Goal: Task Accomplishment & Management: Use online tool/utility

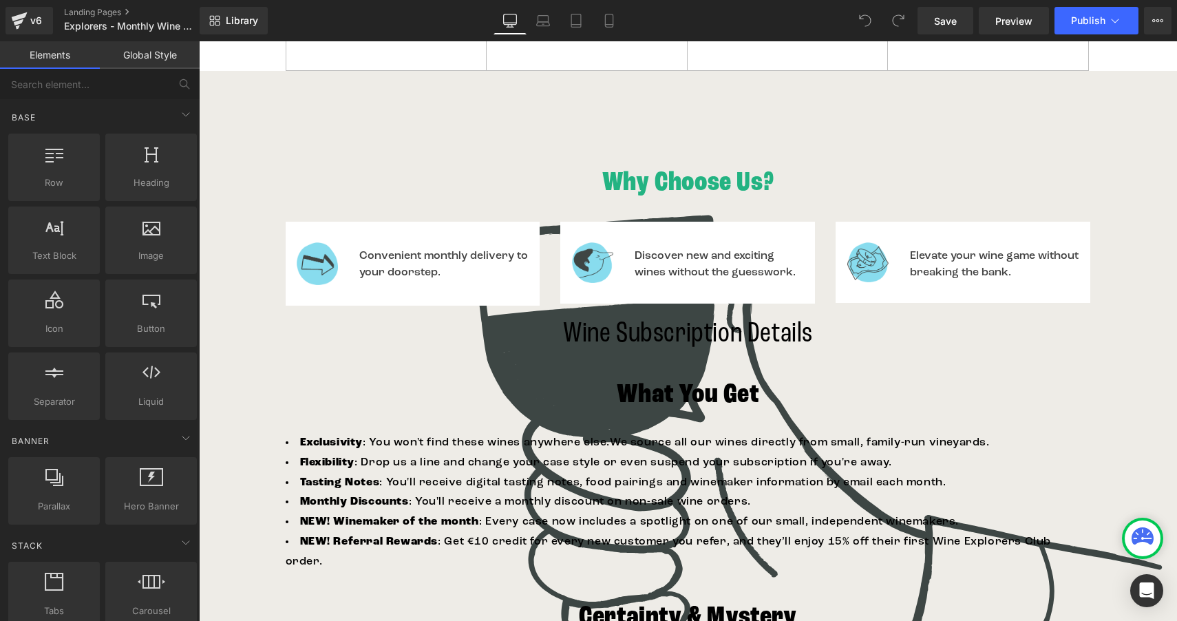
scroll to position [1162, 0]
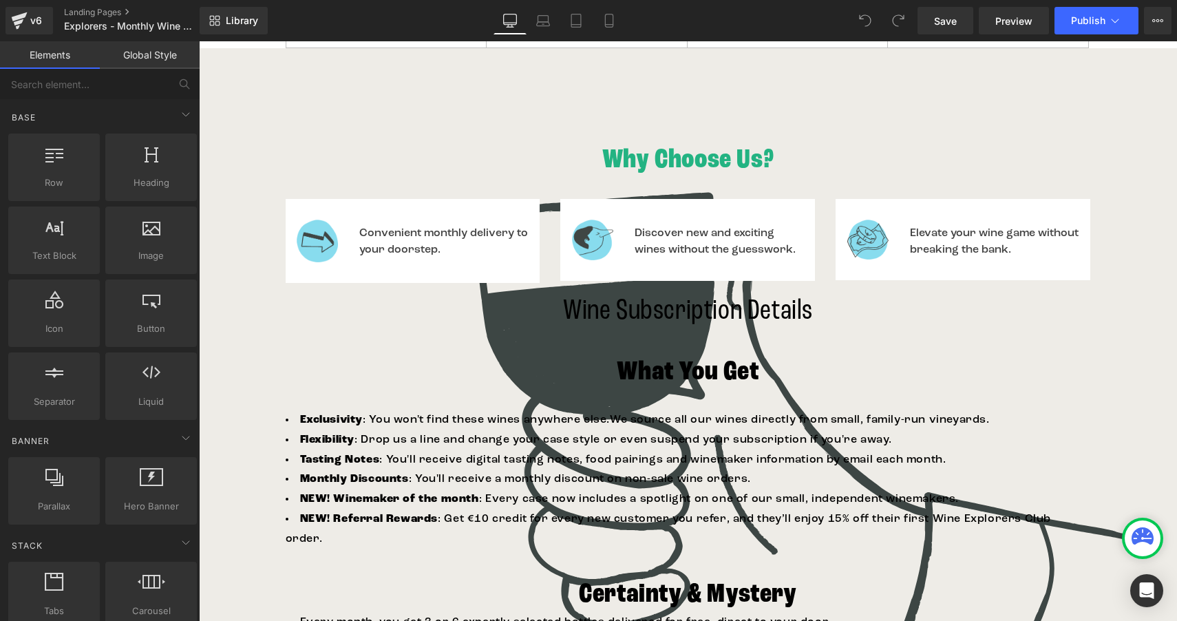
click at [299, 359] on h1 "What You Get" at bounding box center [688, 372] width 805 height 36
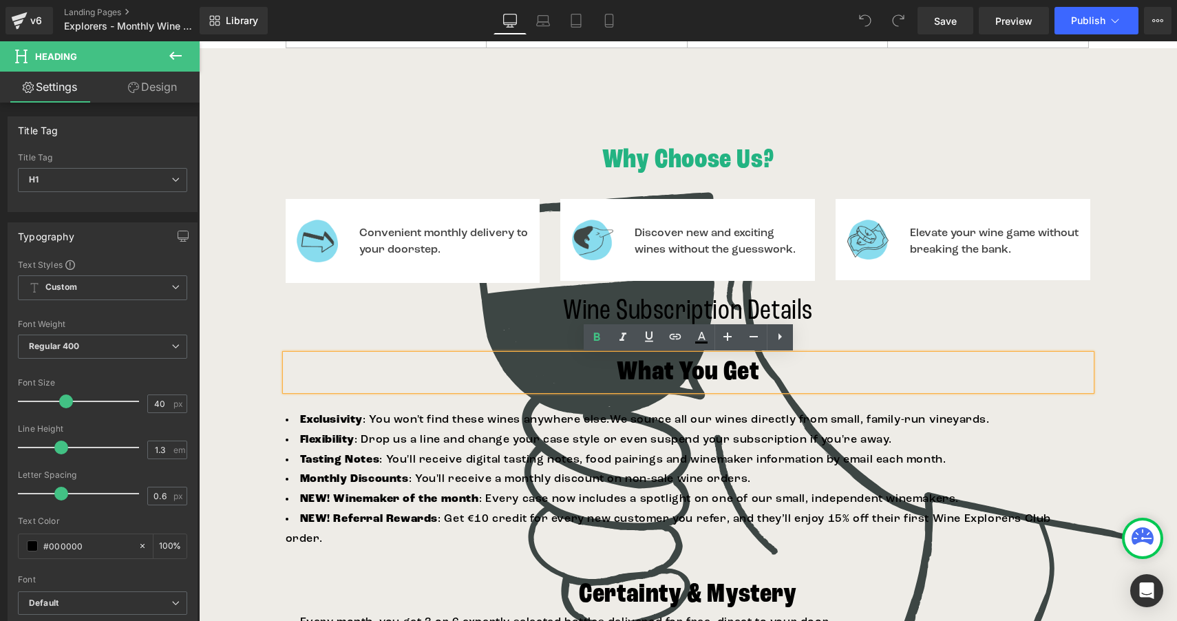
click at [253, 208] on div "Why Choose Us? Heading Image Convenient monthly delivery to your doorstep. Text…" at bounding box center [688, 440] width 978 height 596
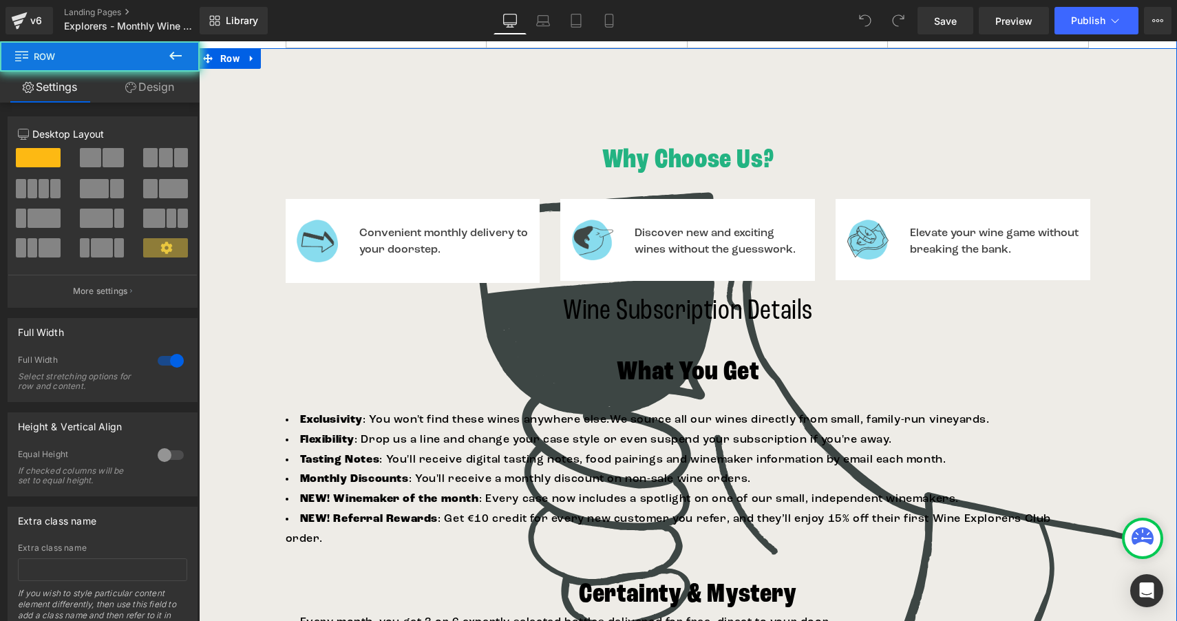
click at [259, 114] on div "Why Choose Us? Heading Image Convenient monthly delivery to your doorstep. Text…" at bounding box center [688, 466] width 978 height 836
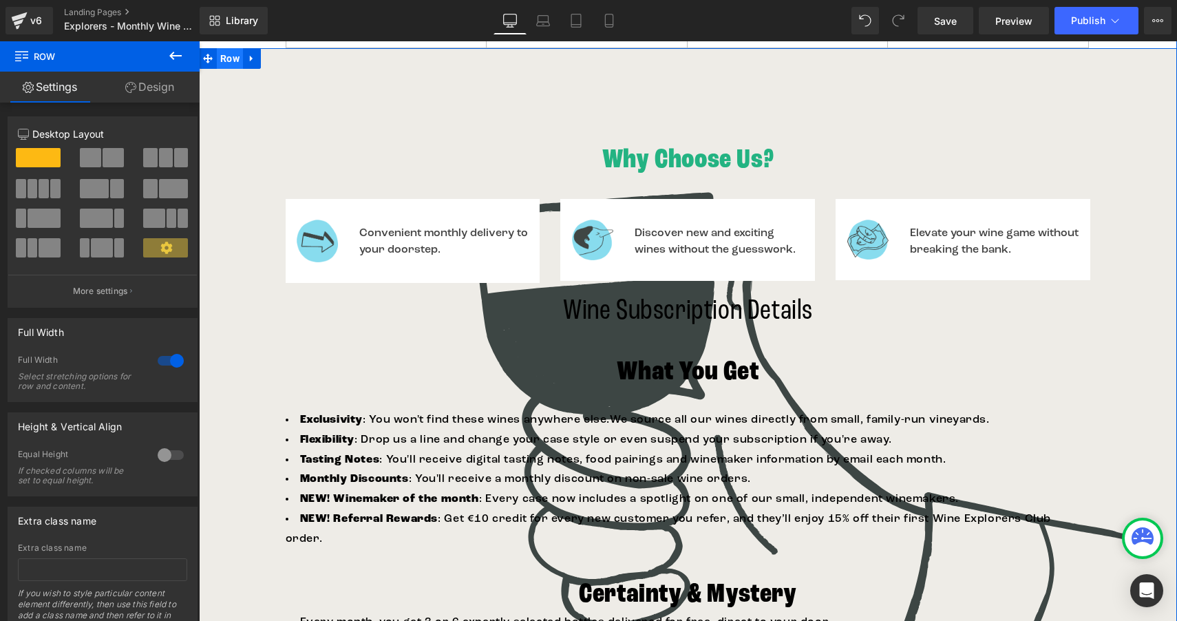
click at [233, 58] on span "Row" at bounding box center [230, 58] width 26 height 21
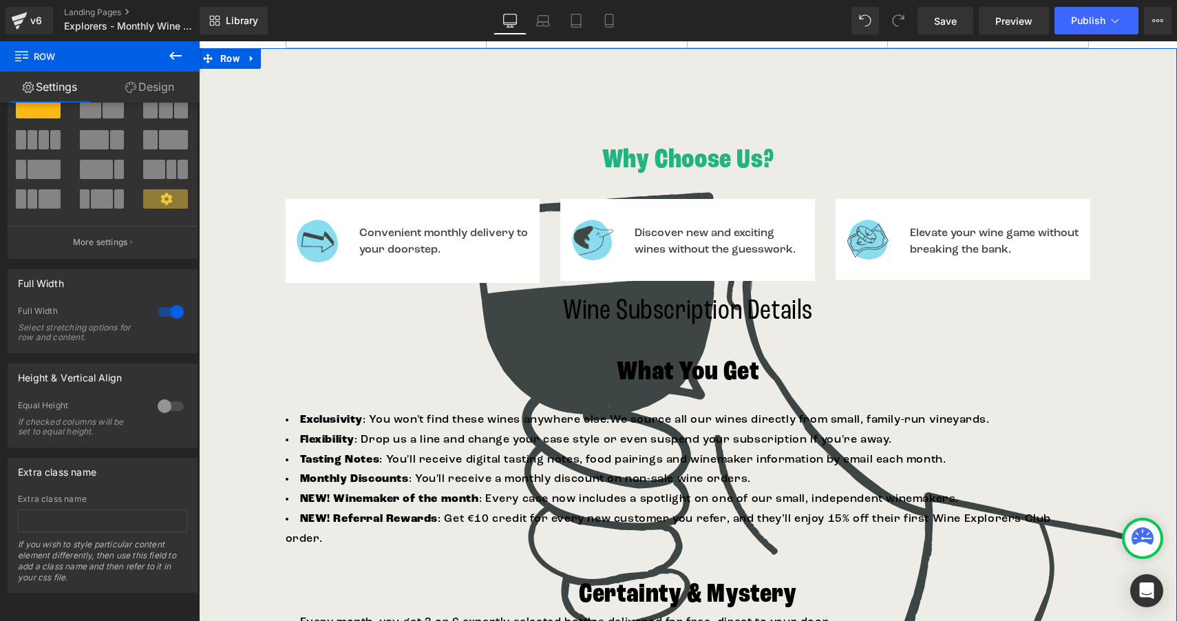
click at [153, 83] on link "Design" at bounding box center [150, 87] width 100 height 31
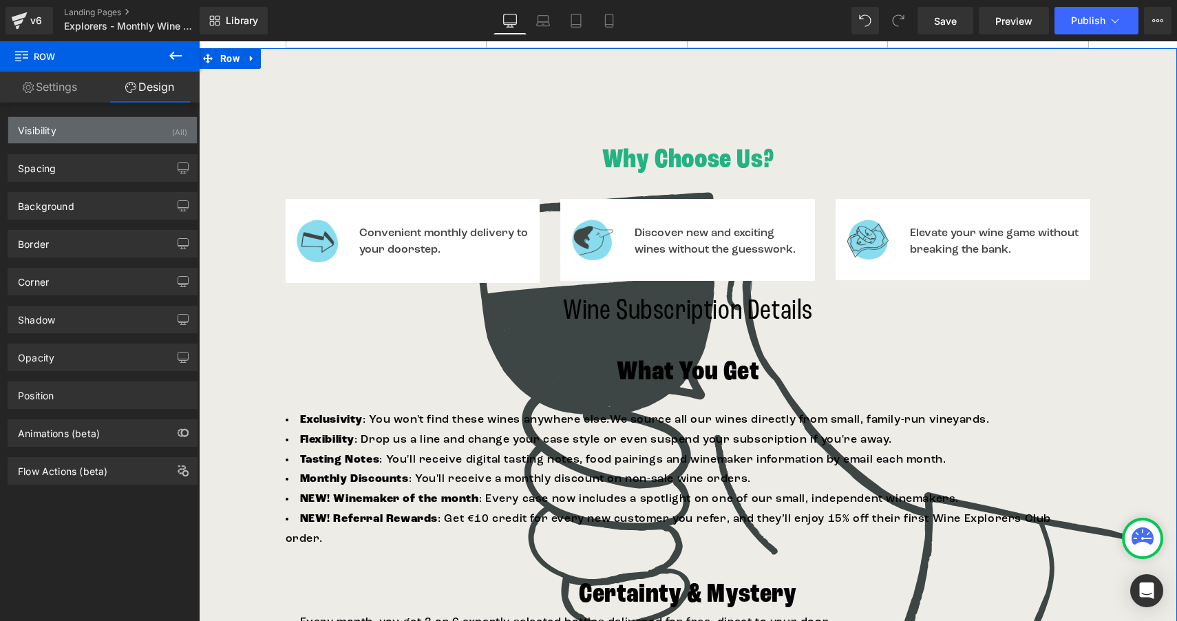
click at [91, 132] on div "Visibility (All)" at bounding box center [102, 130] width 189 height 26
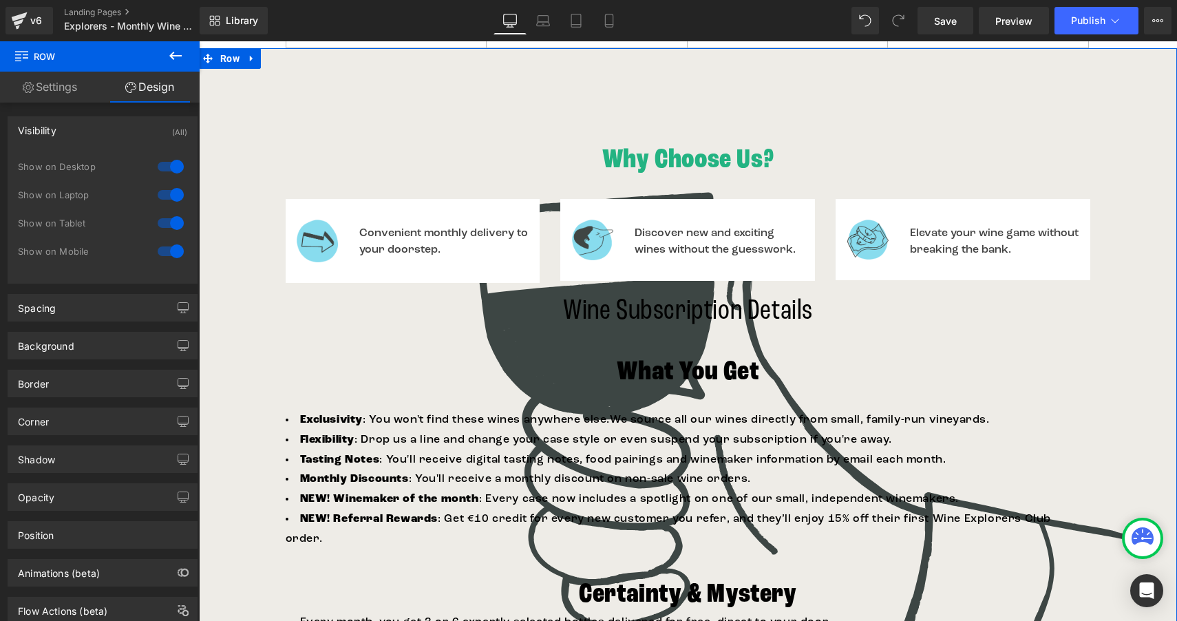
click at [72, 83] on link "Settings" at bounding box center [50, 87] width 100 height 31
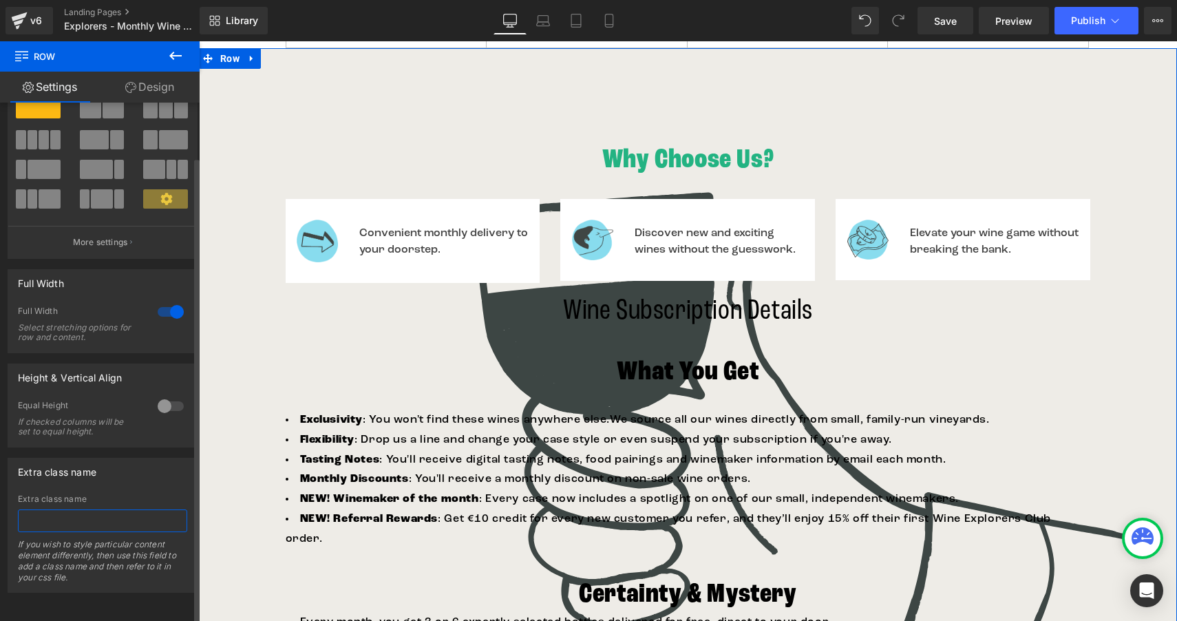
click at [65, 509] on input "text" at bounding box center [102, 520] width 169 height 23
paste input "#r-1680086003194 {background-size: 20% !important;}"
type input "#r-1680086003194 {background-size: 20% !important;}"
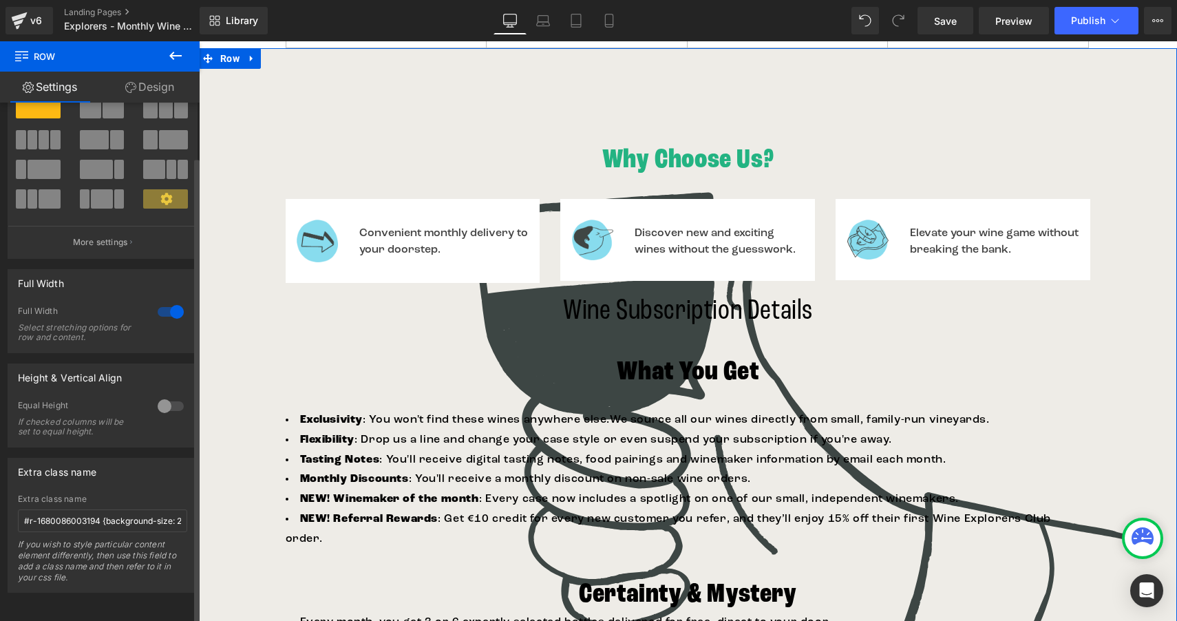
click at [96, 573] on div "If you wish to style particular content element differently, then use this fiel…" at bounding box center [102, 565] width 169 height 53
click at [97, 511] on input "#r-1680086003194 {background-size: 20% !important;}" at bounding box center [102, 520] width 169 height 23
click at [224, 444] on div "Why Choose Us? Heading Image Convenient monthly delivery to your doorstep. Text…" at bounding box center [688, 440] width 978 height 596
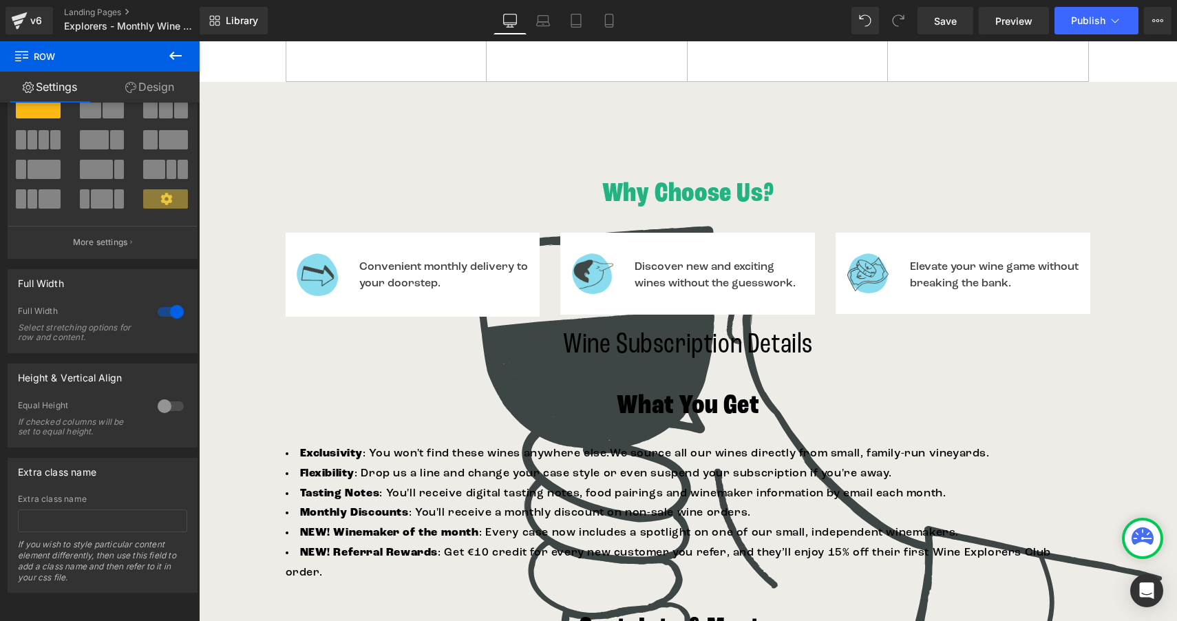
scroll to position [1091, 0]
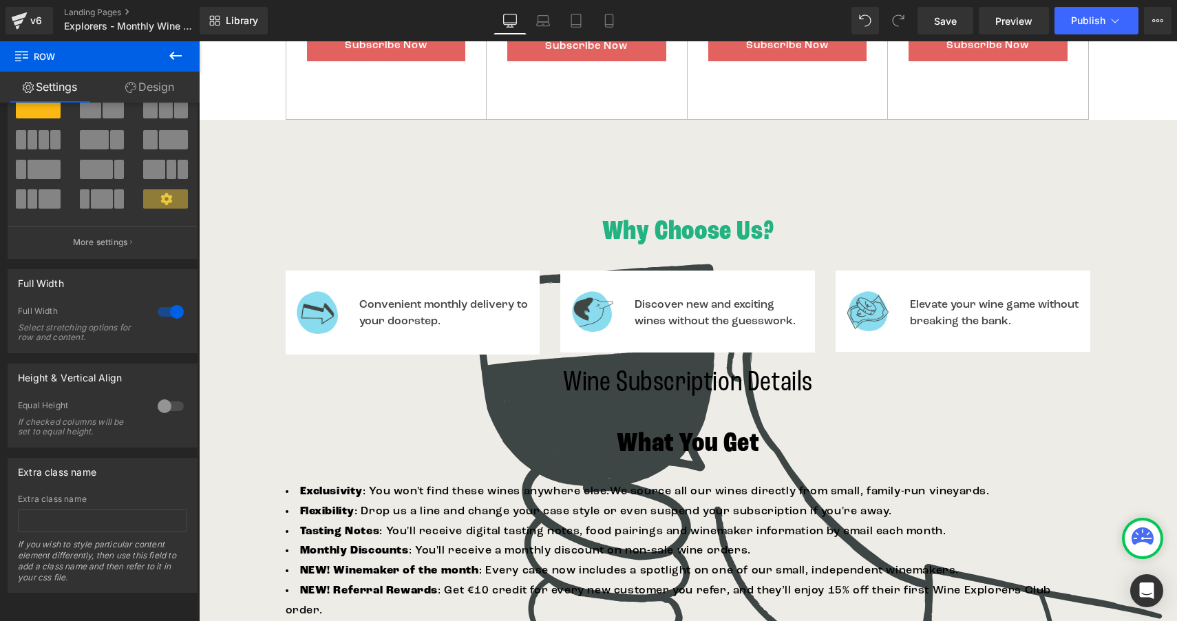
click at [266, 218] on h1 "Why Choose Us?" at bounding box center [688, 232] width 978 height 36
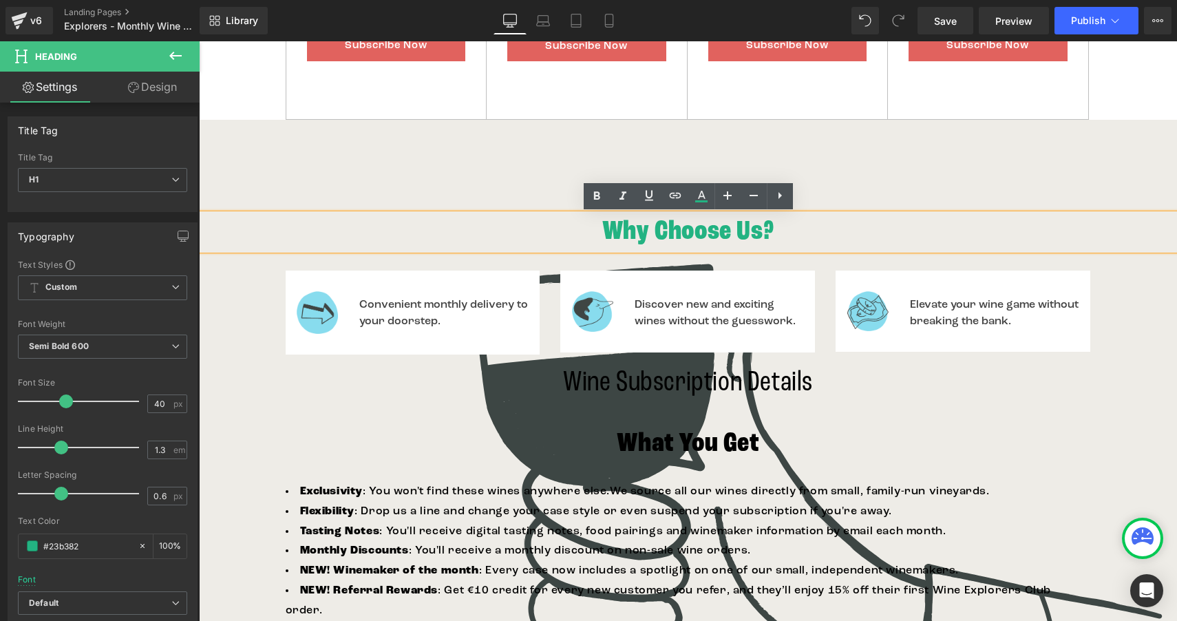
click at [231, 317] on div "Why Choose Us? Heading Image Convenient monthly delivery to your doorstep. Text…" at bounding box center [688, 512] width 978 height 596
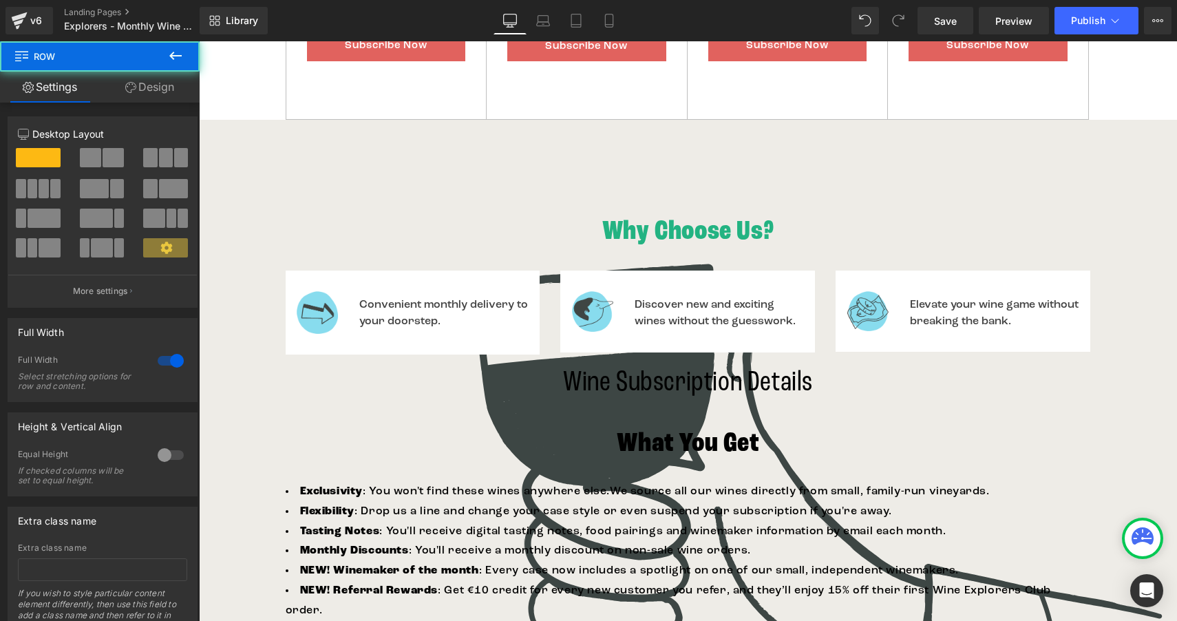
click at [239, 392] on h2 "Wine Subscription Details" at bounding box center [688, 383] width 978 height 45
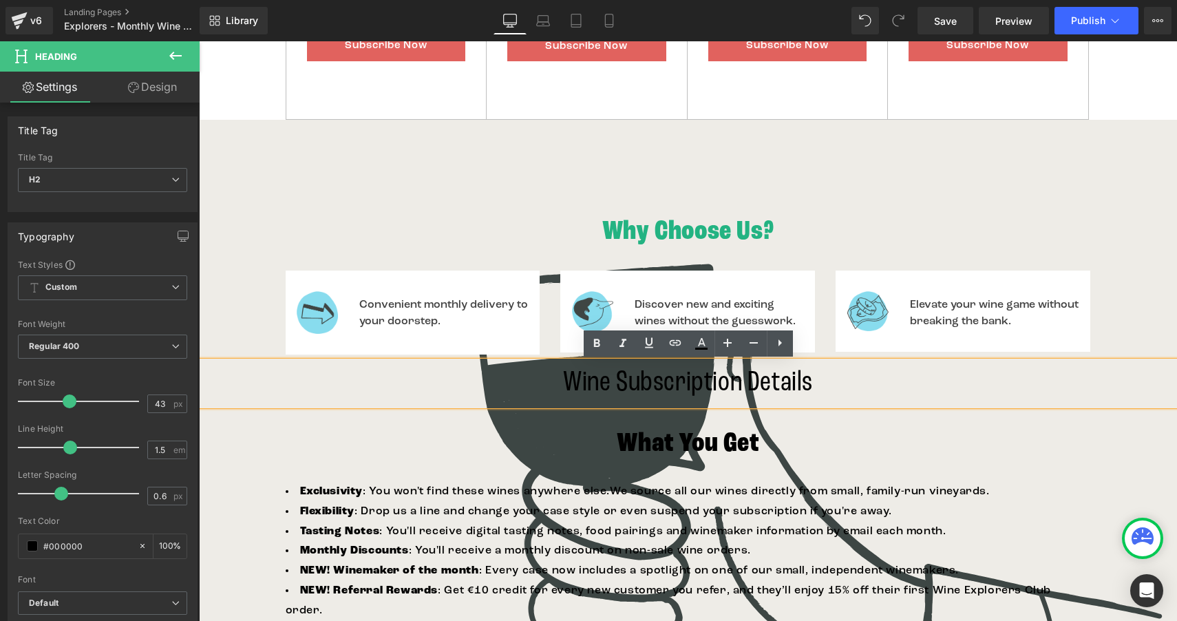
click at [234, 464] on div "Why Choose Us? Heading Image Convenient monthly delivery to your doorstep. Text…" at bounding box center [688, 512] width 978 height 596
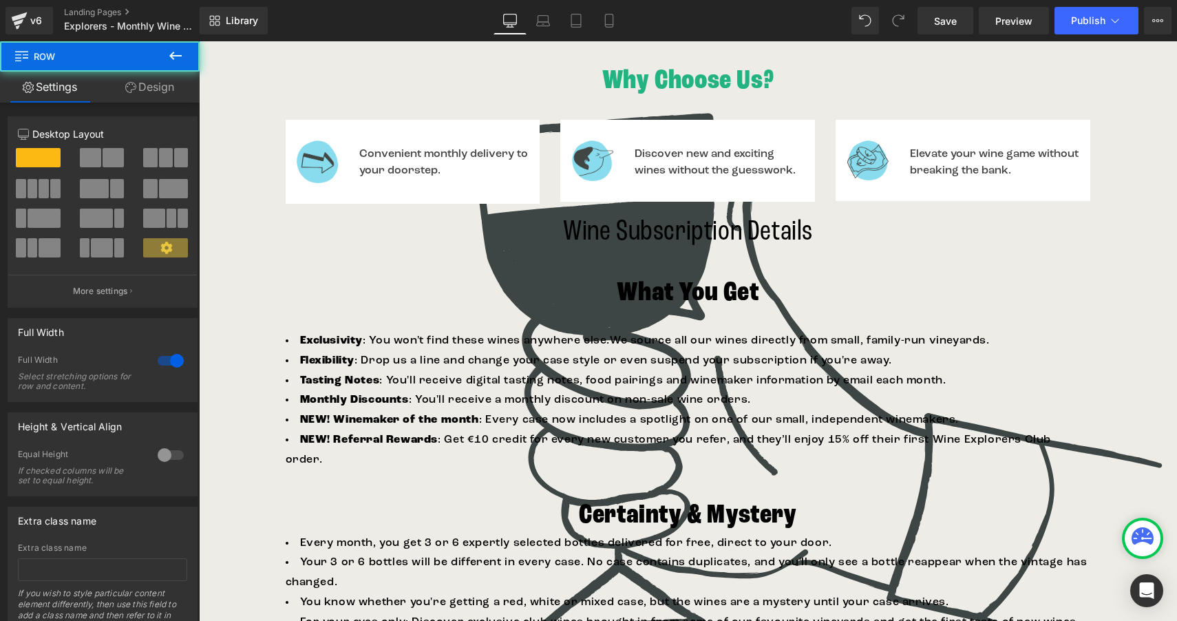
scroll to position [1314, 0]
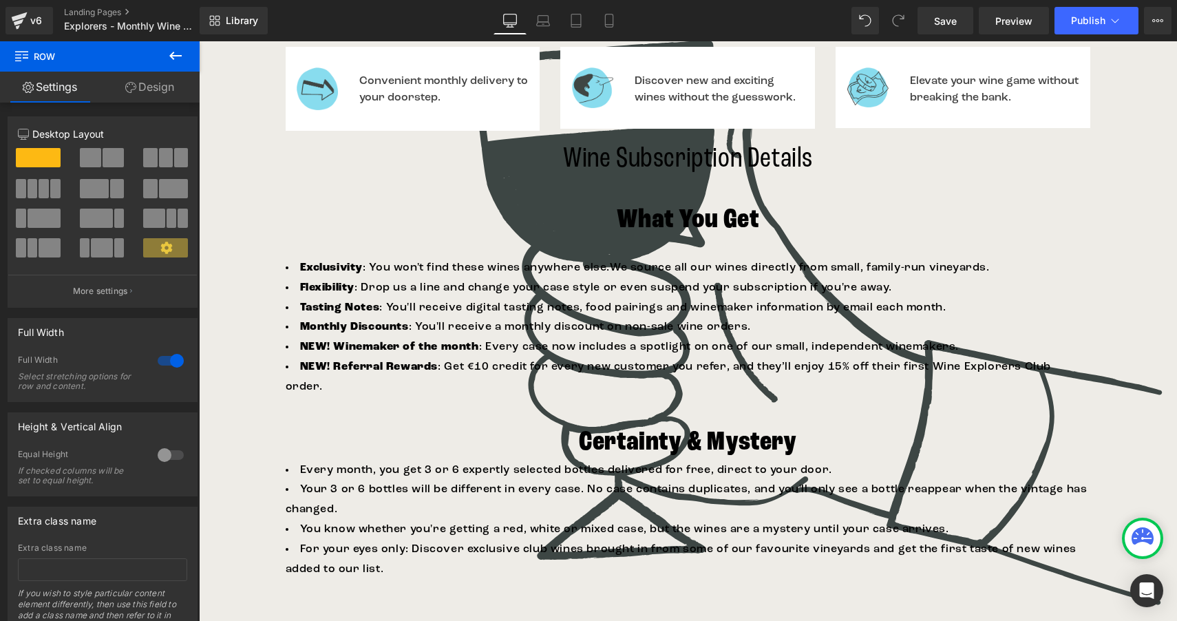
click at [235, 461] on div "Why Choose Us? Heading Image Convenient monthly delivery to your doorstep. Text…" at bounding box center [688, 288] width 978 height 596
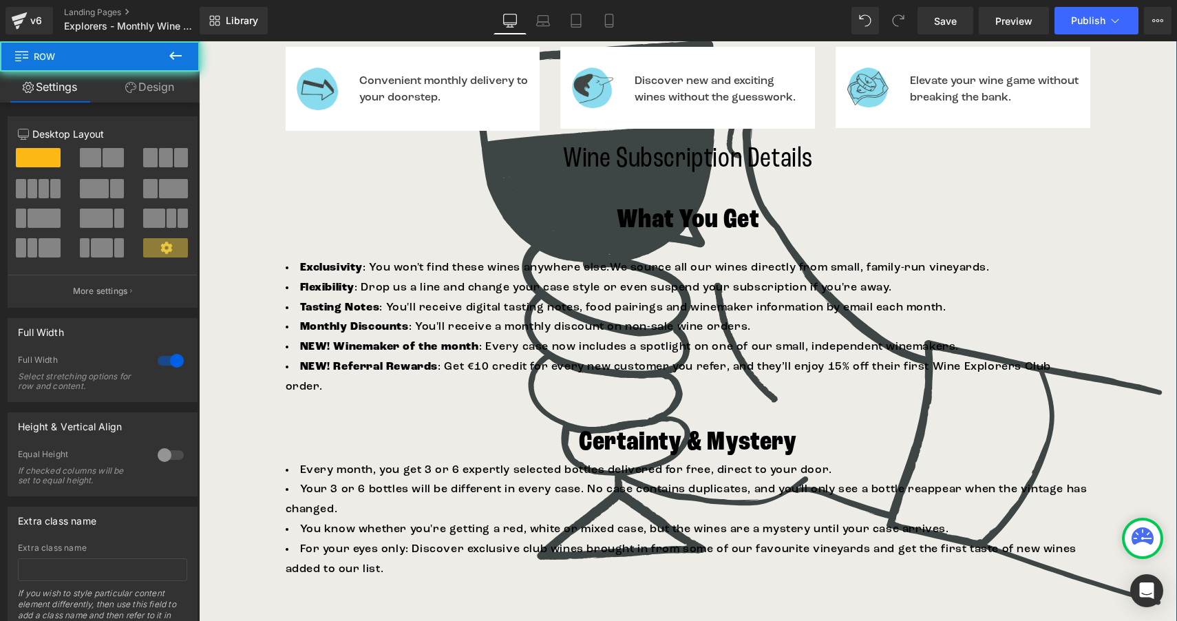
click at [253, 345] on div "Why Choose Us? Heading Image Convenient monthly delivery to your doorstep. Text…" at bounding box center [688, 288] width 978 height 596
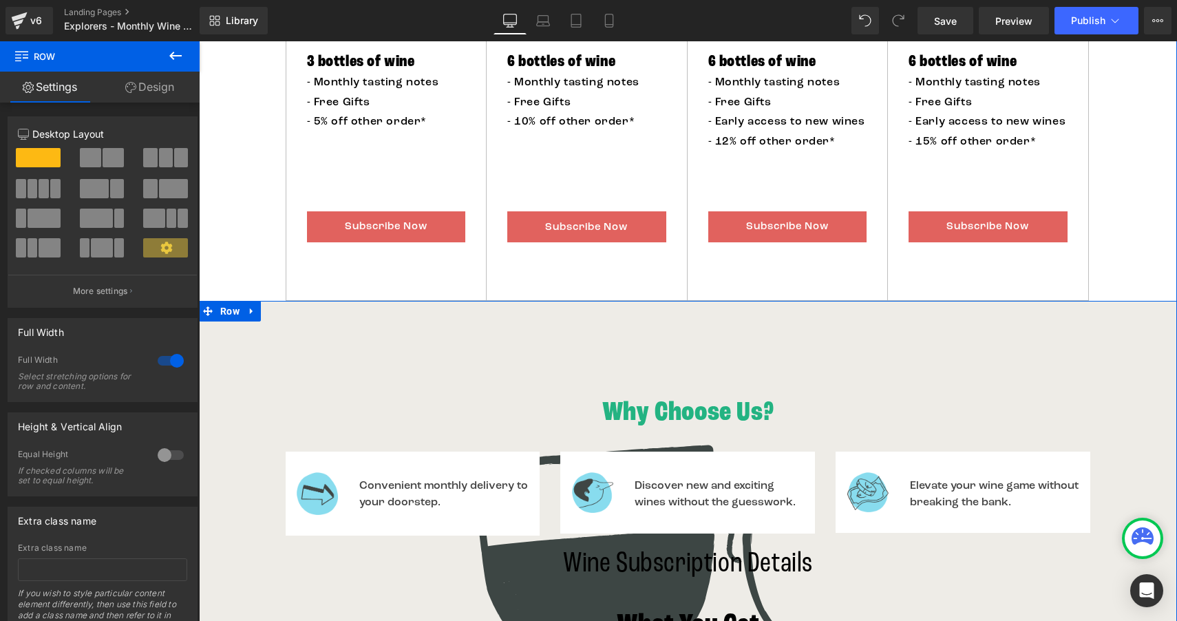
scroll to position [887, 0]
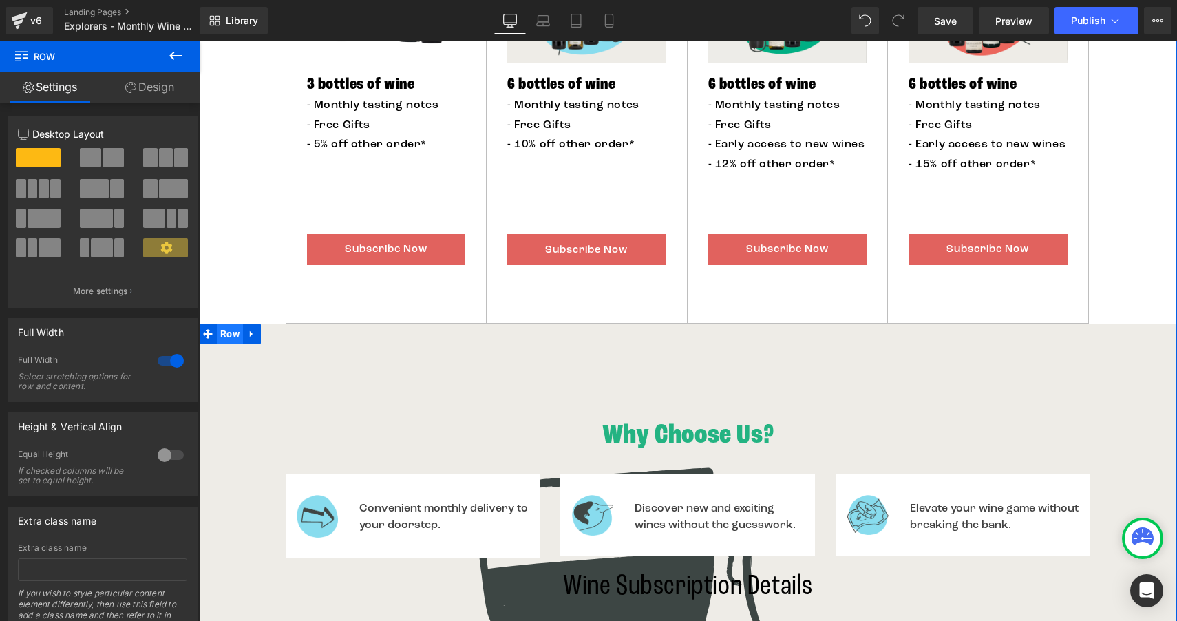
click at [229, 338] on span "Row" at bounding box center [230, 333] width 26 height 21
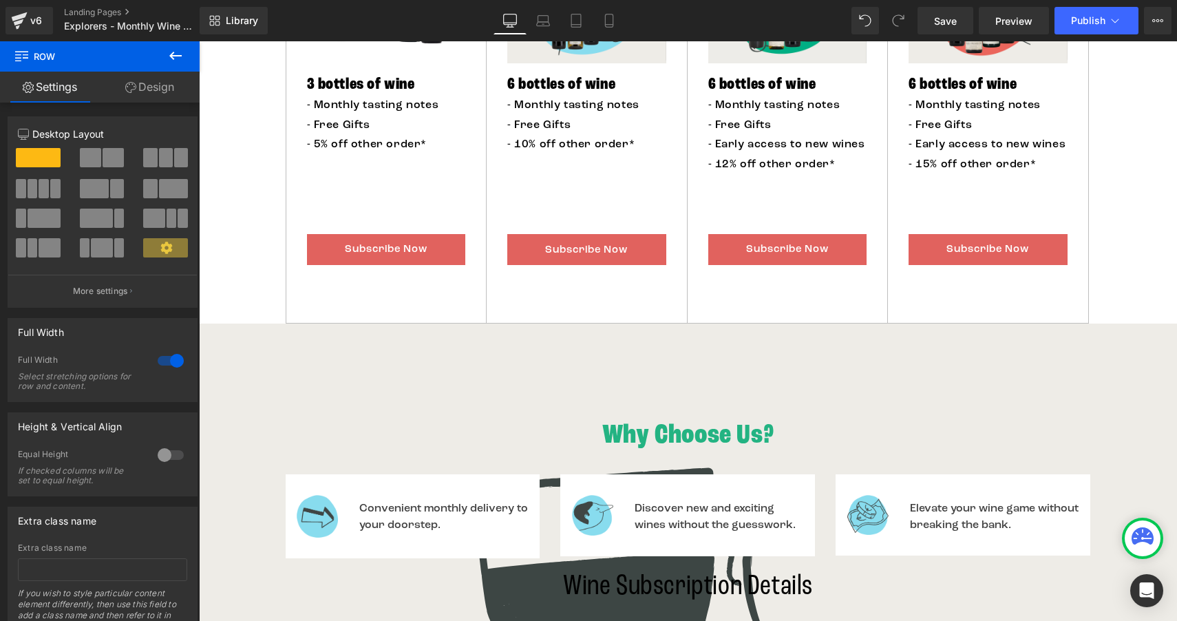
click at [18, 56] on icon at bounding box center [21, 54] width 13 height 13
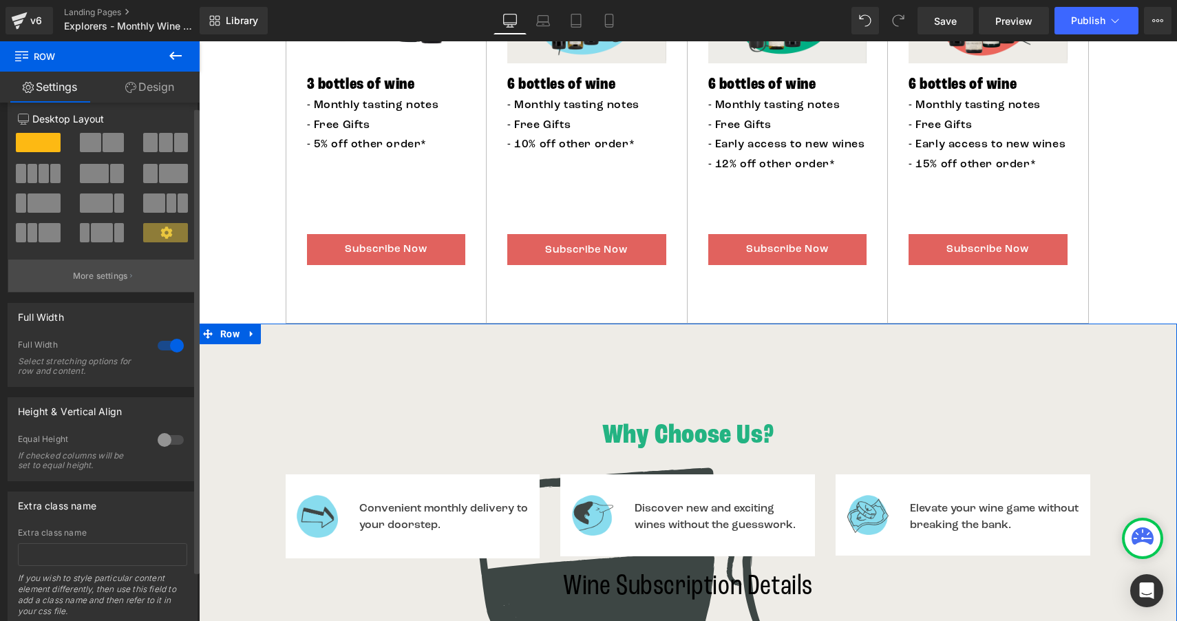
scroll to position [0, 0]
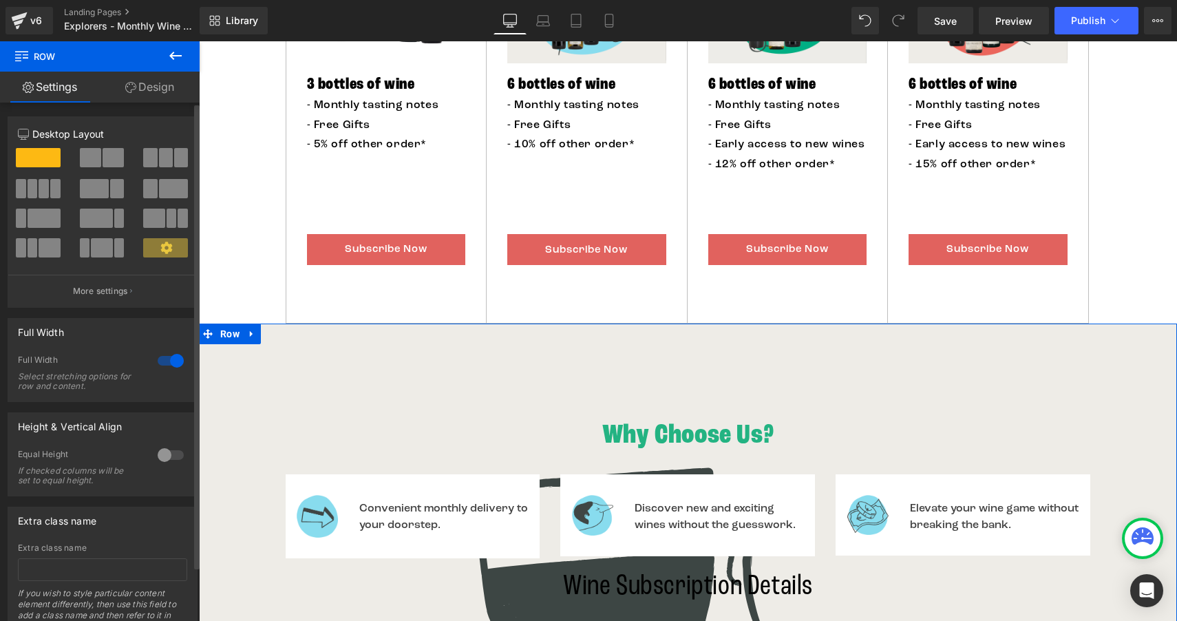
click at [160, 252] on icon at bounding box center [166, 248] width 12 height 12
click at [115, 293] on p "More settings" at bounding box center [100, 291] width 55 height 12
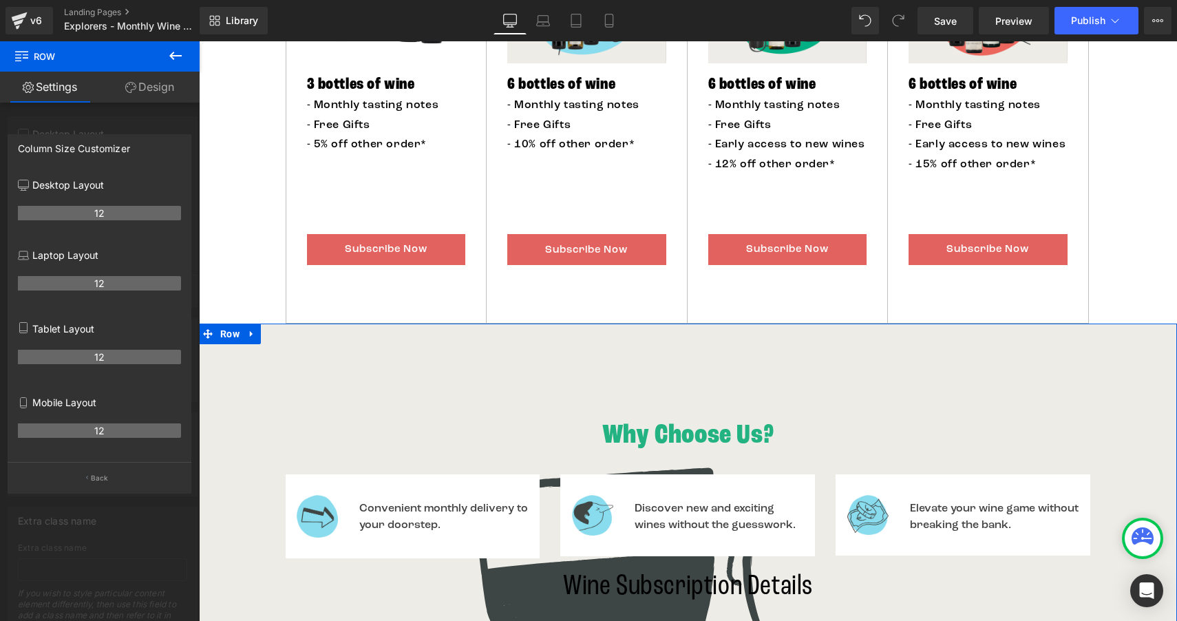
click at [143, 92] on link "Design" at bounding box center [150, 87] width 100 height 31
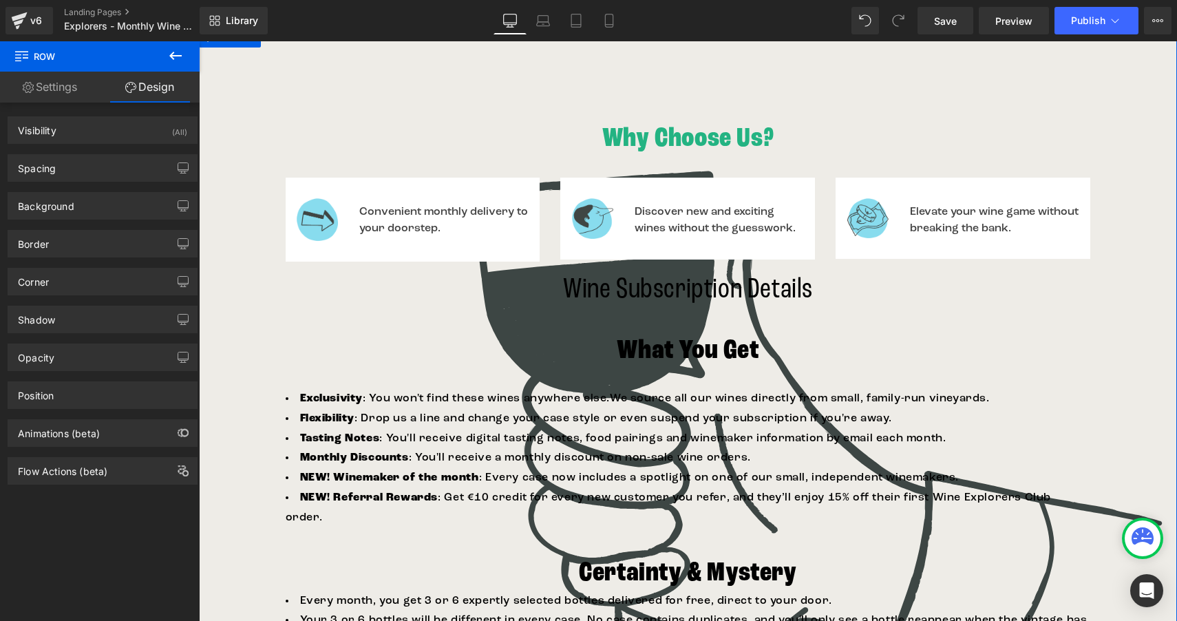
scroll to position [1164, 0]
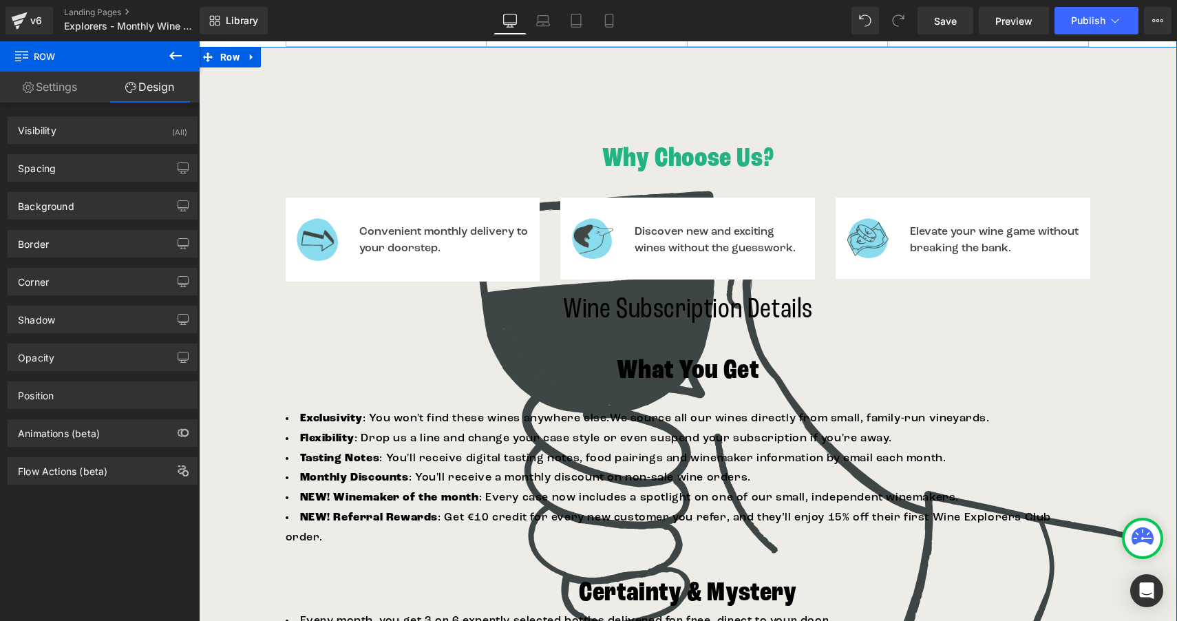
click at [246, 257] on div "Why Choose Us? Heading Image Convenient monthly delivery to your doorstep. Text…" at bounding box center [688, 439] width 978 height 596
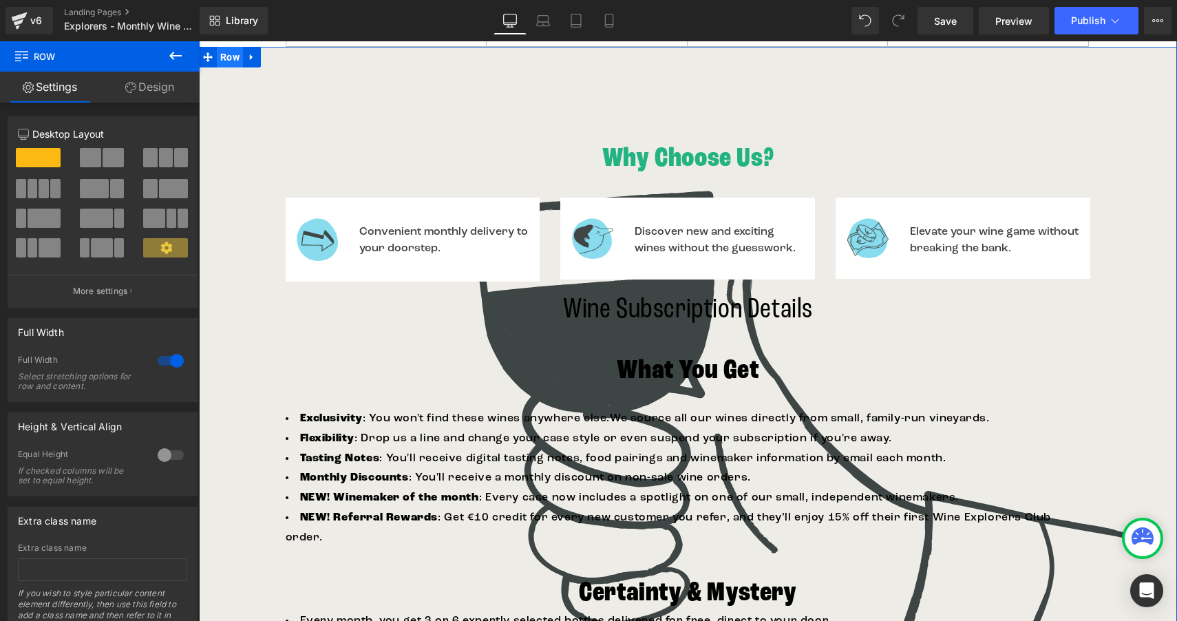
click at [228, 61] on span "Row" at bounding box center [230, 57] width 26 height 21
click at [235, 131] on div "Why Choose Us? Heading Image Convenient monthly delivery to your doorstep. Text…" at bounding box center [688, 465] width 978 height 836
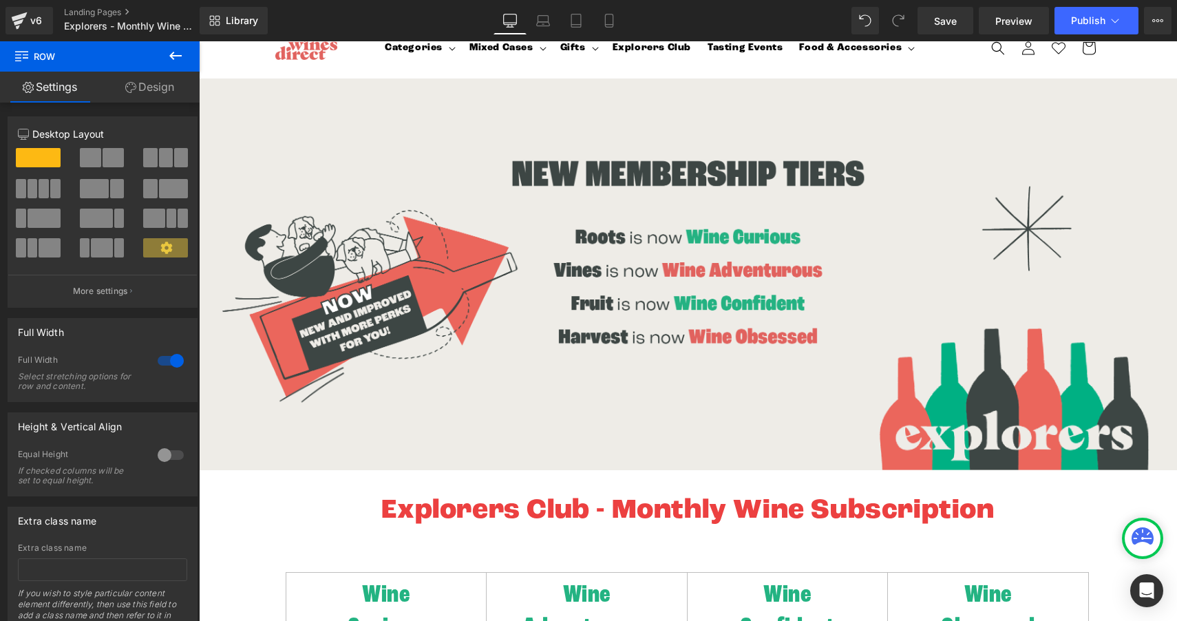
scroll to position [0, 0]
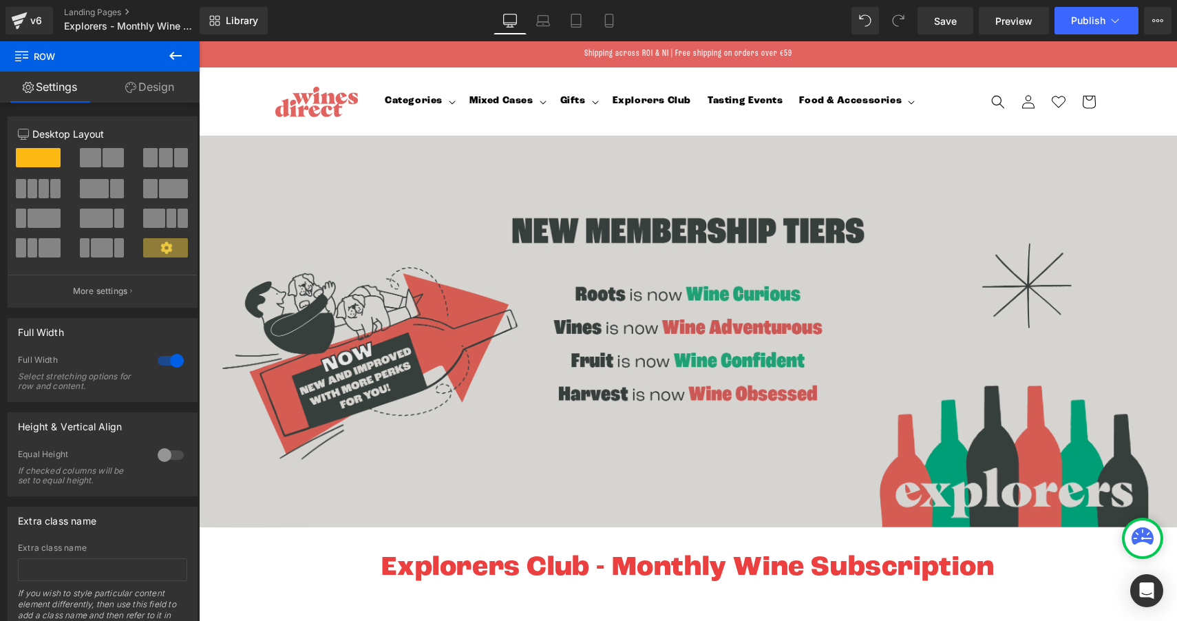
click at [231, 142] on div "Image Row" at bounding box center [688, 332] width 978 height 392
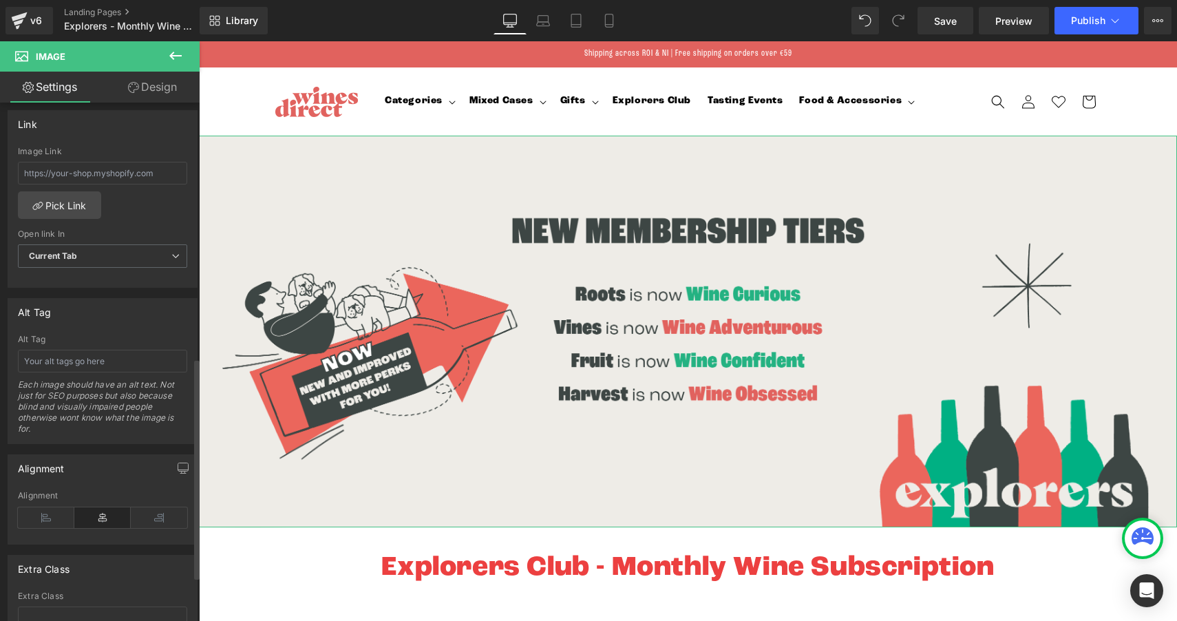
scroll to position [599, 0]
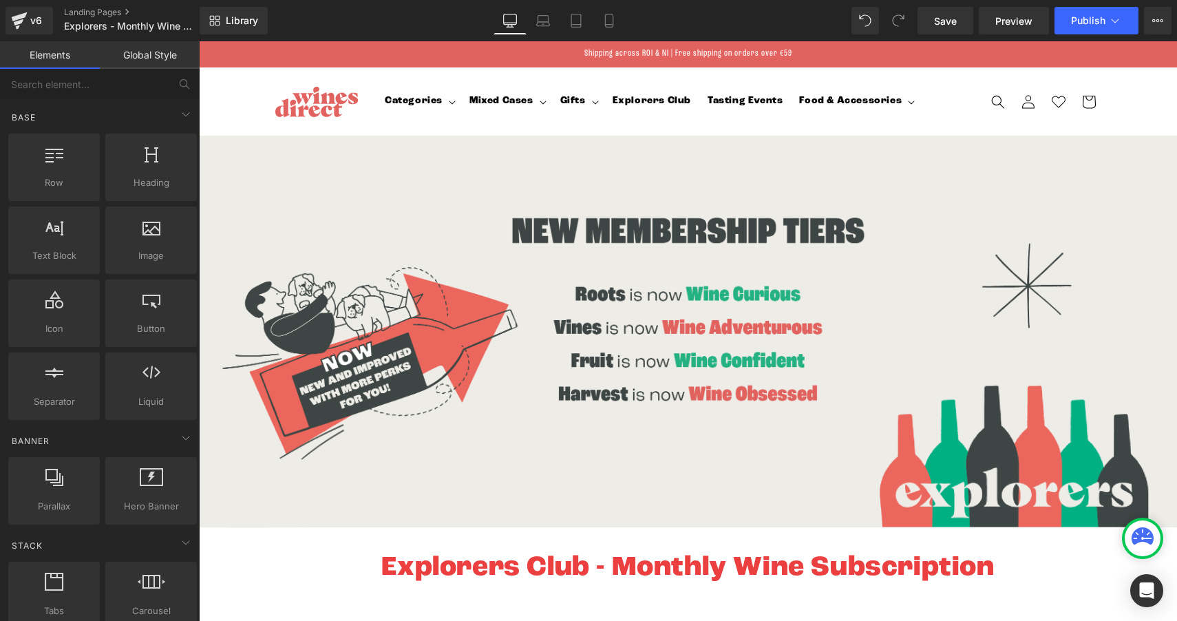
click at [228, 89] on sticky-header "Categories Categories Shop by Style Shop by Style" at bounding box center [688, 101] width 978 height 68
click at [237, 39] on div "Library Desktop Desktop Laptop Tablet Mobile Save Preview Publish Scheduled Vie…" at bounding box center [688, 20] width 977 height 41
click at [235, 50] on div "Shipping across ROI & NI | Free shipping on orders over €59" at bounding box center [688, 54] width 978 height 26
click at [228, 131] on sticky-header "Categories Categories Shop by Style Shop by Style" at bounding box center [688, 101] width 978 height 68
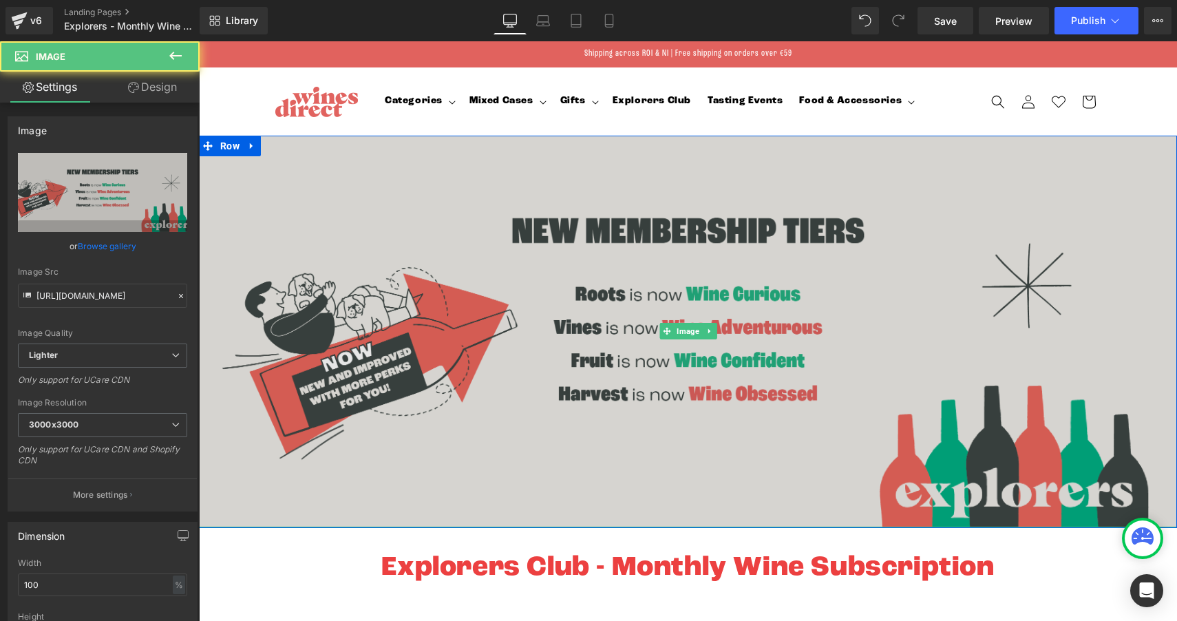
click at [224, 162] on img at bounding box center [688, 332] width 978 height 392
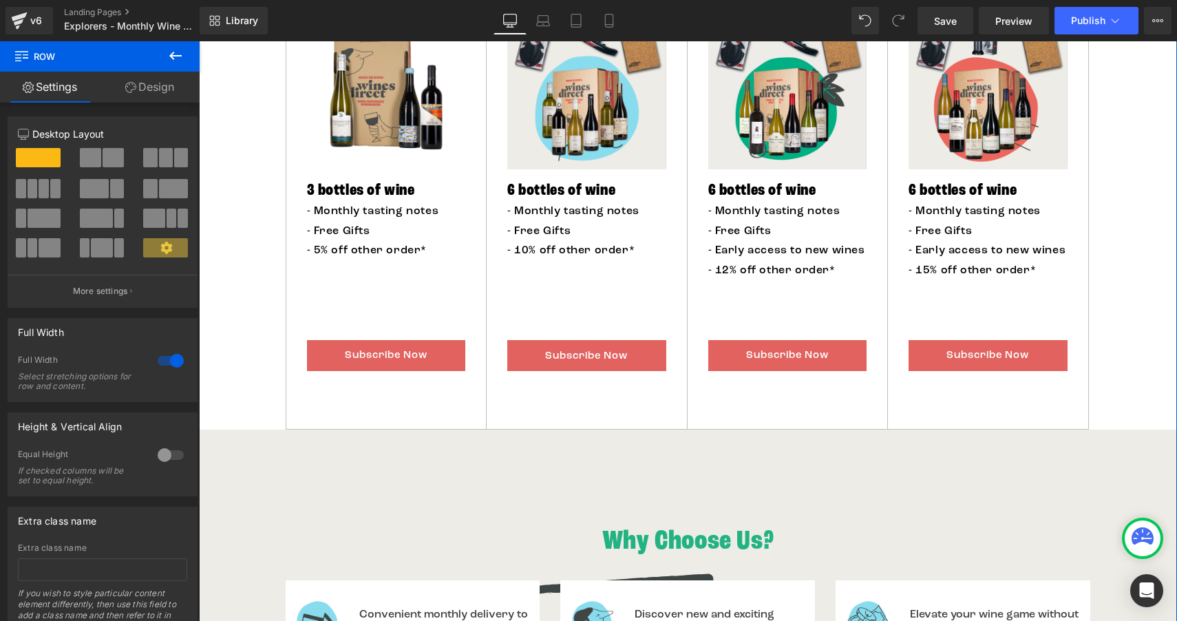
scroll to position [831, 0]
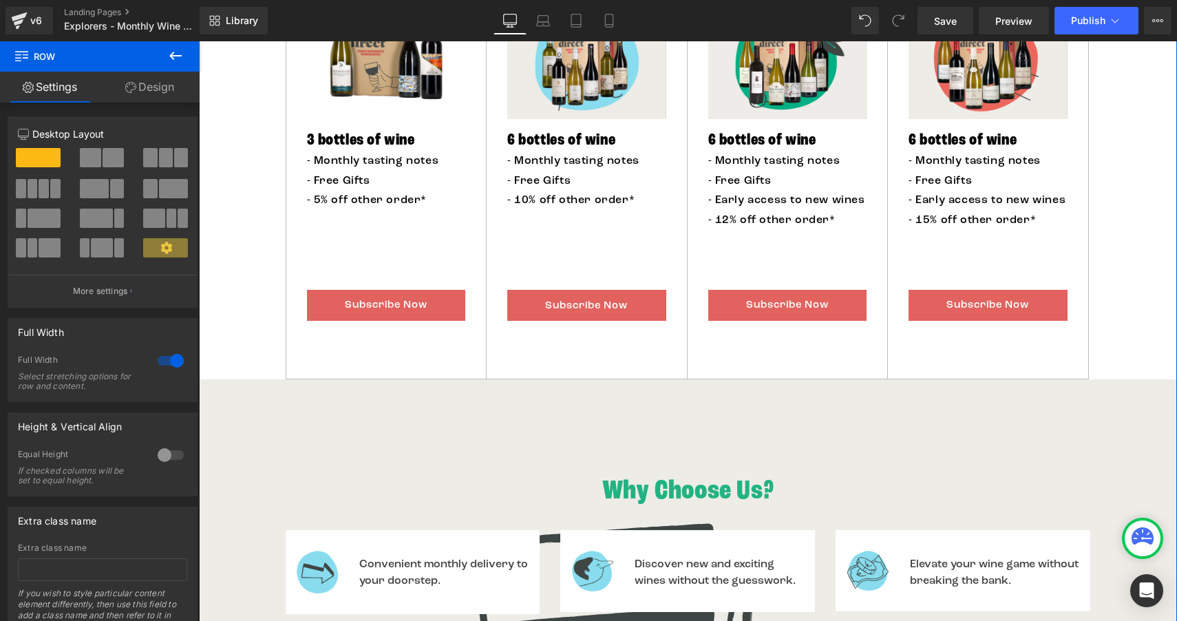
click at [234, 494] on h1 "Why Choose Us?" at bounding box center [688, 491] width 978 height 36
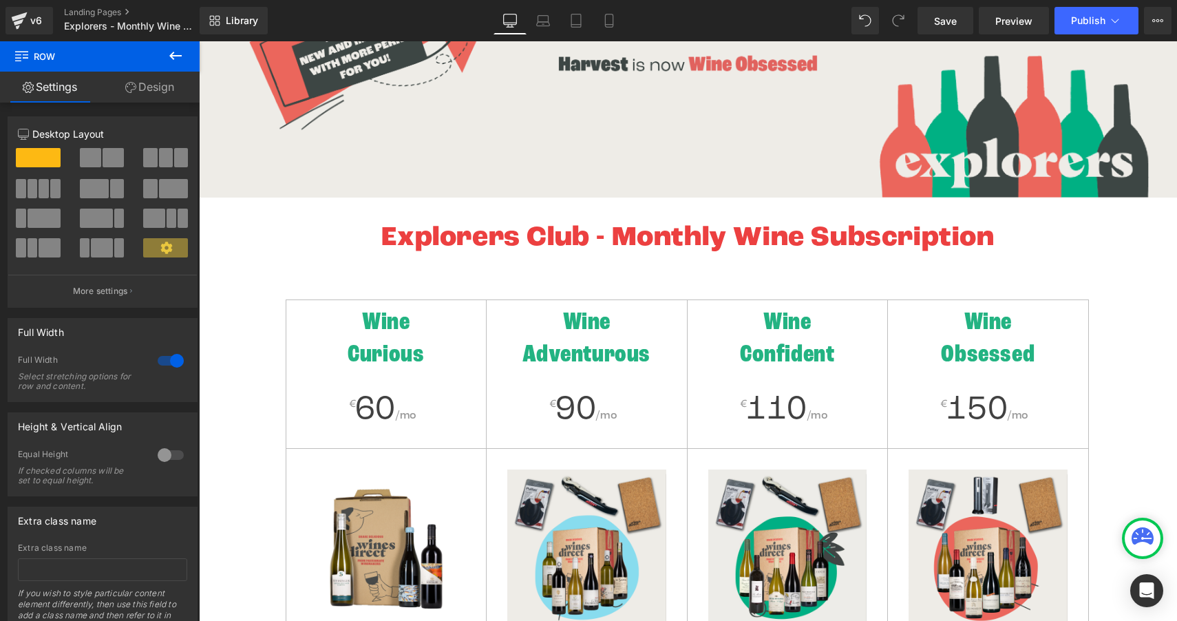
scroll to position [0, 0]
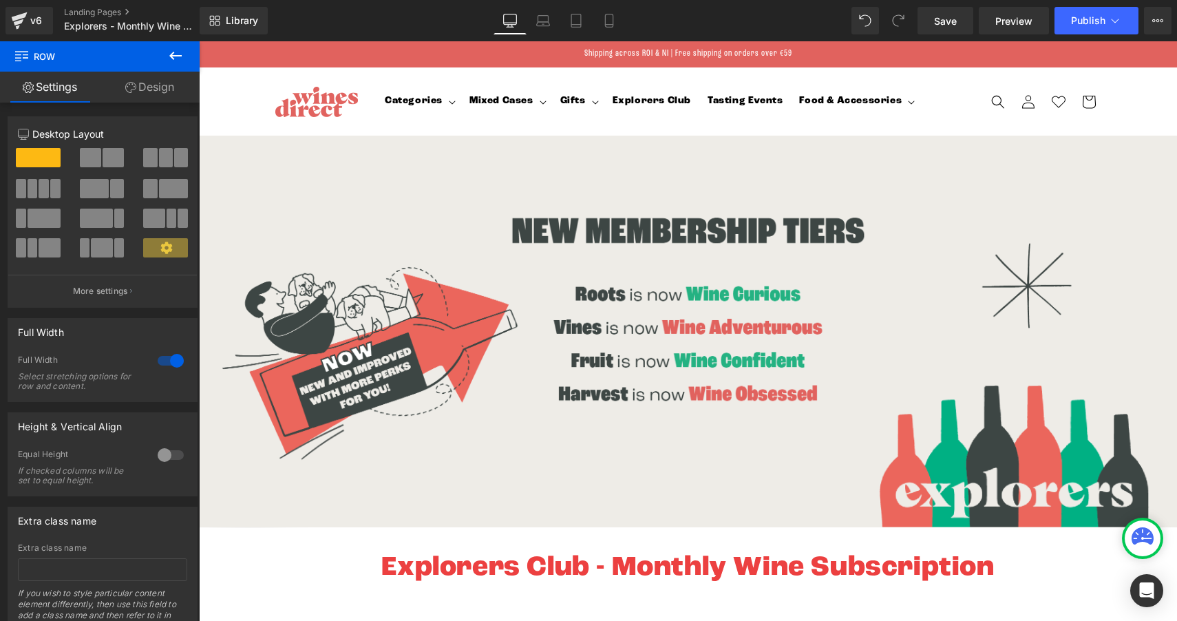
click at [239, 63] on div "Shipping across ROI & NI | Free shipping on orders over €59" at bounding box center [688, 54] width 978 height 26
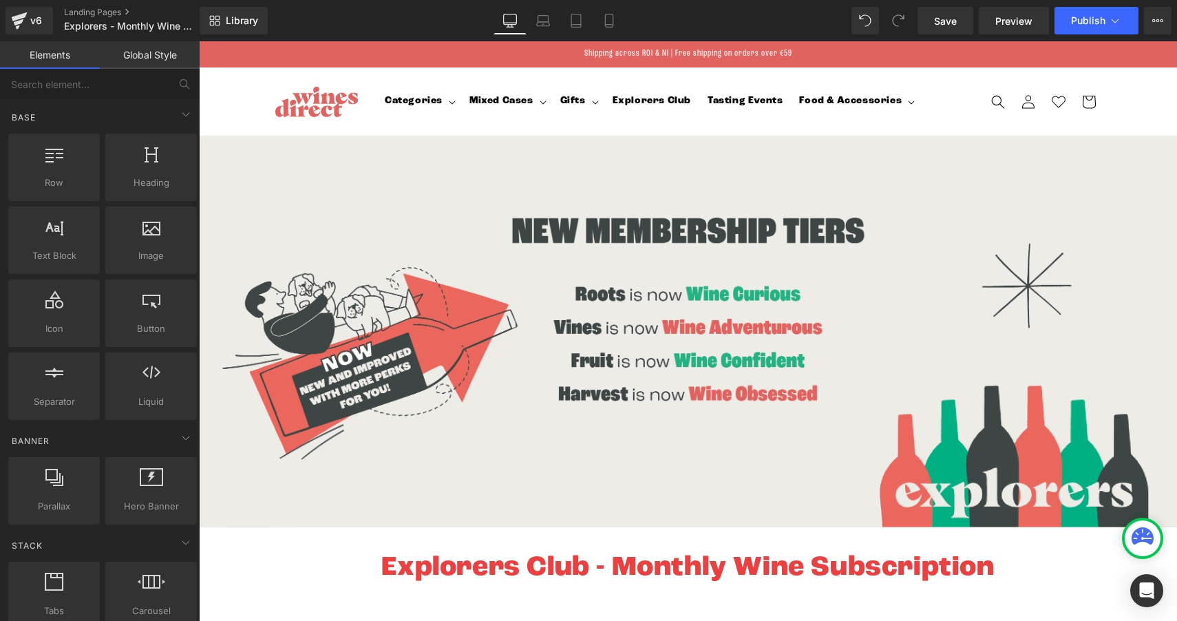
click at [235, 59] on div "Shipping across ROI & NI | Free shipping on orders over €59" at bounding box center [688, 54] width 978 height 26
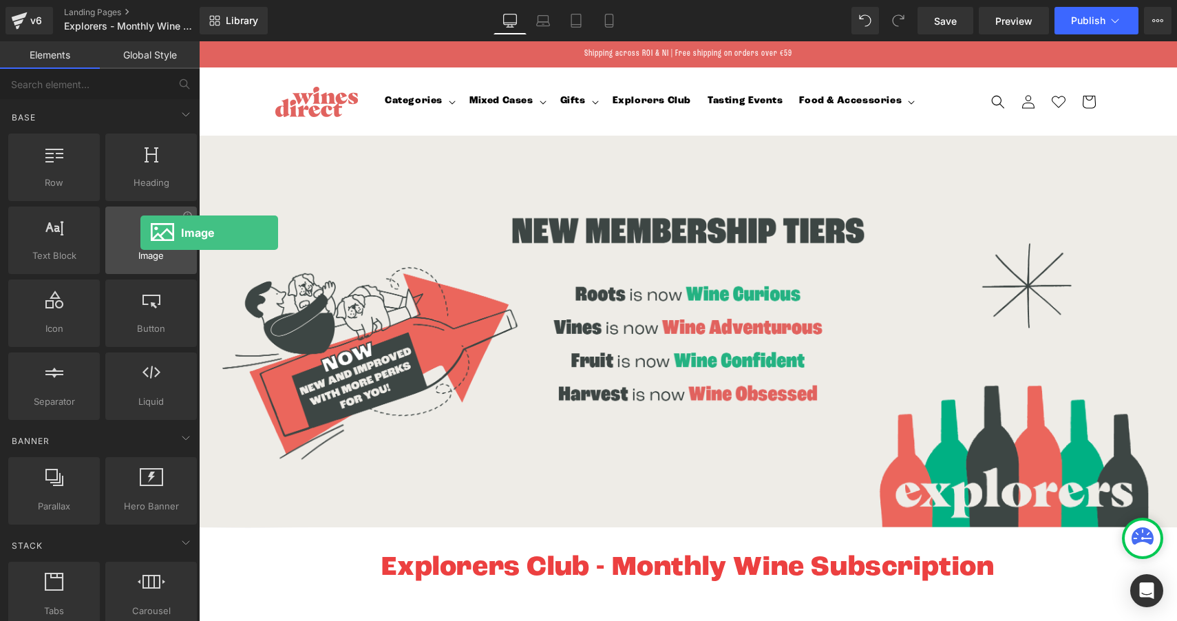
click at [142, 233] on icon at bounding box center [151, 226] width 18 height 18
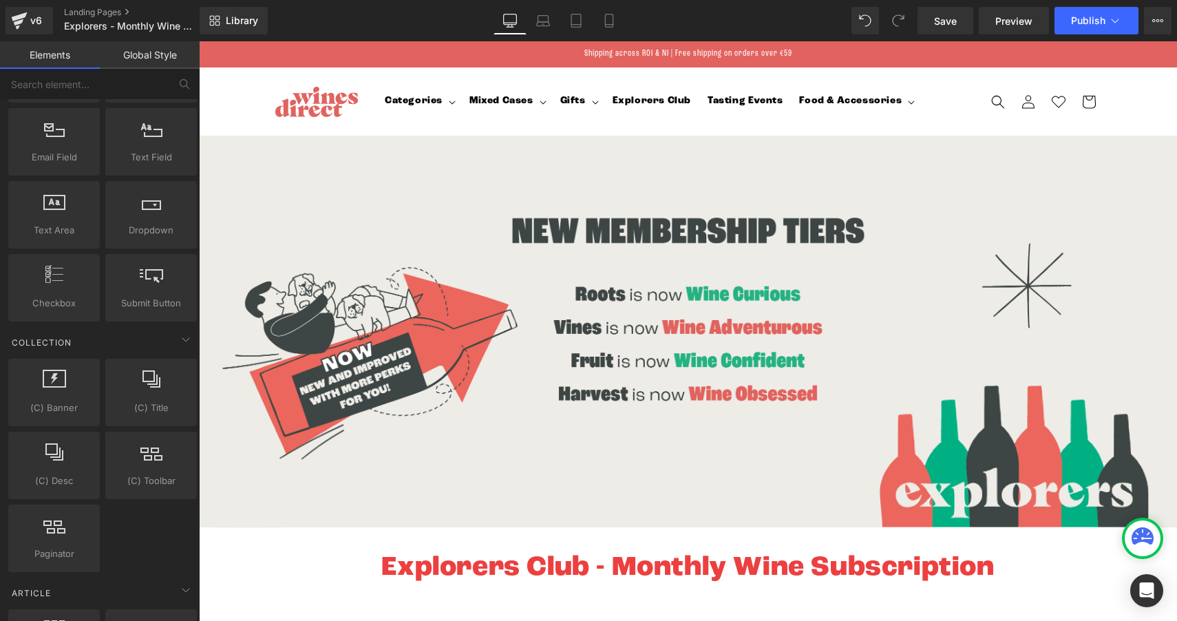
scroll to position [2588, 0]
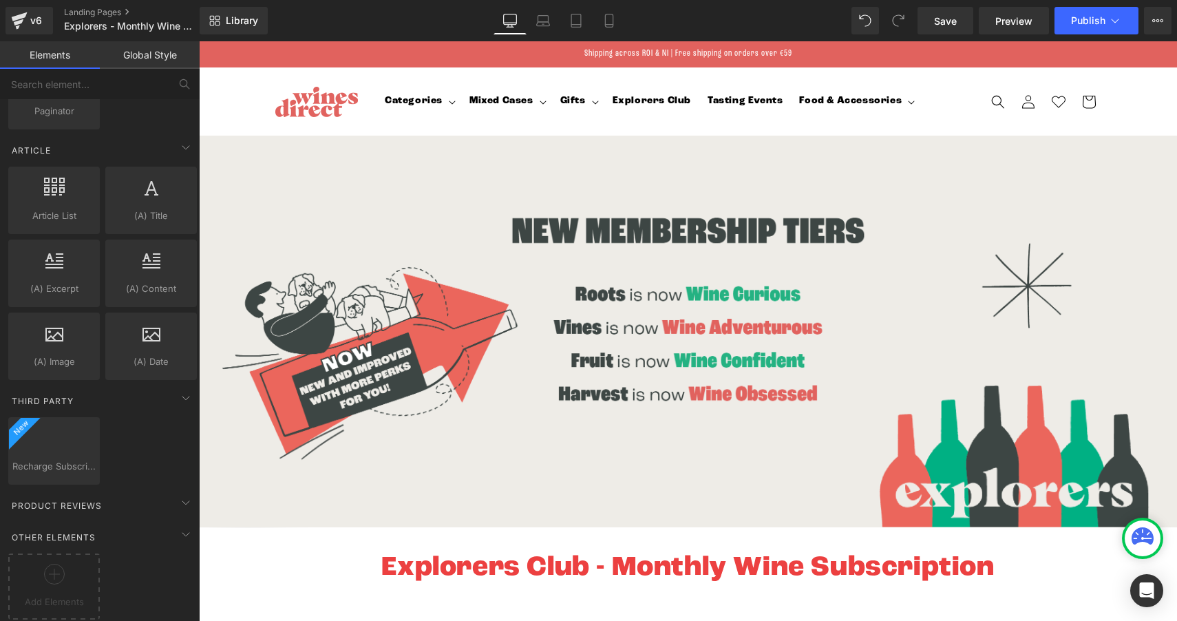
click at [219, 93] on sticky-header "Categories Categories Shop by Style Shop by Style" at bounding box center [688, 101] width 978 height 68
click at [206, 49] on div "Shipping across ROI & NI | Free shipping on orders over €59" at bounding box center [688, 54] width 978 height 26
click at [211, 85] on sticky-header "Categories Categories Shop by Style Shop by Style" at bounding box center [688, 101] width 978 height 68
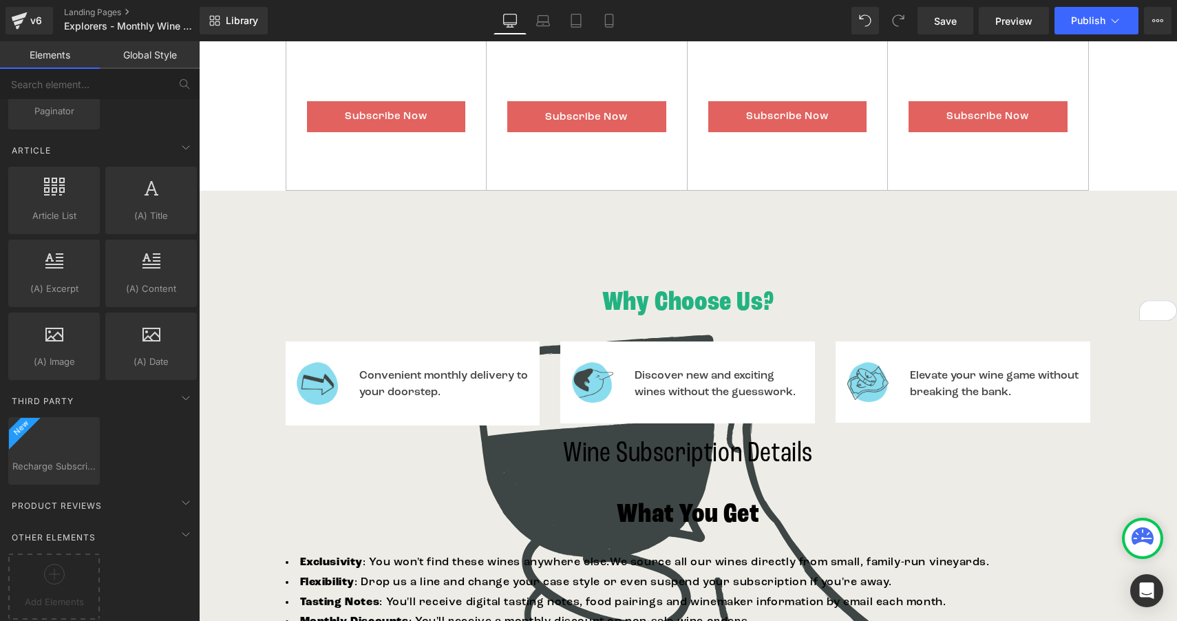
scroll to position [1033, 0]
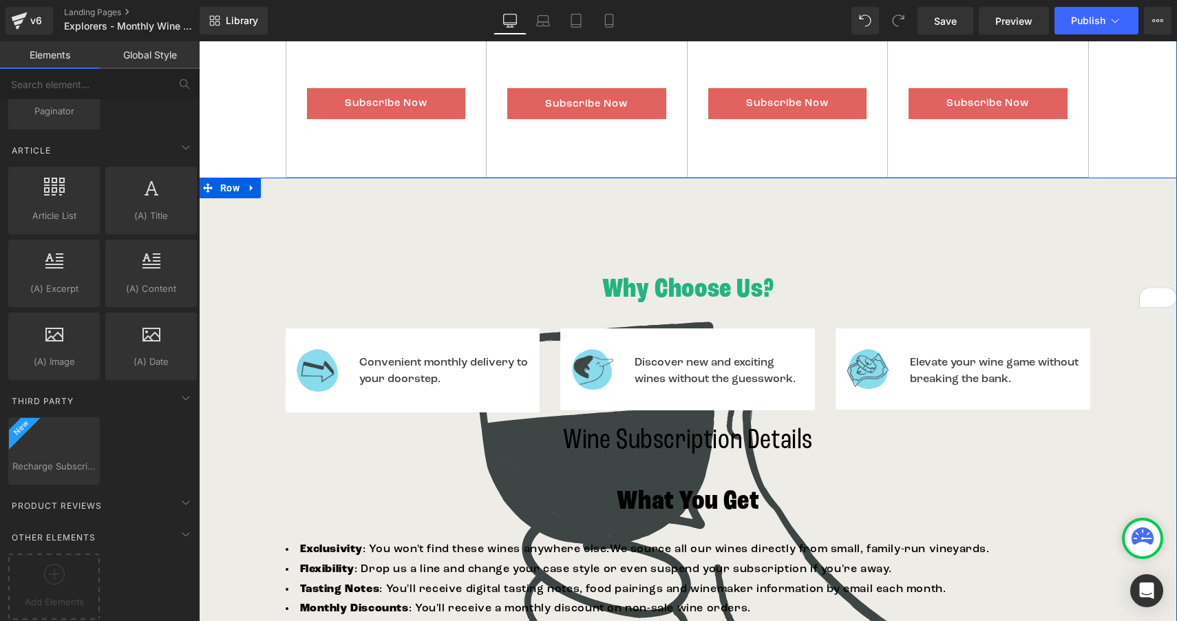
click at [490, 220] on div "Why Choose Us? Heading Image Convenient monthly delivery to your doorstep. Text…" at bounding box center [688, 596] width 978 height 836
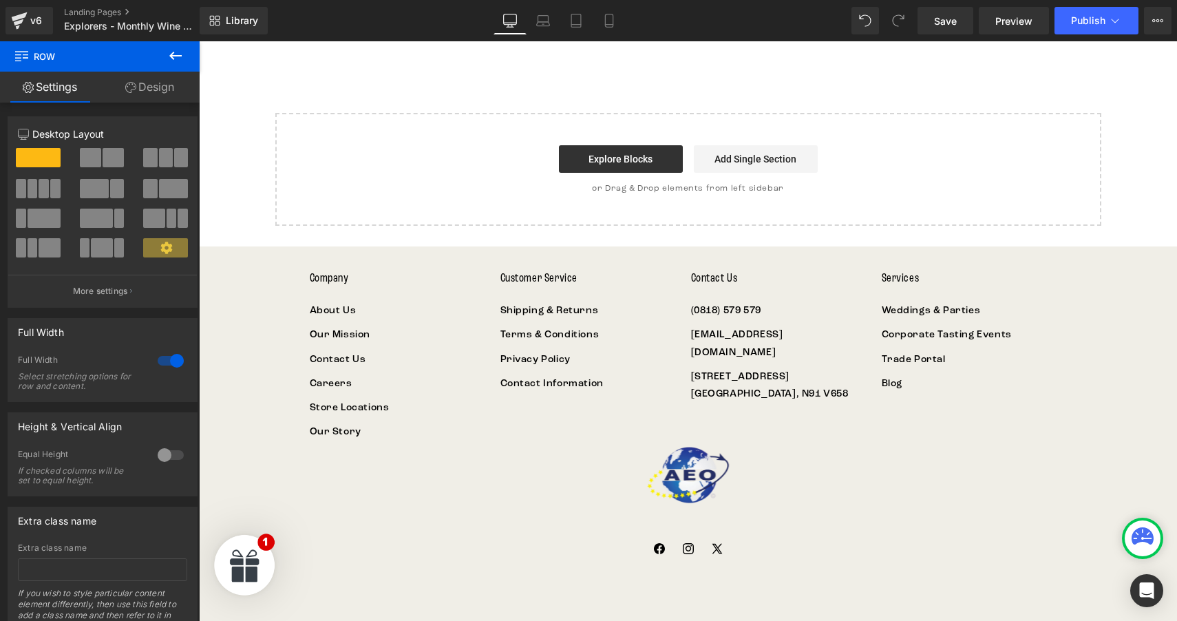
scroll to position [5026, 0]
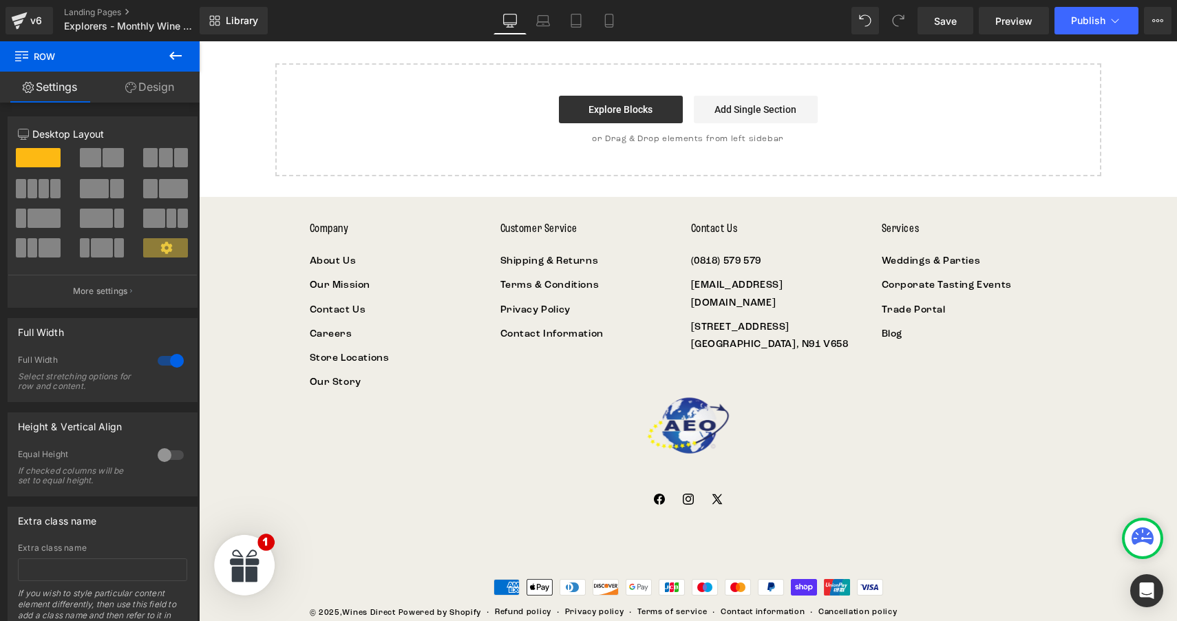
click at [233, 479] on footer "Company About Us Our Mission Contact Us Careers Store Locations Our Story Custo…" at bounding box center [688, 421] width 978 height 448
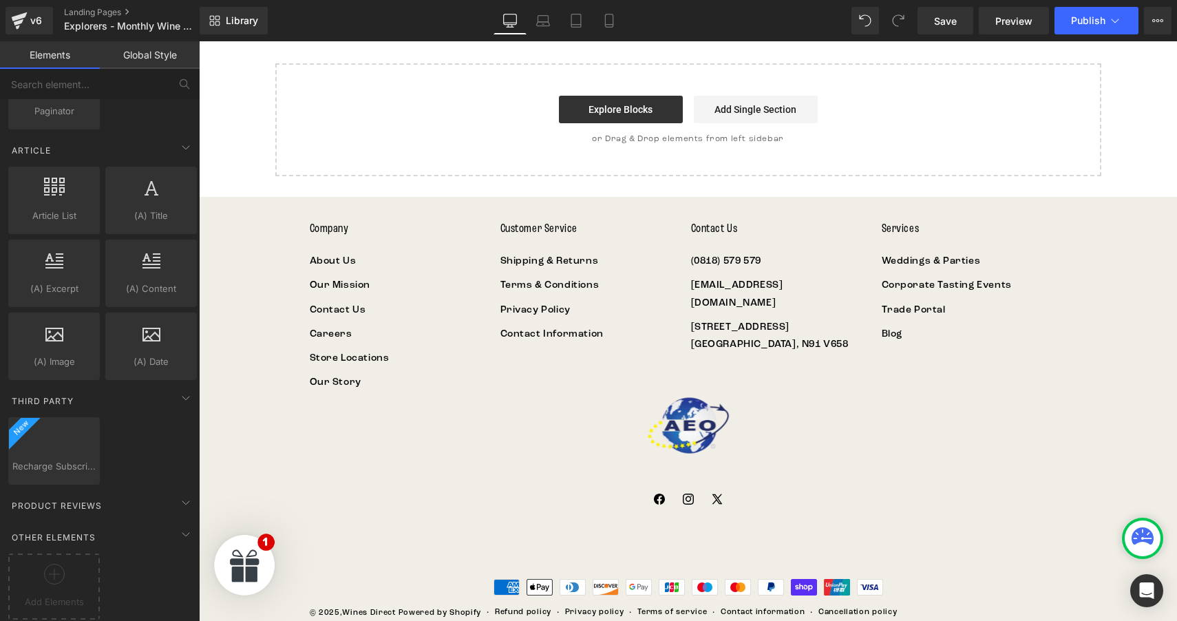
click at [253, 455] on footer "Company About Us Our Mission Contact Us Careers Store Locations Our Story Custo…" at bounding box center [688, 421] width 978 height 448
click at [253, 568] on span "Open Form" at bounding box center [244, 564] width 85 height 85
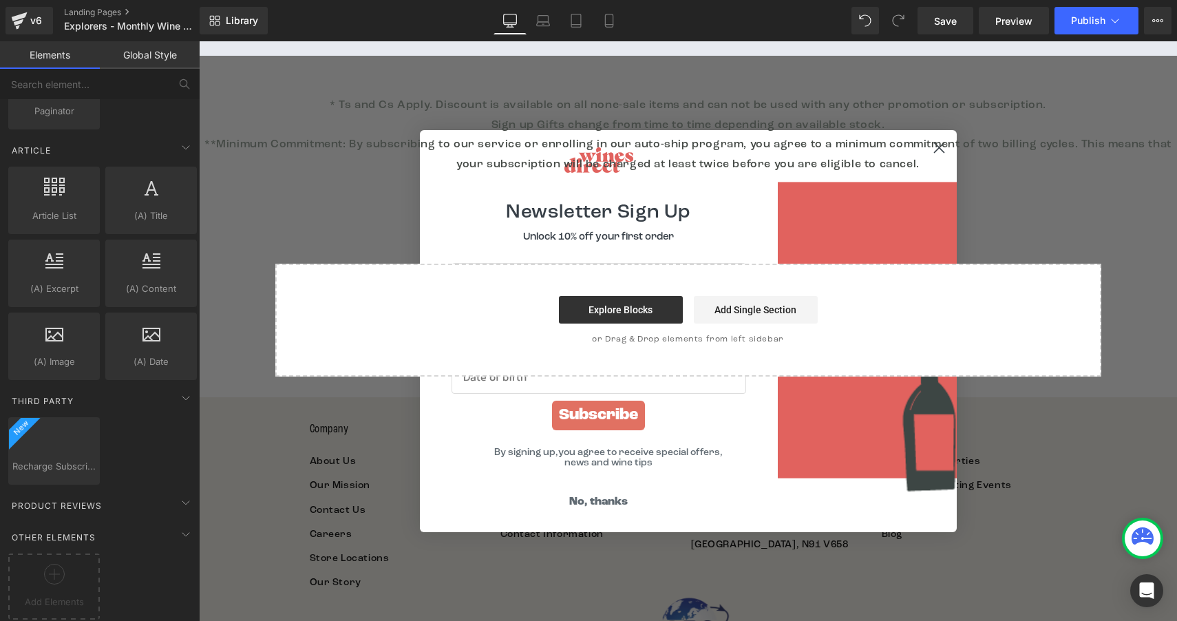
scroll to position [4828, 0]
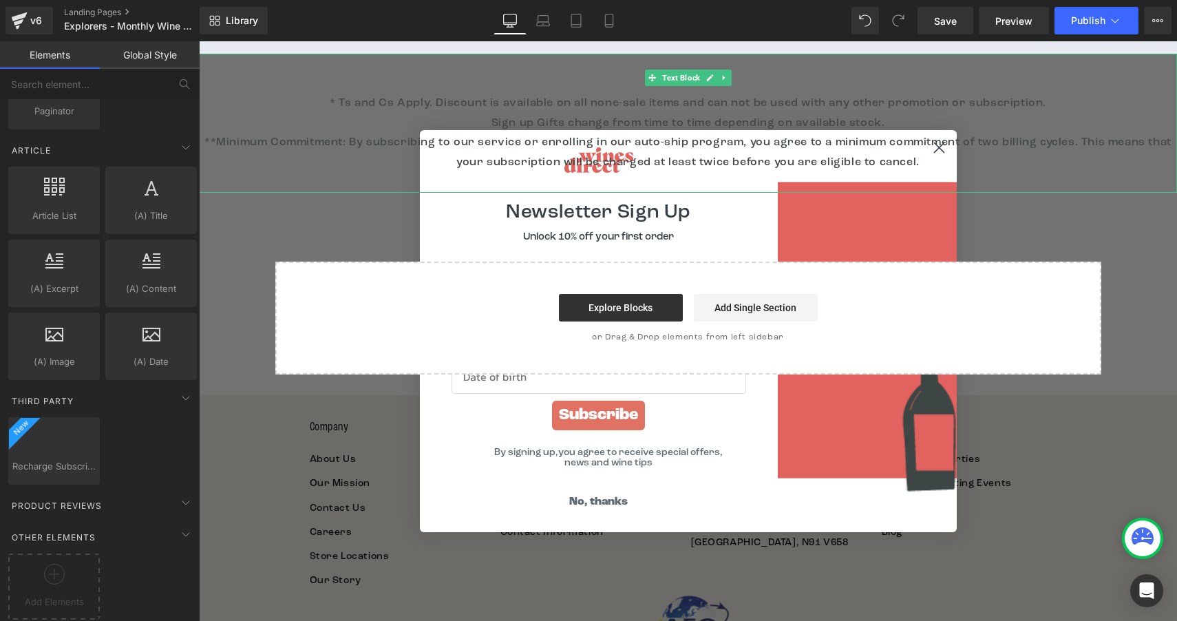
click at [940, 145] on p "**Minimum Commitment: By subscribing to our service or enrolling in our auto-sh…" at bounding box center [688, 153] width 978 height 40
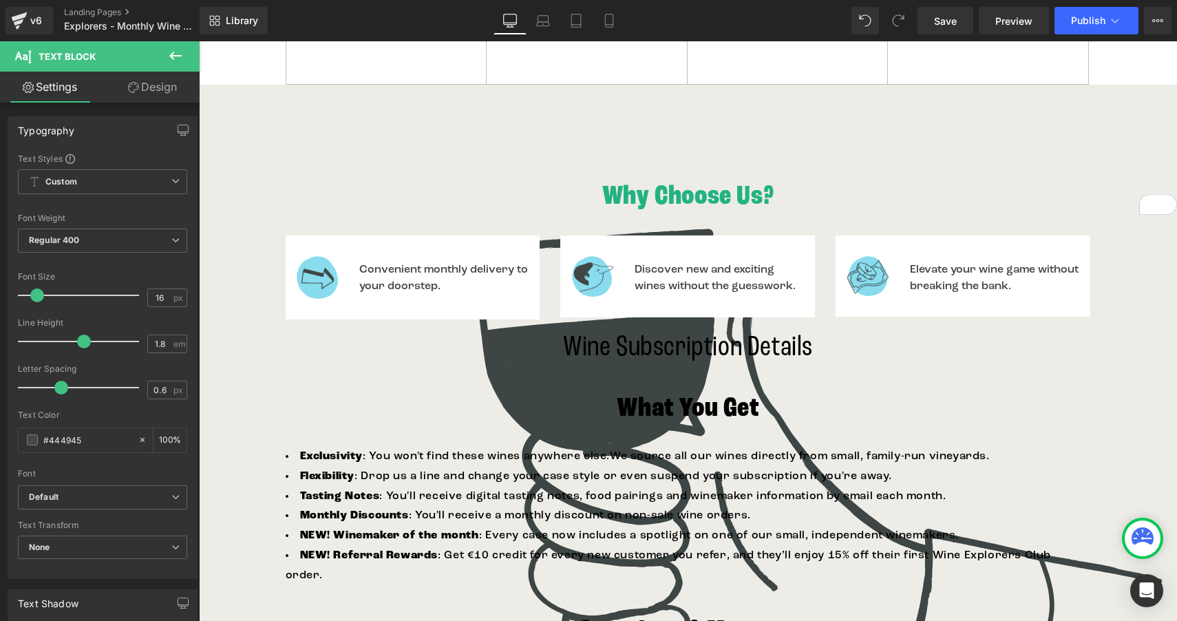
scroll to position [1122, 0]
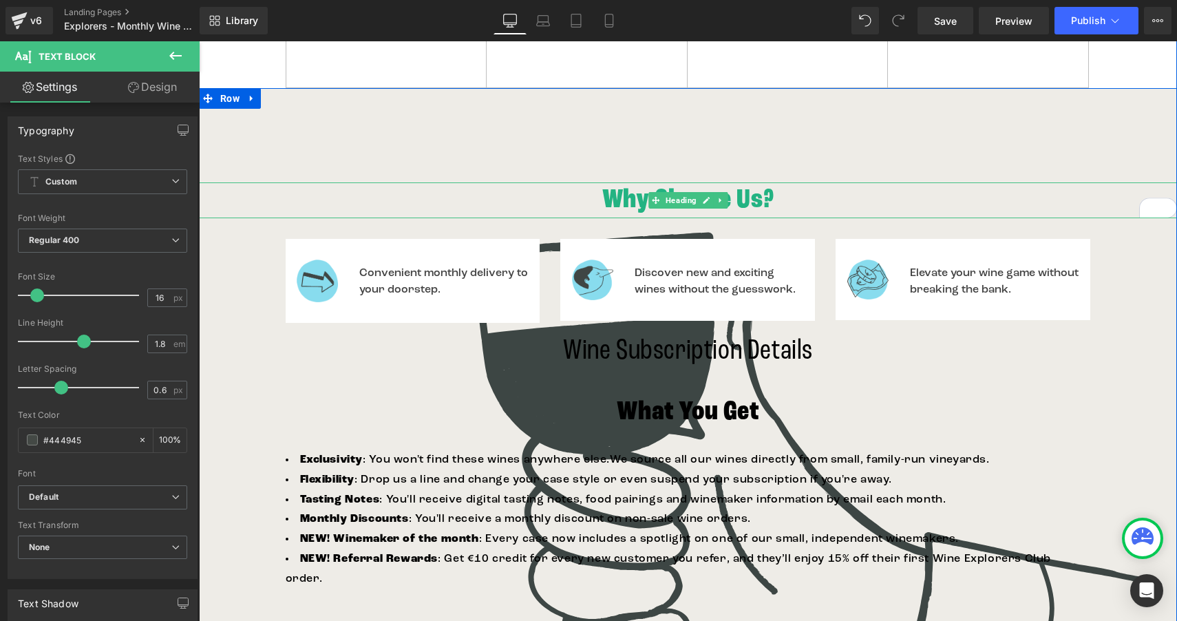
click at [277, 186] on h1 "Why Choose Us?" at bounding box center [688, 200] width 978 height 36
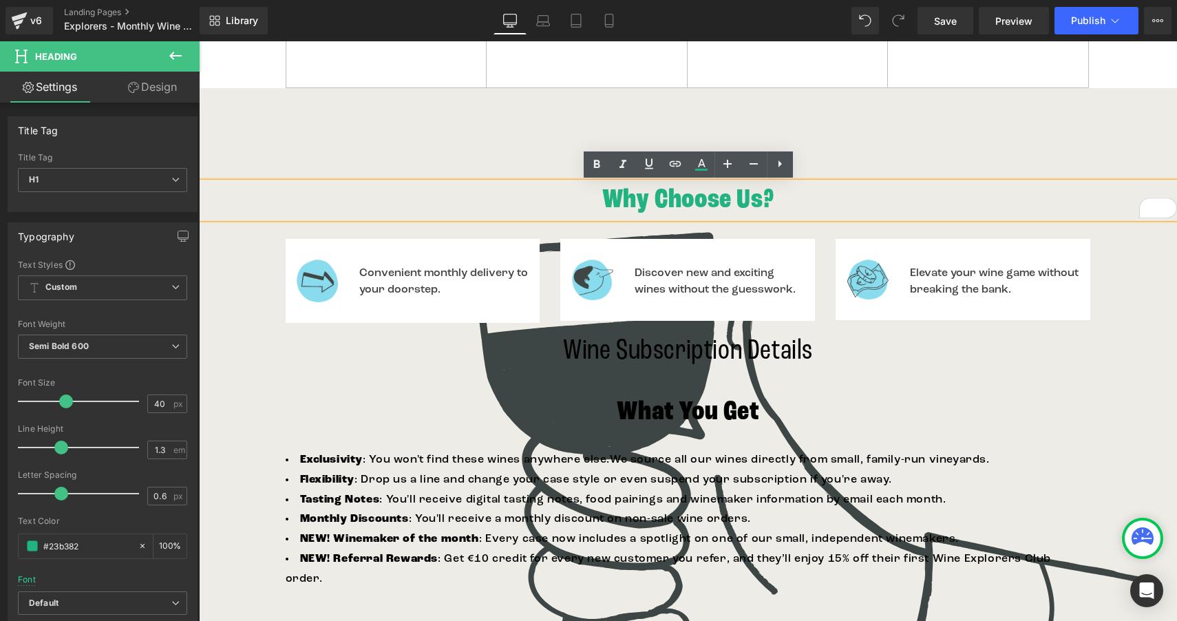
click at [265, 116] on div "Why Choose Us? Heading Image Convenient monthly delivery to your doorstep. Text…" at bounding box center [688, 506] width 978 height 836
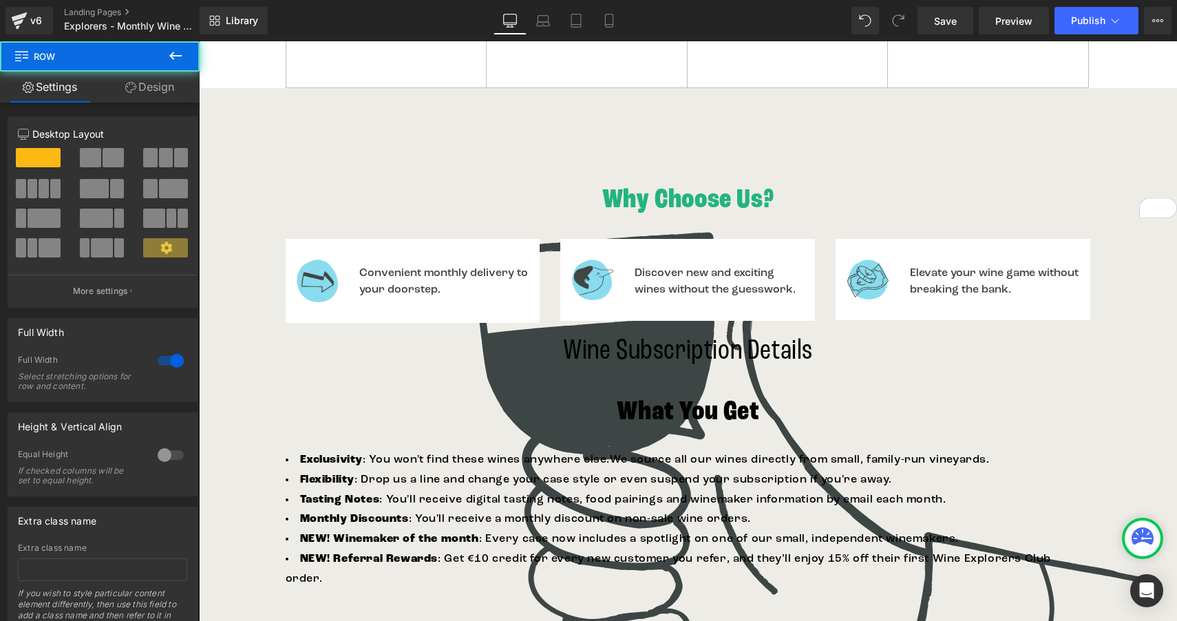
click at [265, 116] on div "Why Choose Us? Heading Image Convenient monthly delivery to your doorstep. Text…" at bounding box center [688, 506] width 978 height 836
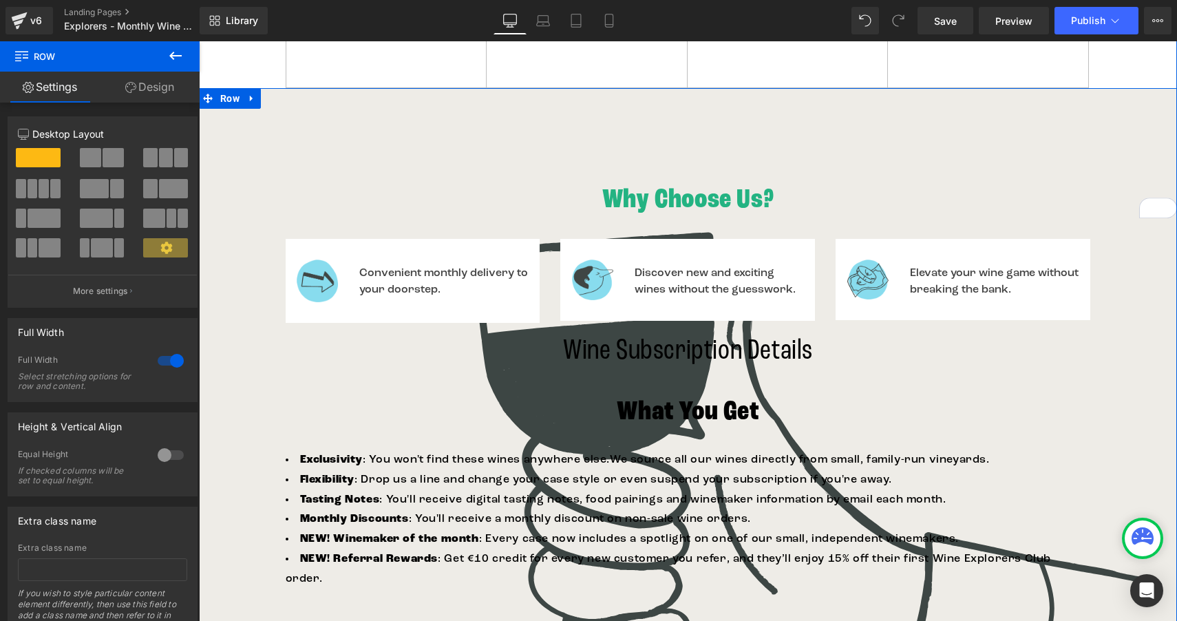
click at [311, 136] on div "Why Choose Us? Heading Image Convenient monthly delivery to your doorstep. Text…" at bounding box center [688, 506] width 978 height 836
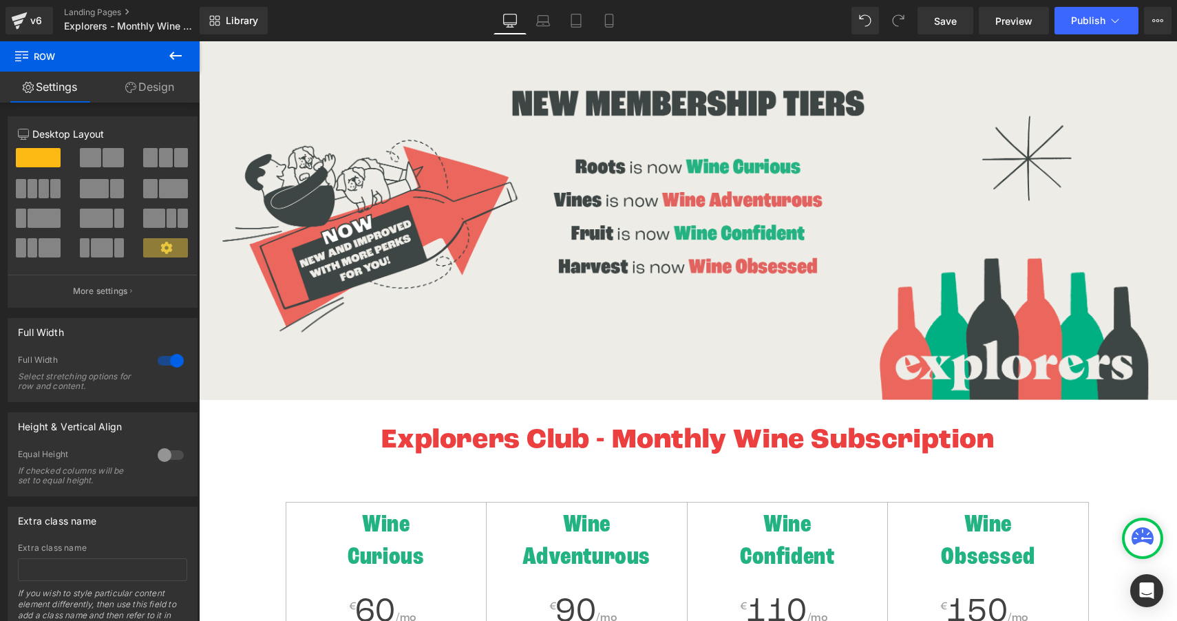
scroll to position [0, 0]
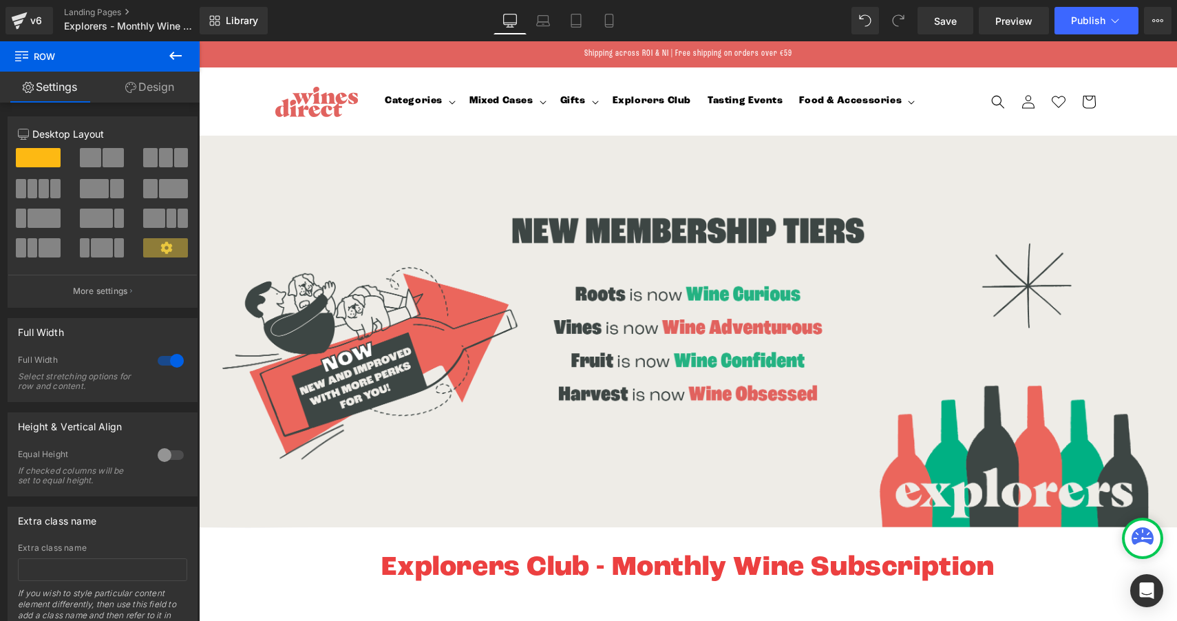
click at [301, 21] on div "Library Desktop Desktop Laptop Tablet Mobile Save Preview Publish Scheduled Vie…" at bounding box center [688, 21] width 977 height 28
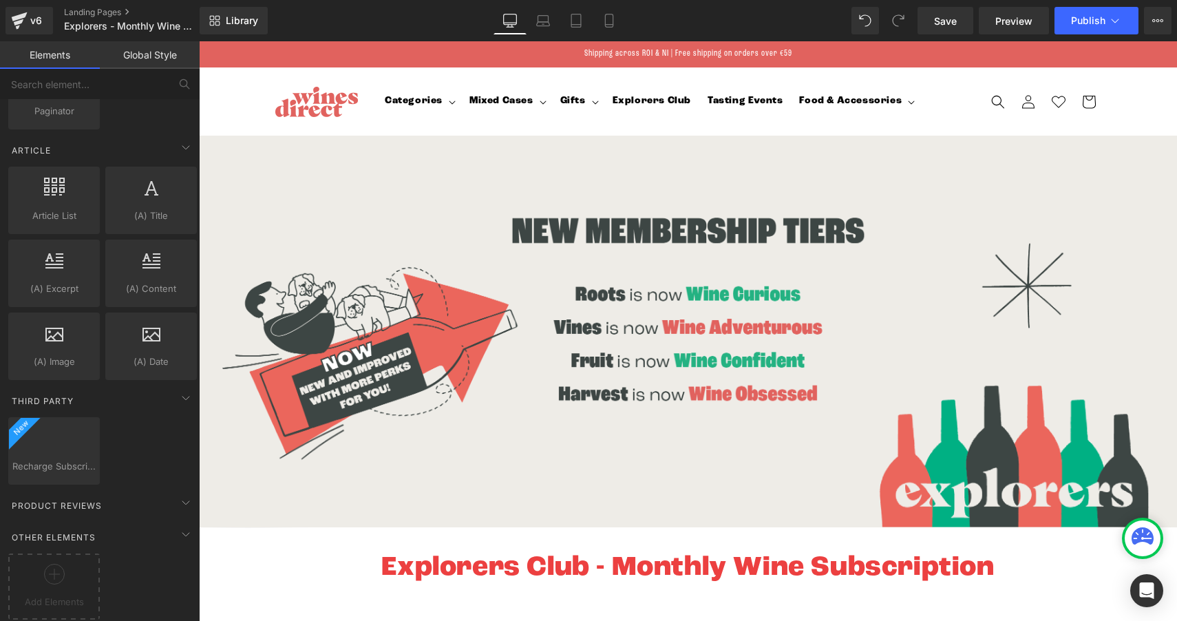
click at [232, 55] on div "Shipping across ROI & NI | Free shipping on orders over €59" at bounding box center [688, 54] width 978 height 26
click at [221, 110] on sticky-header "Categories Categories Shop by Style Shop by Style" at bounding box center [688, 101] width 978 height 68
click at [147, 55] on link "Global Style" at bounding box center [150, 55] width 100 height 28
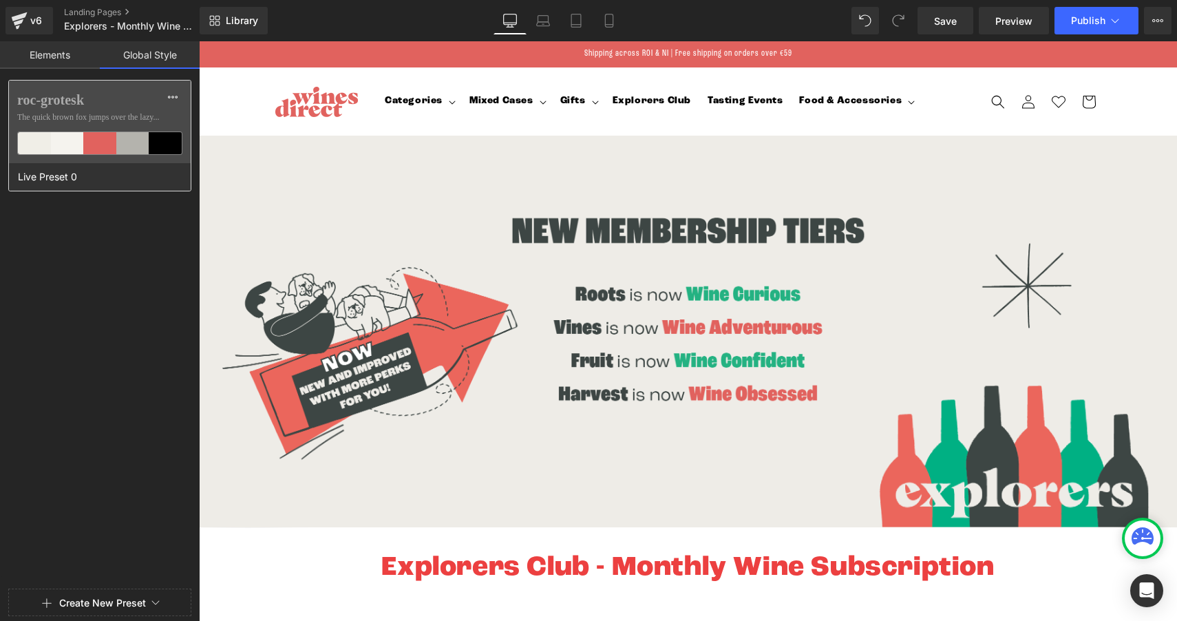
click at [123, 105] on label "roc-grotesk" at bounding box center [99, 100] width 165 height 17
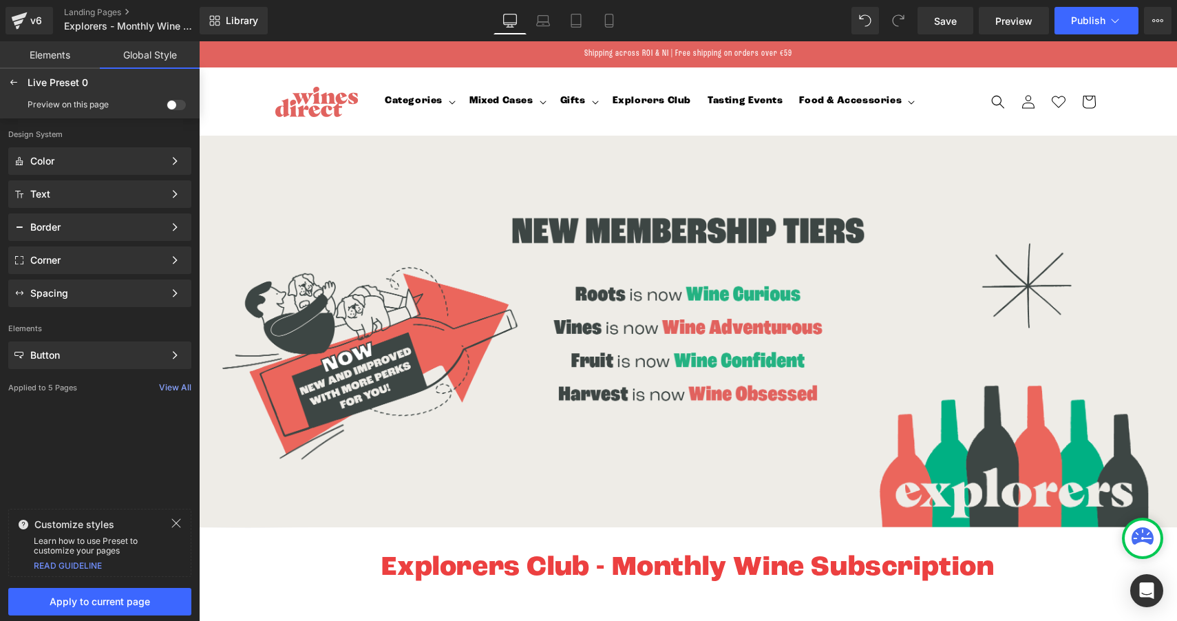
click at [102, 465] on div "Design System Color Color Style Define a color palette and apply it to your pag…" at bounding box center [100, 310] width 200 height 385
click at [177, 524] on icon at bounding box center [176, 523] width 9 height 9
click at [112, 484] on div "Design System Color Color Style Define a color palette and apply it to your pag…" at bounding box center [100, 350] width 200 height 464
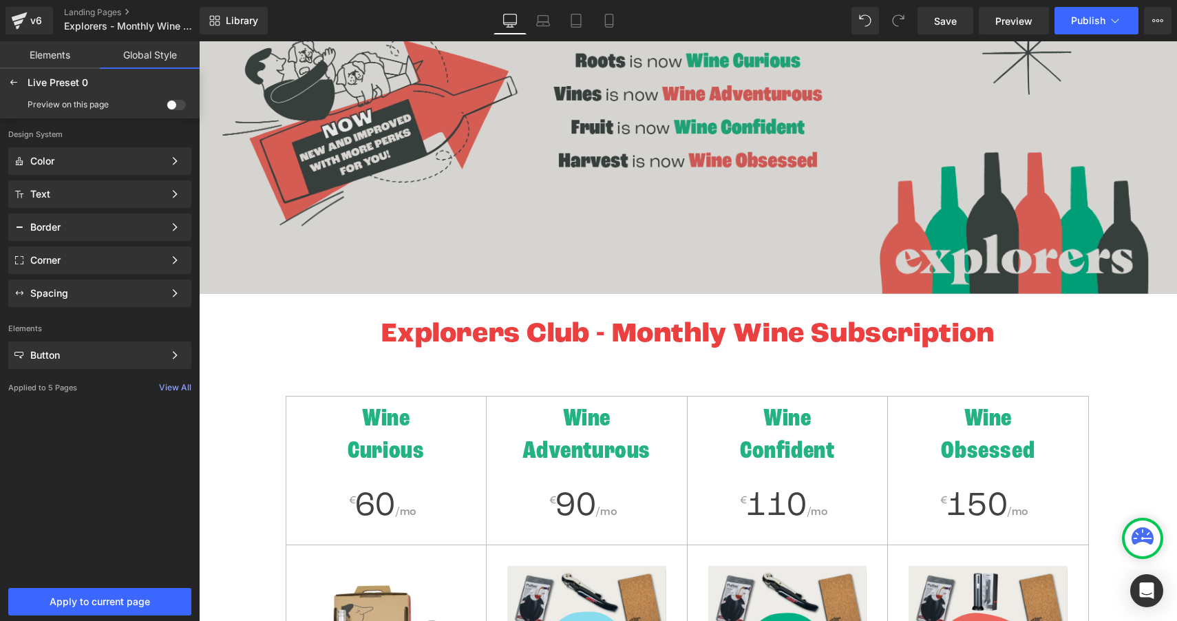
scroll to position [71, 0]
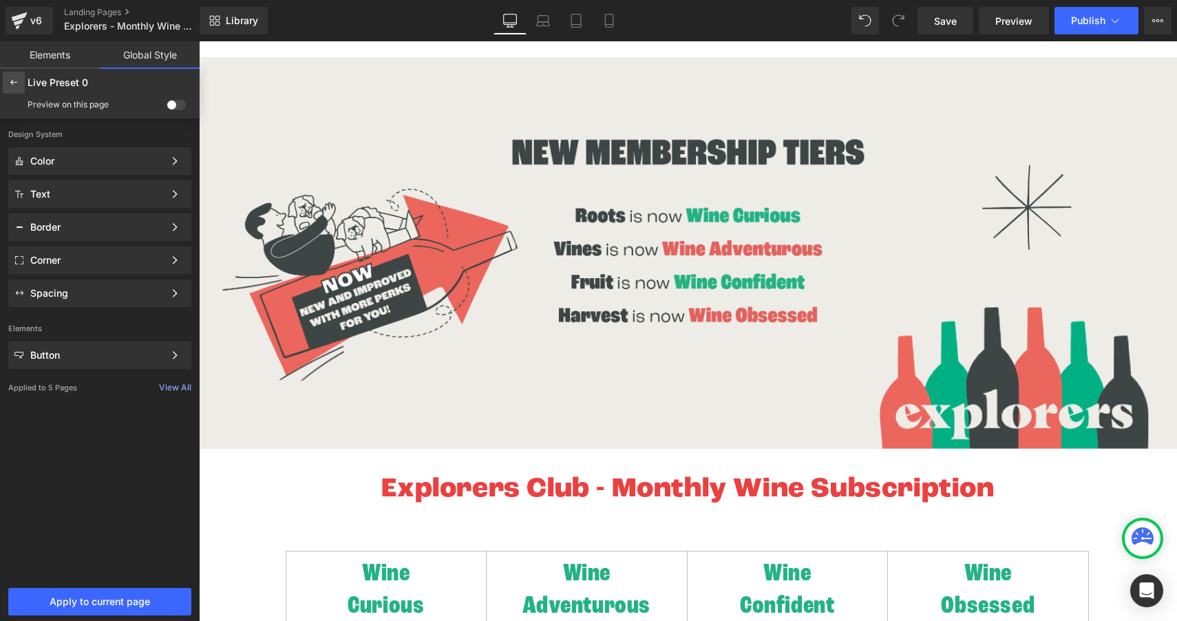
click at [13, 86] on icon at bounding box center [13, 82] width 11 height 11
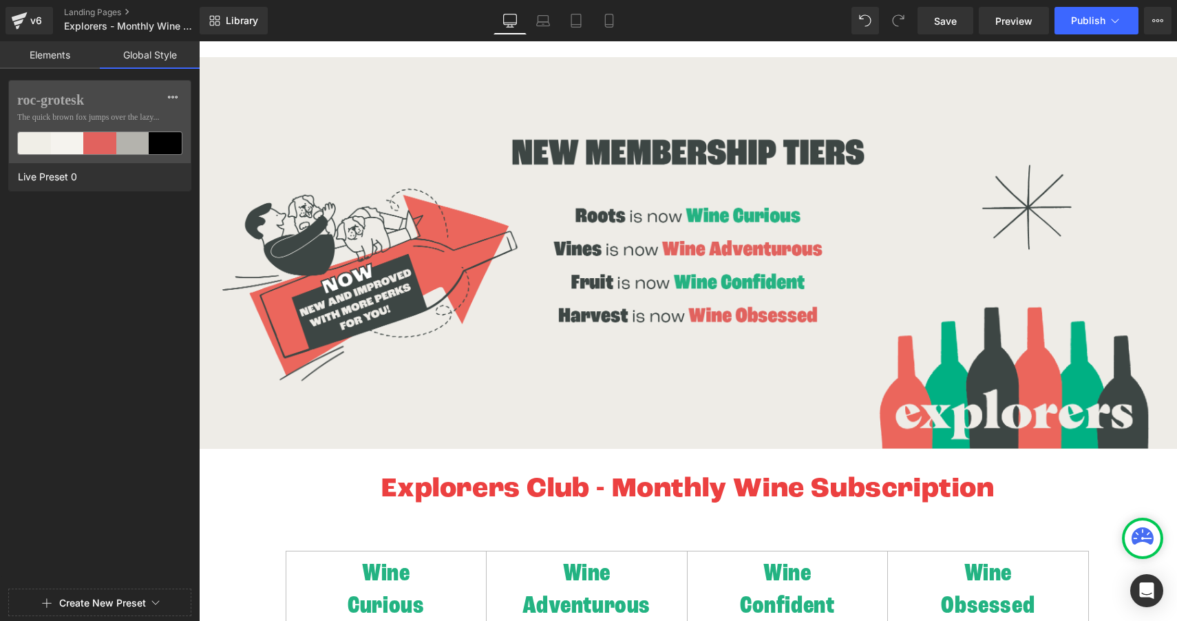
click at [50, 56] on link "Elements" at bounding box center [50, 55] width 100 height 28
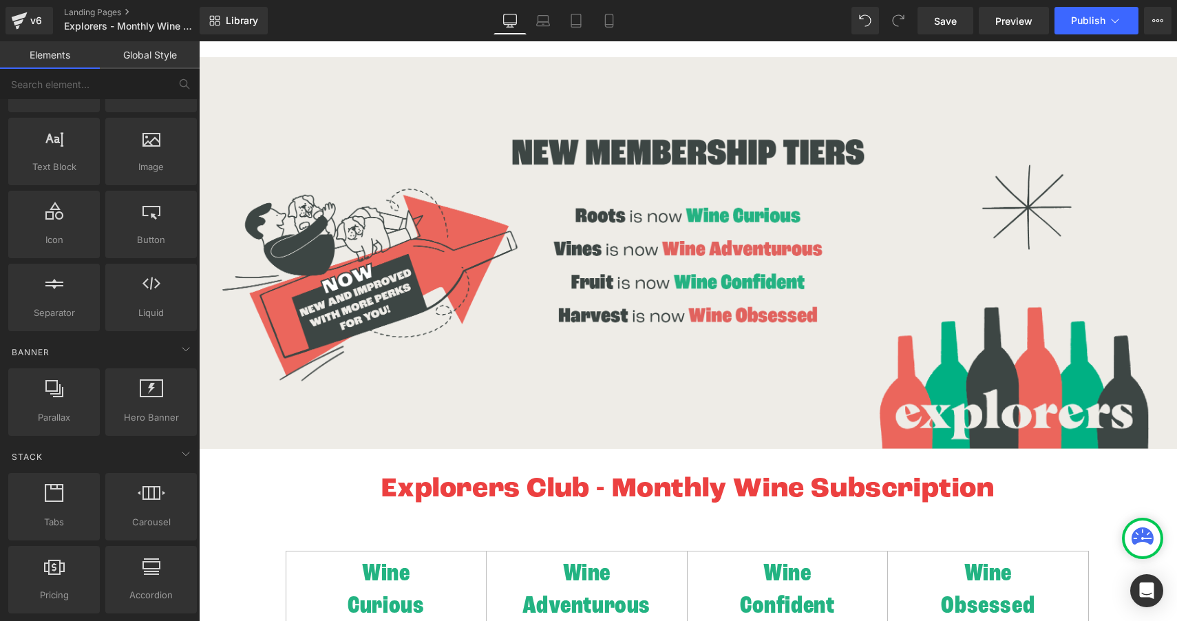
scroll to position [0, 0]
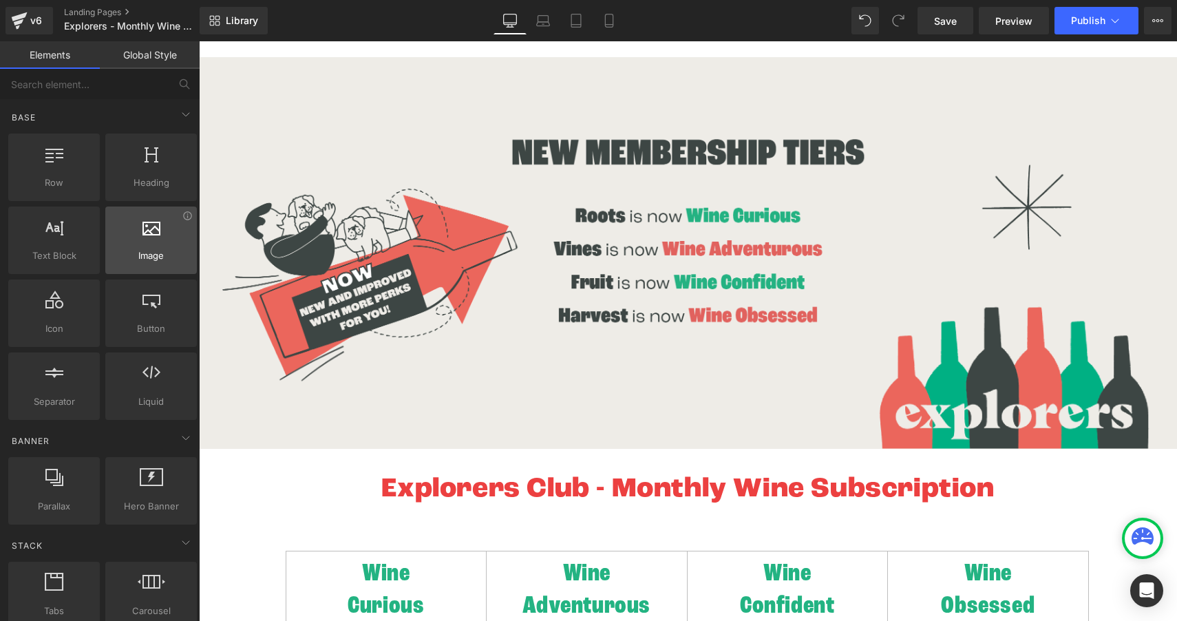
click at [129, 222] on div at bounding box center [150, 232] width 83 height 31
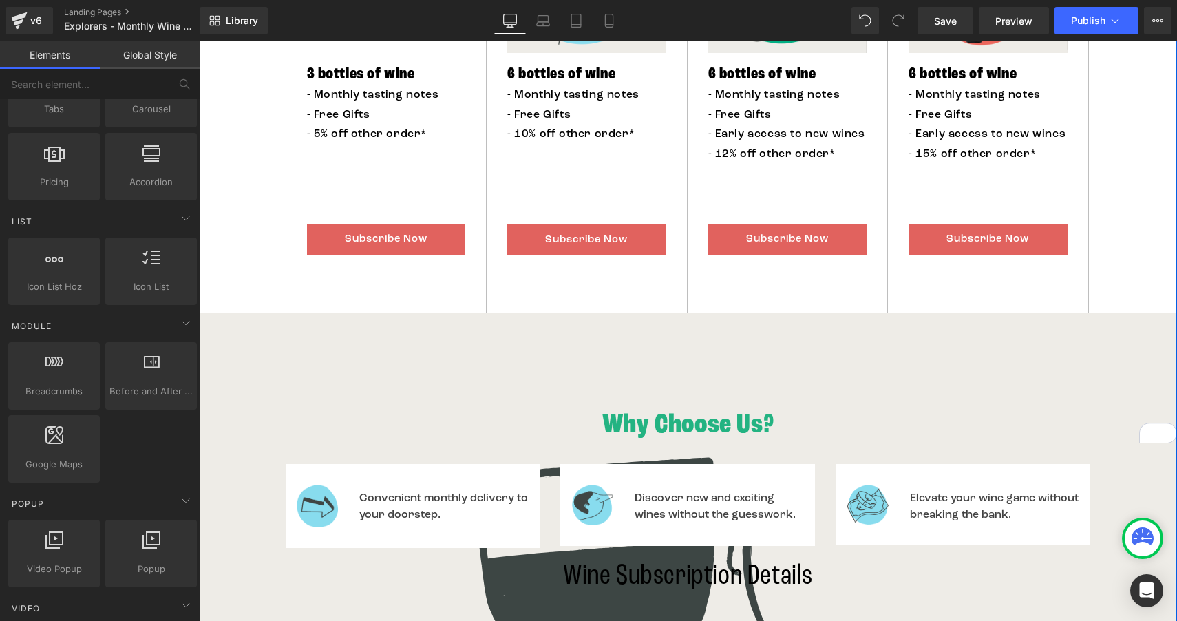
scroll to position [917, 0]
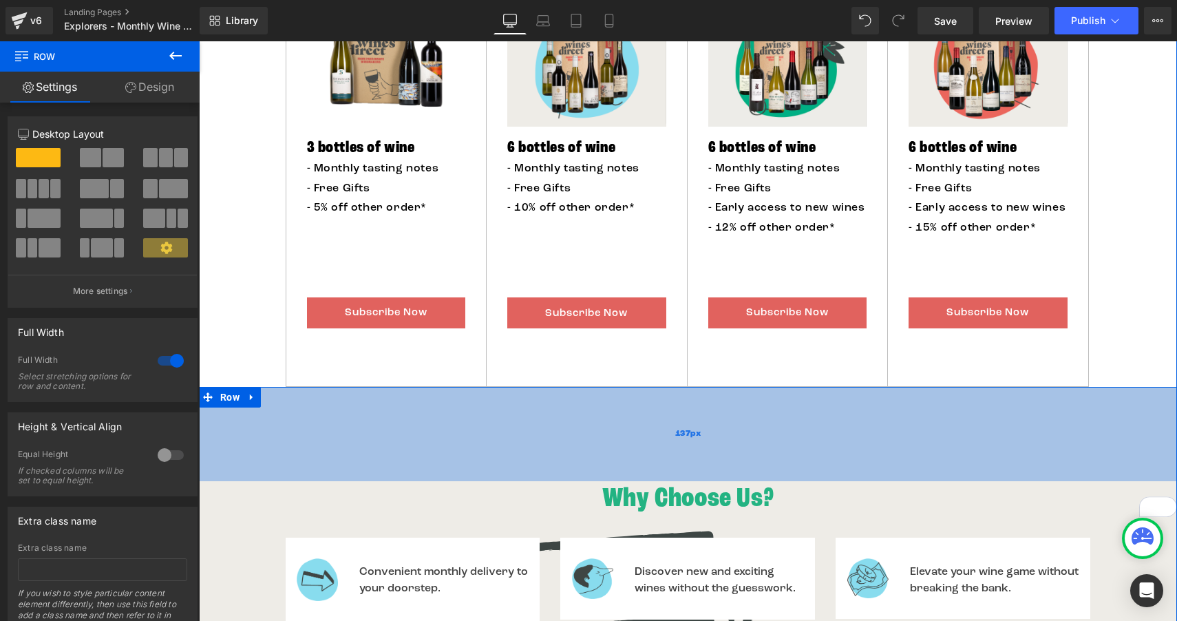
scroll to position [814, 0]
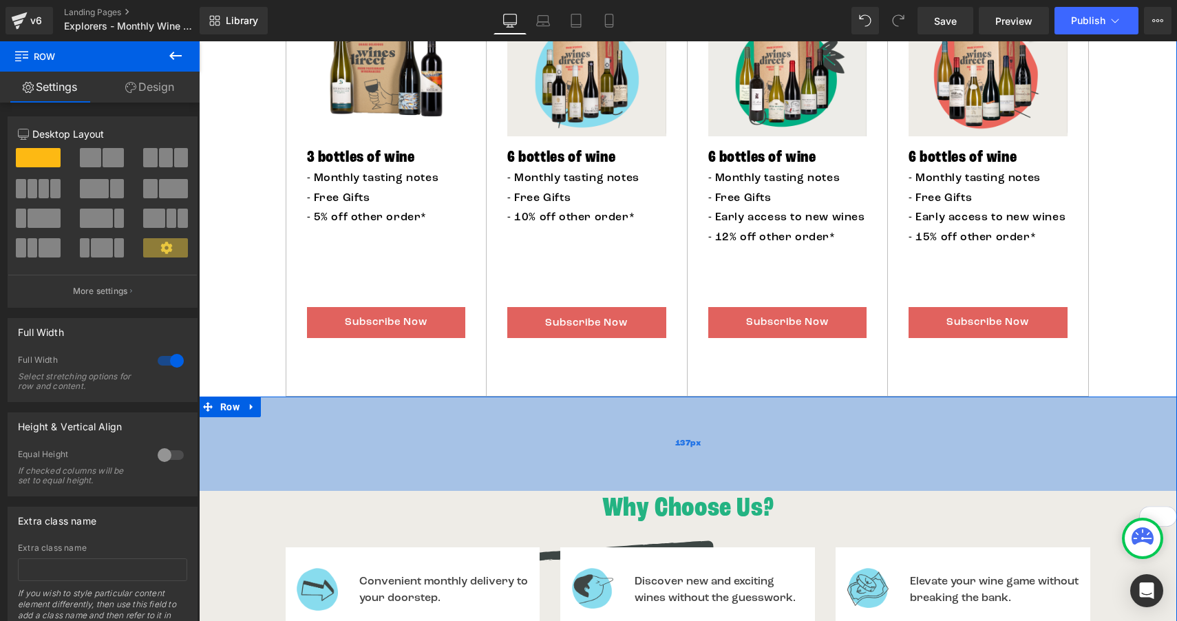
click at [263, 435] on div "137px" at bounding box center [688, 443] width 978 height 94
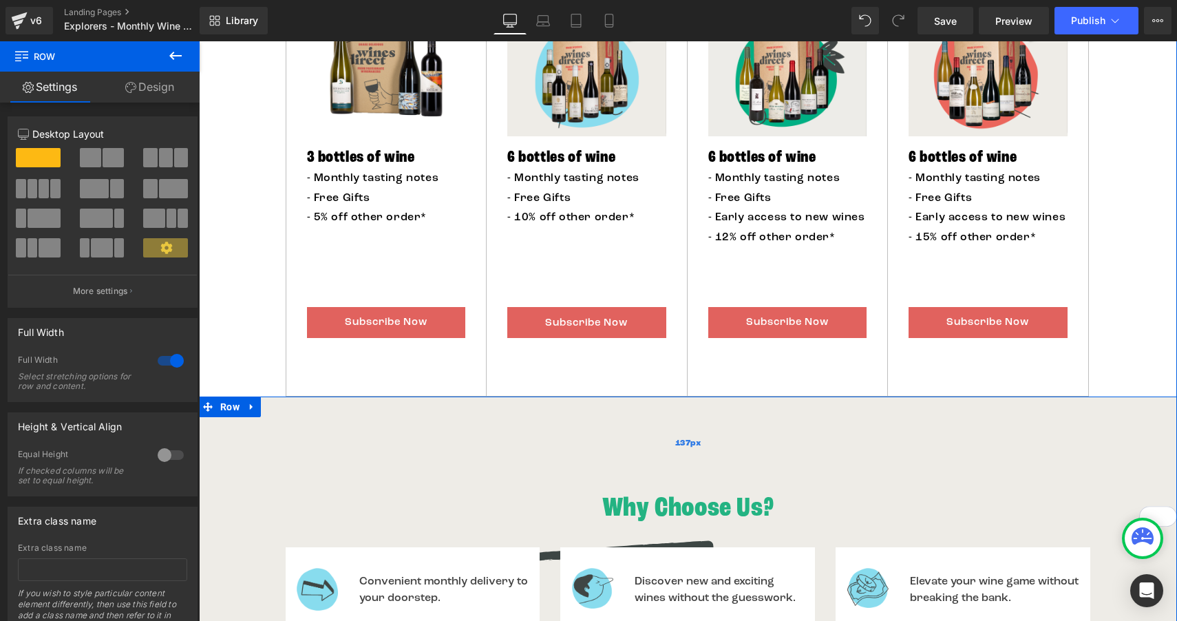
click at [319, 431] on div "137px" at bounding box center [688, 443] width 978 height 94
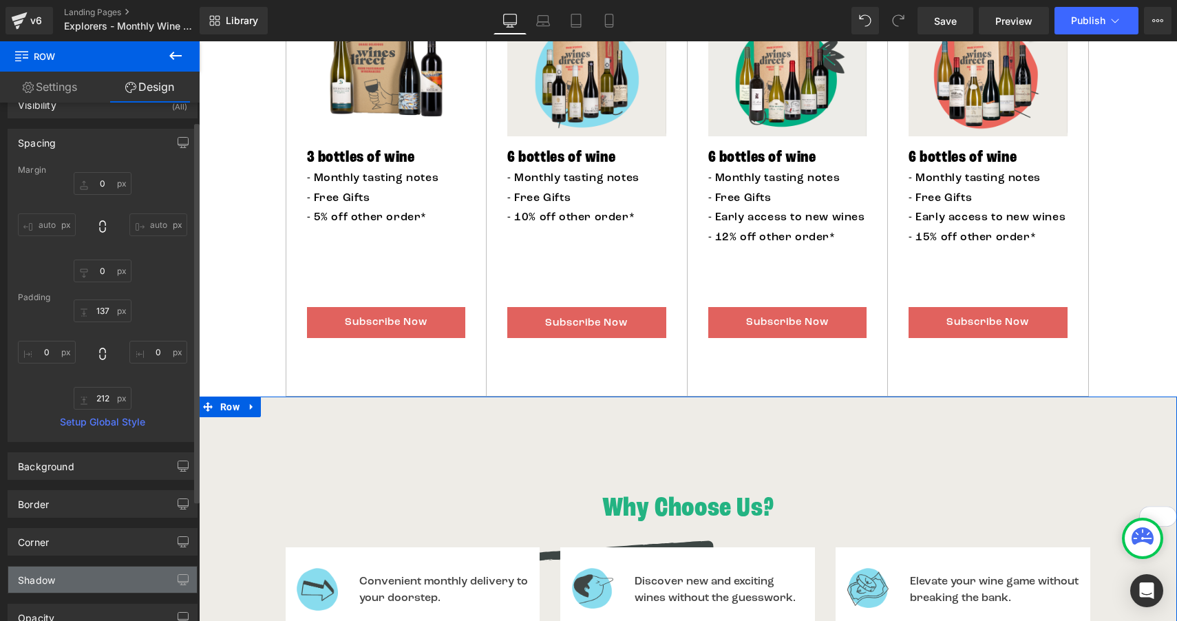
scroll to position [0, 0]
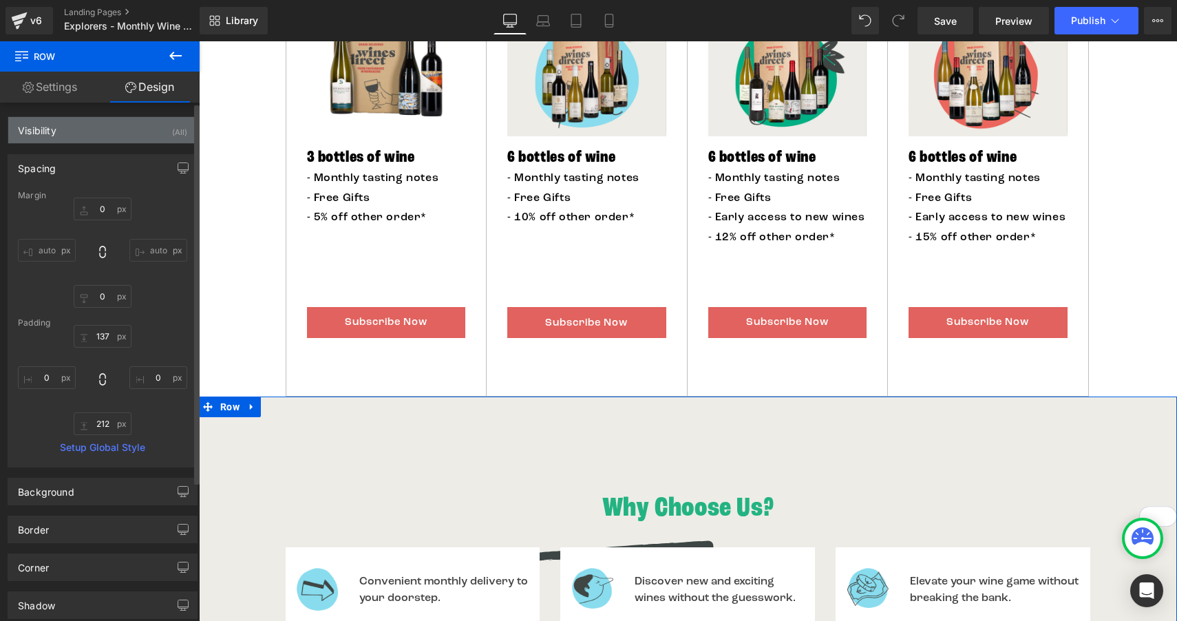
click at [127, 140] on div "Visibility (All)" at bounding box center [102, 130] width 189 height 26
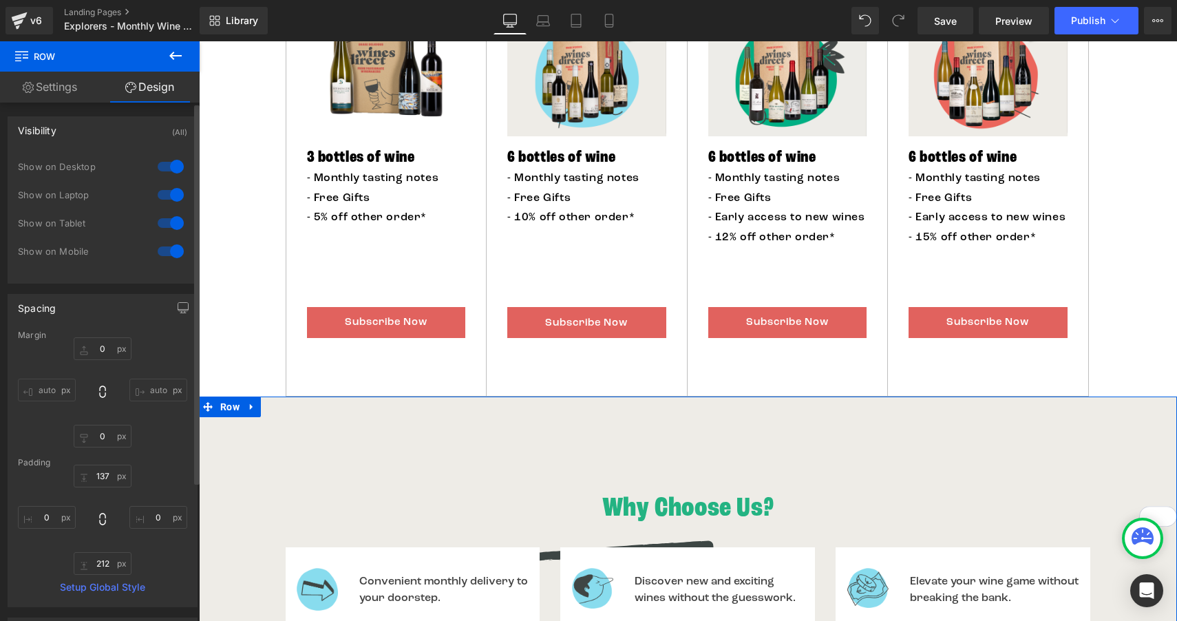
click at [127, 140] on div "Visibility (All)" at bounding box center [102, 130] width 189 height 26
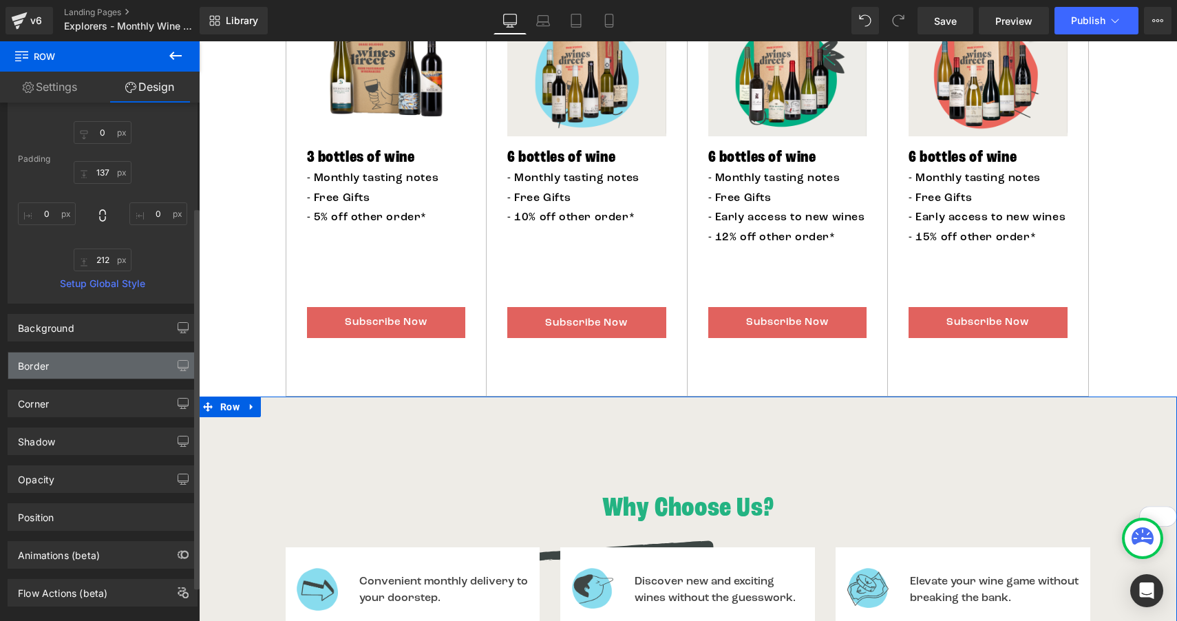
scroll to position [186, 0]
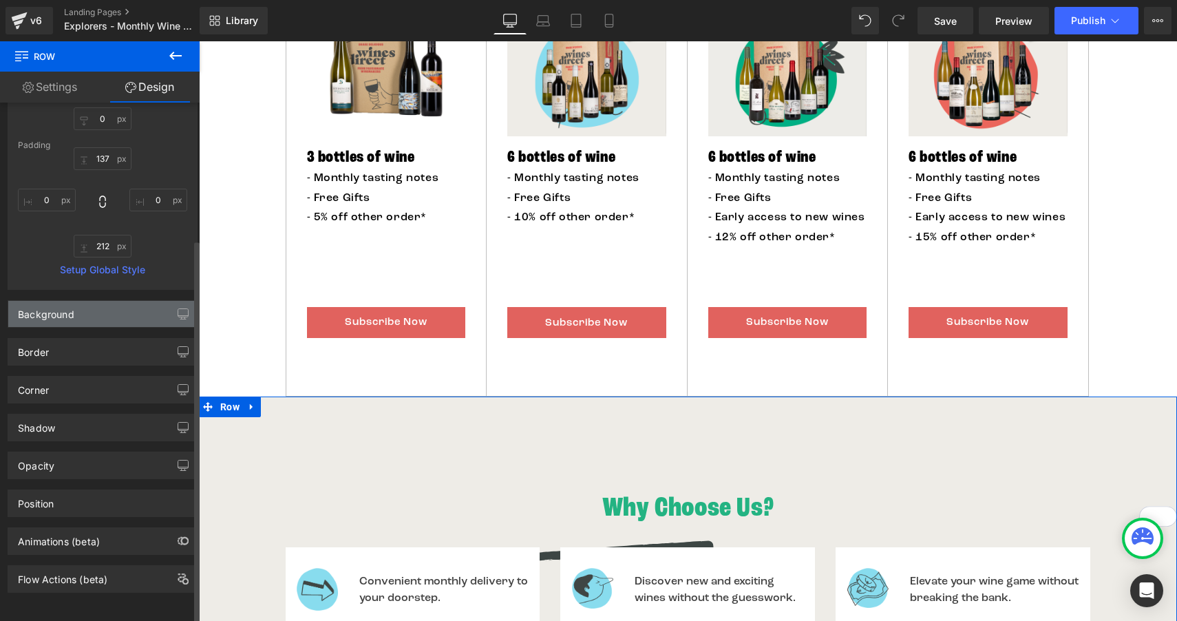
click at [76, 316] on div "Background" at bounding box center [102, 314] width 189 height 26
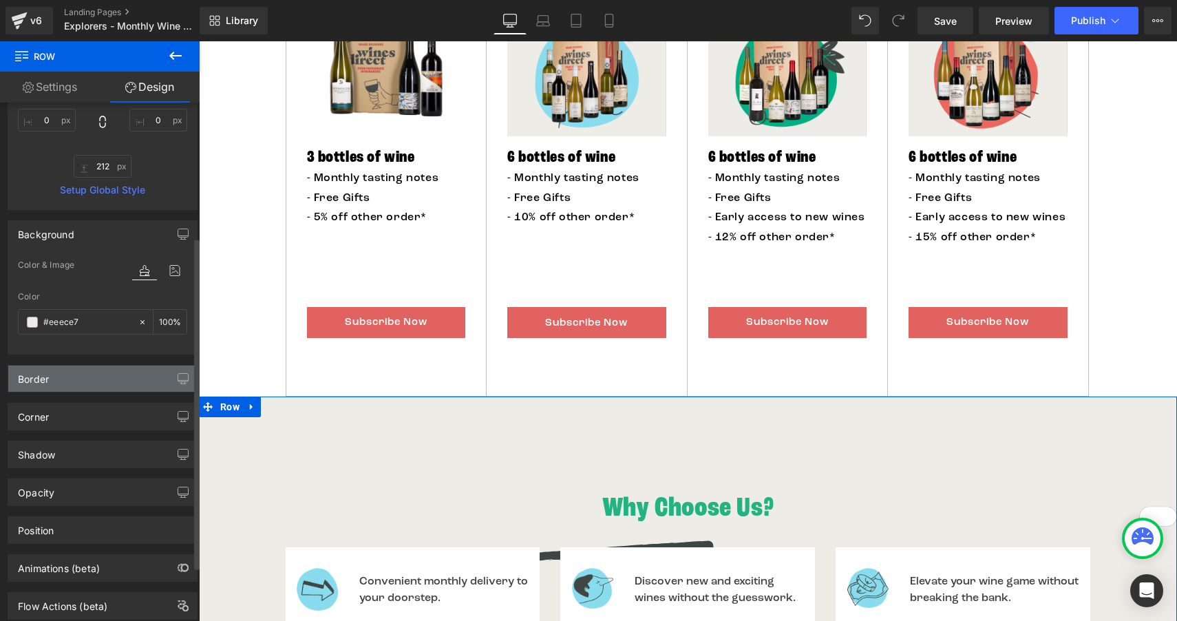
scroll to position [295, 0]
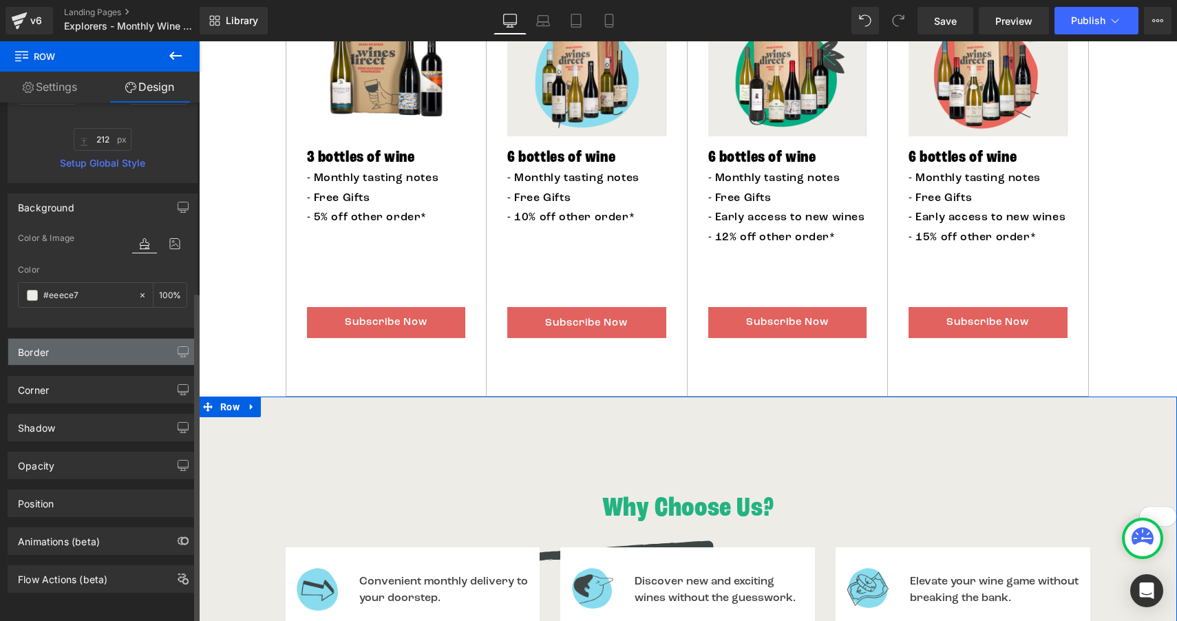
click at [86, 349] on div "Border" at bounding box center [102, 352] width 189 height 26
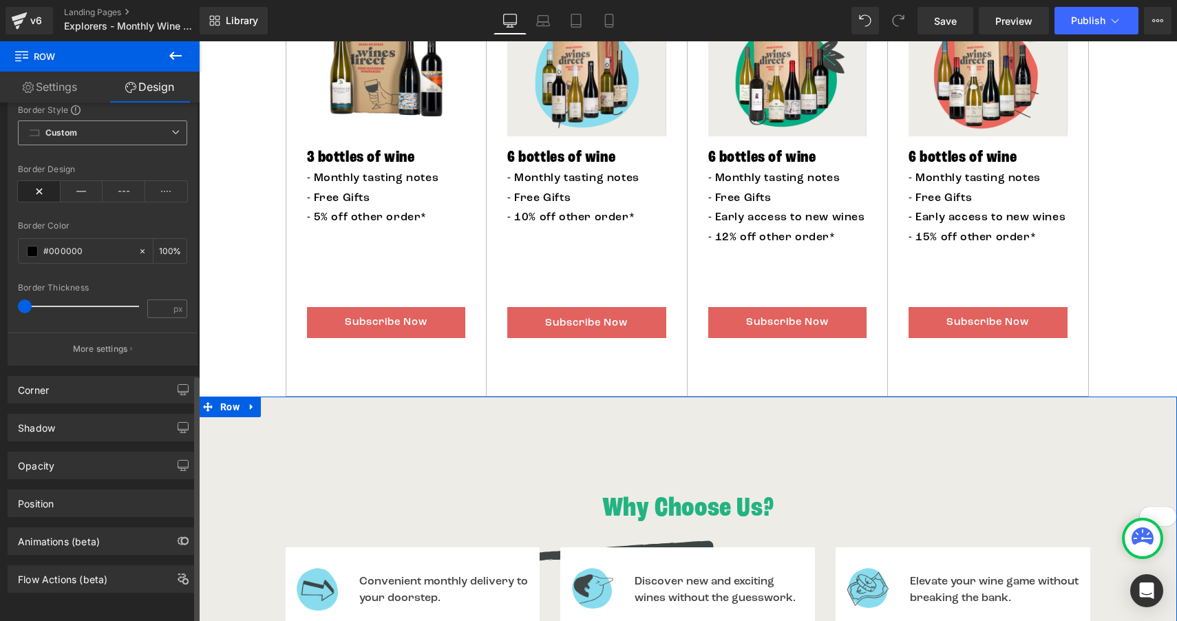
scroll to position [566, 0]
click at [100, 381] on div "Corner" at bounding box center [102, 389] width 189 height 26
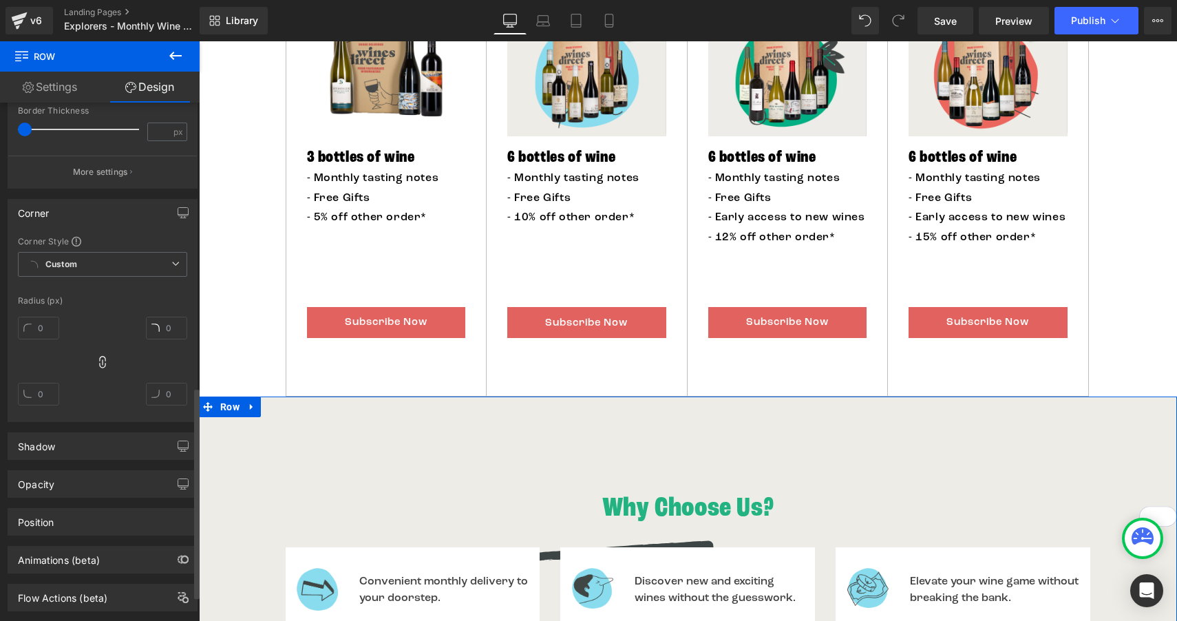
scroll to position [761, 0]
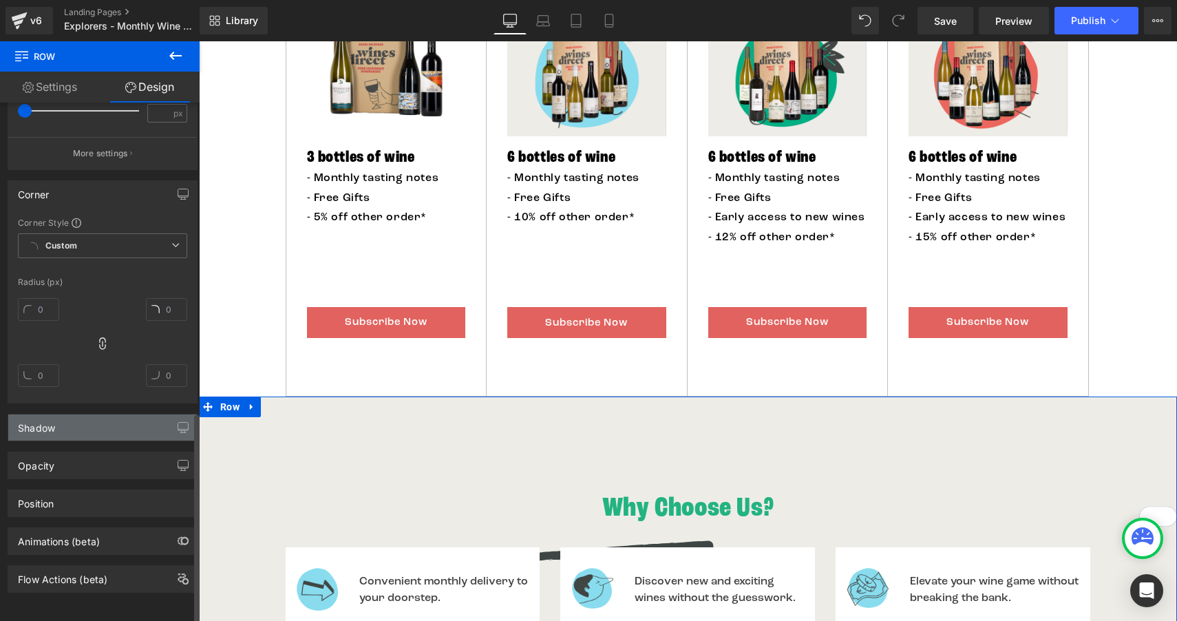
click at [87, 417] on div "Shadow" at bounding box center [102, 427] width 189 height 26
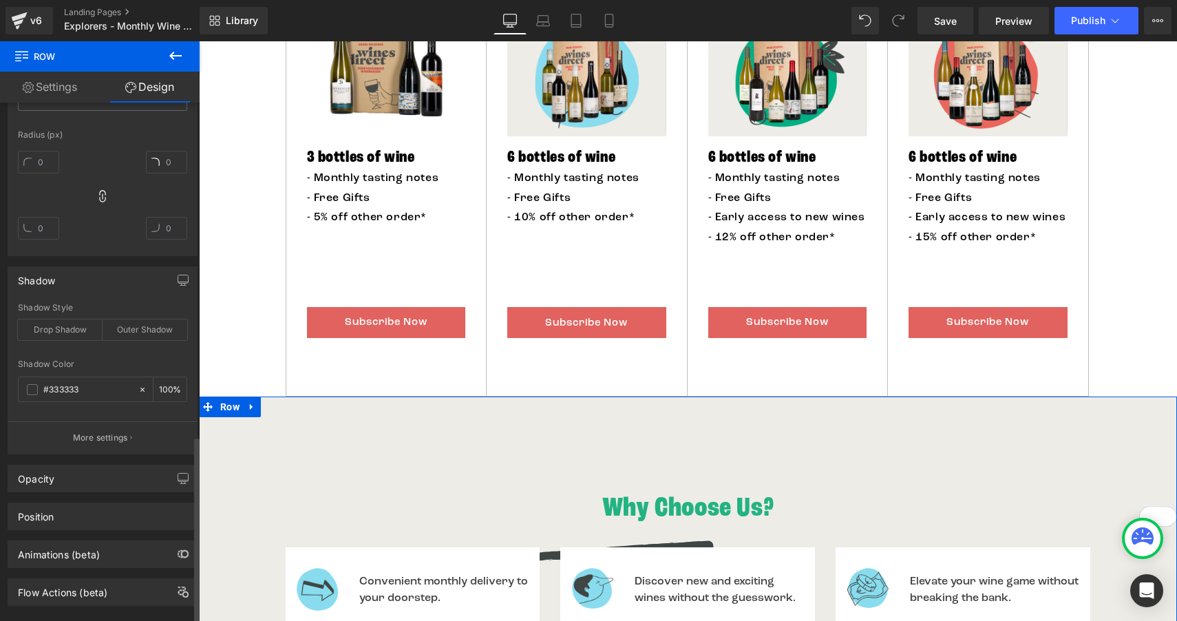
scroll to position [921, 0]
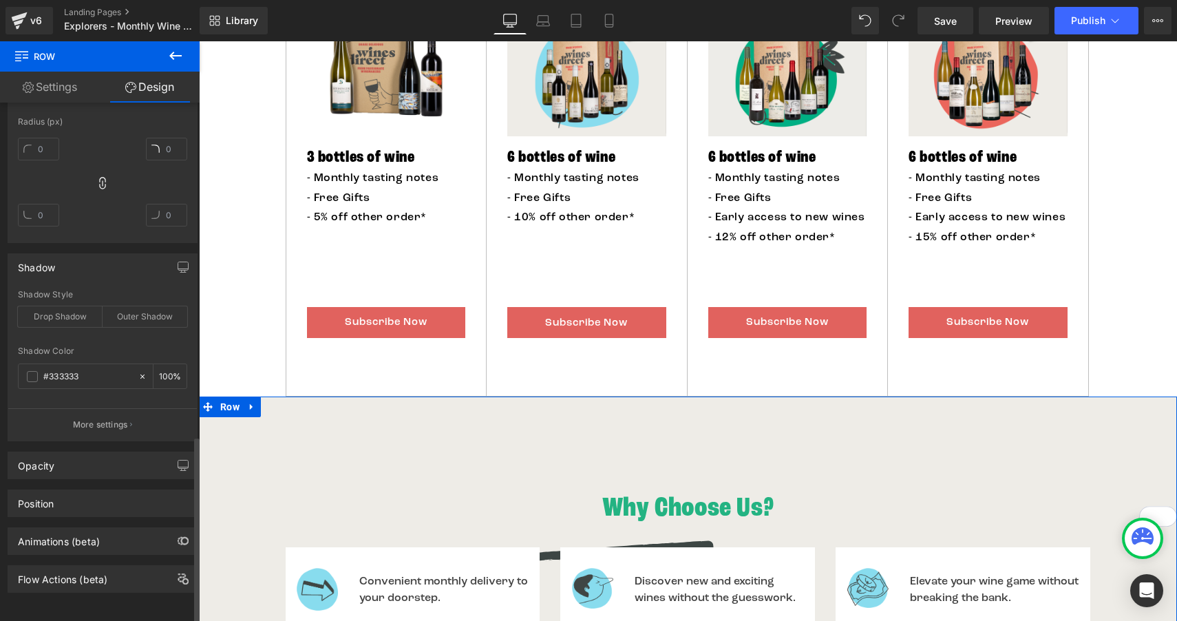
click at [83, 467] on div "Opacity 1 1" at bounding box center [103, 465] width 190 height 28
click at [79, 498] on div "Position" at bounding box center [102, 503] width 189 height 26
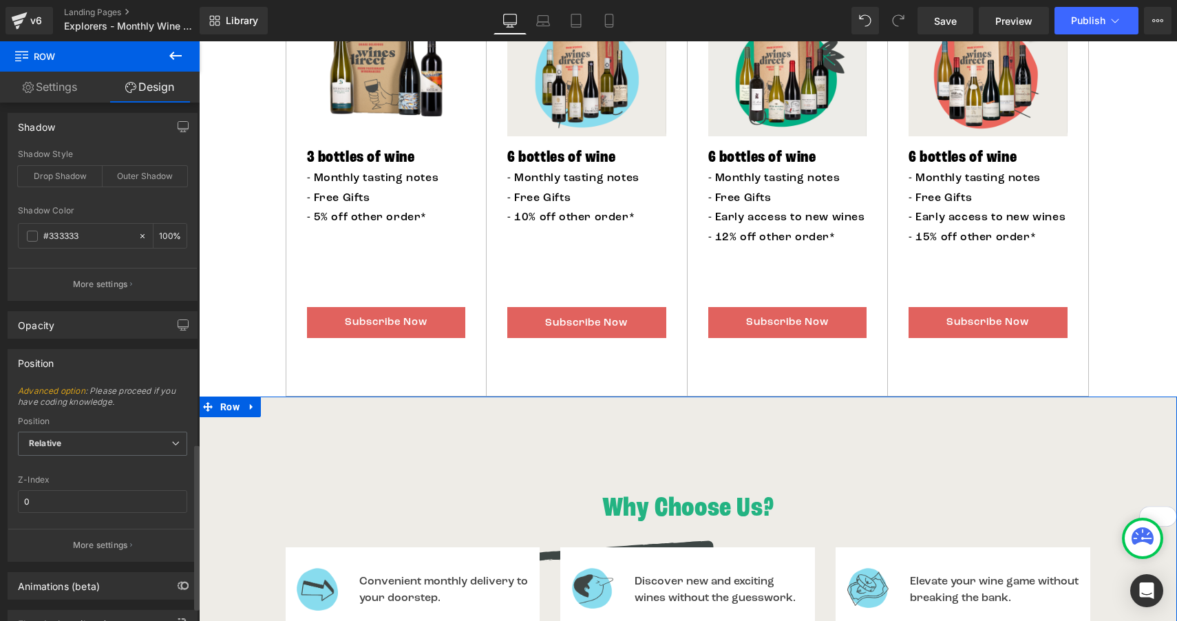
scroll to position [1106, 0]
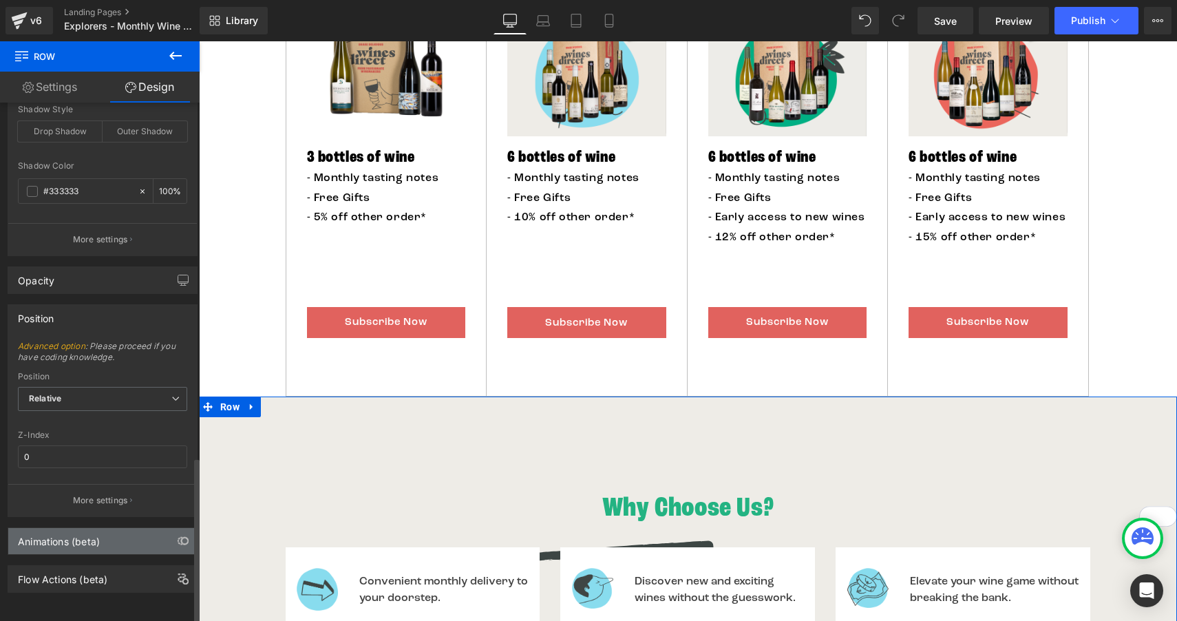
click at [84, 534] on div "Animations (beta)" at bounding box center [59, 537] width 82 height 19
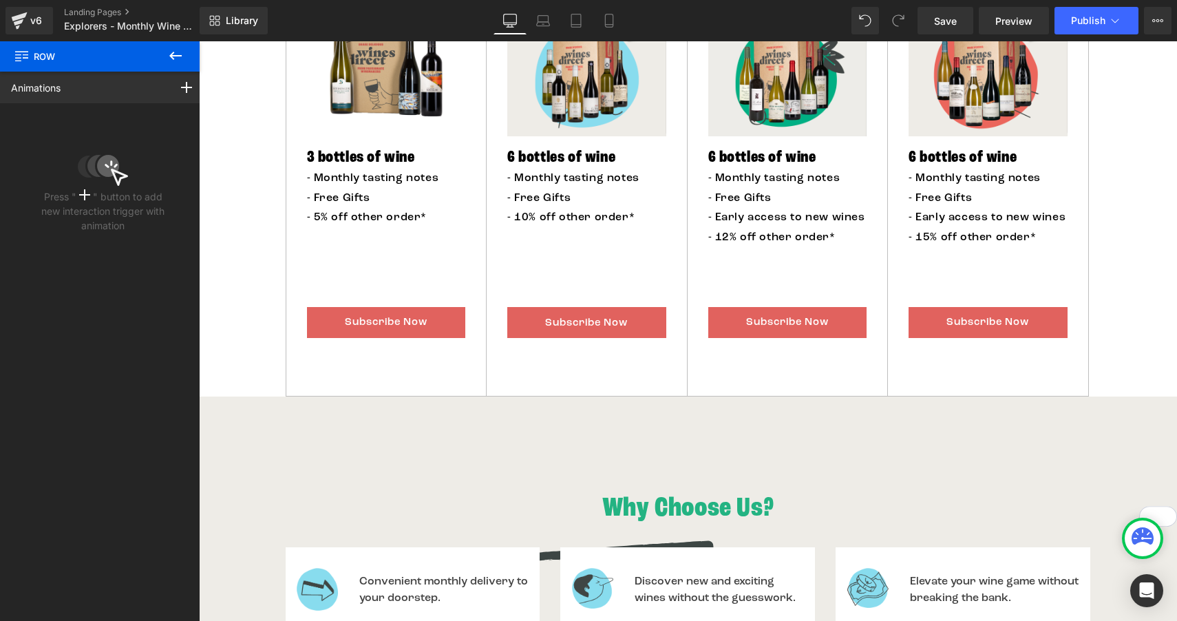
click at [173, 58] on icon at bounding box center [175, 56] width 12 height 8
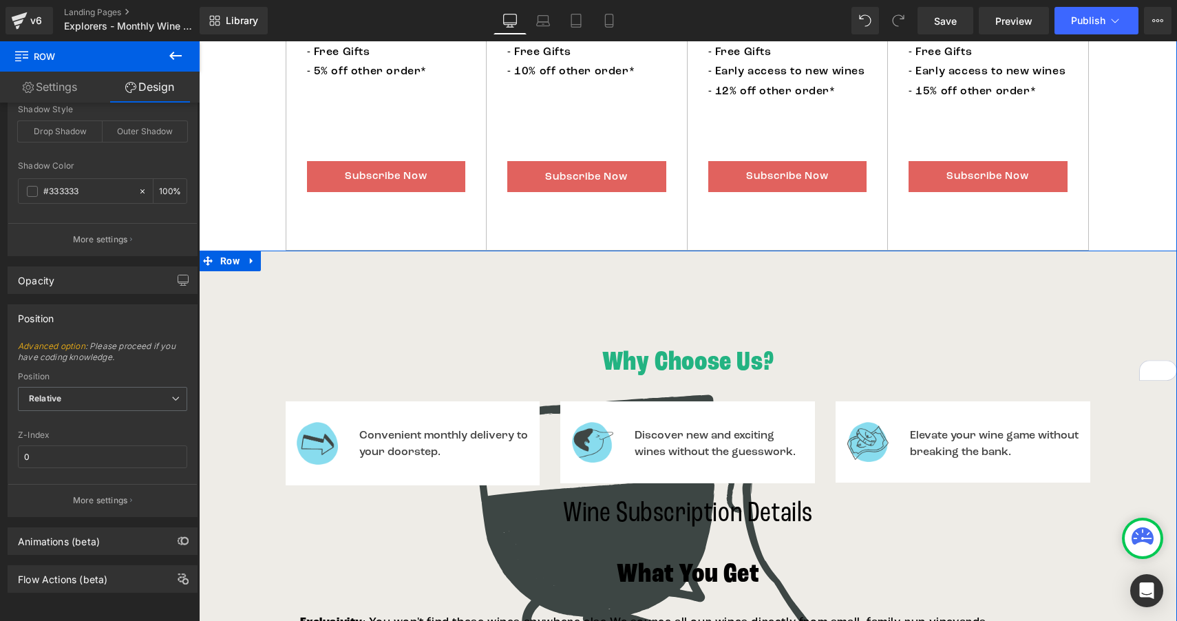
scroll to position [963, 0]
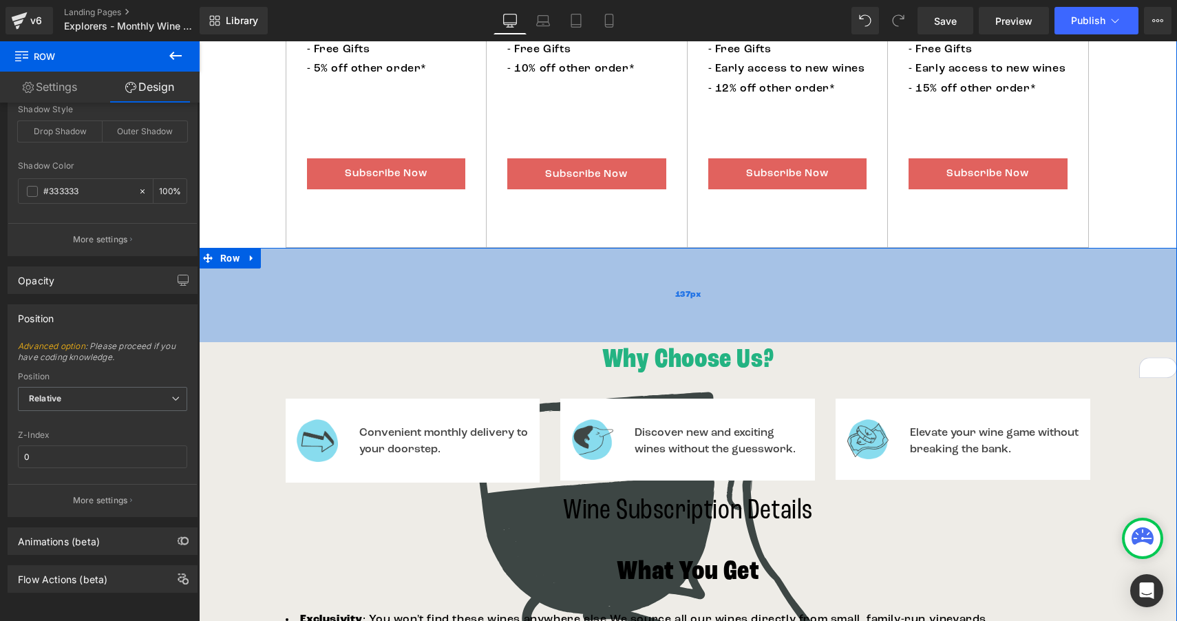
click at [245, 299] on div "137px" at bounding box center [688, 295] width 978 height 94
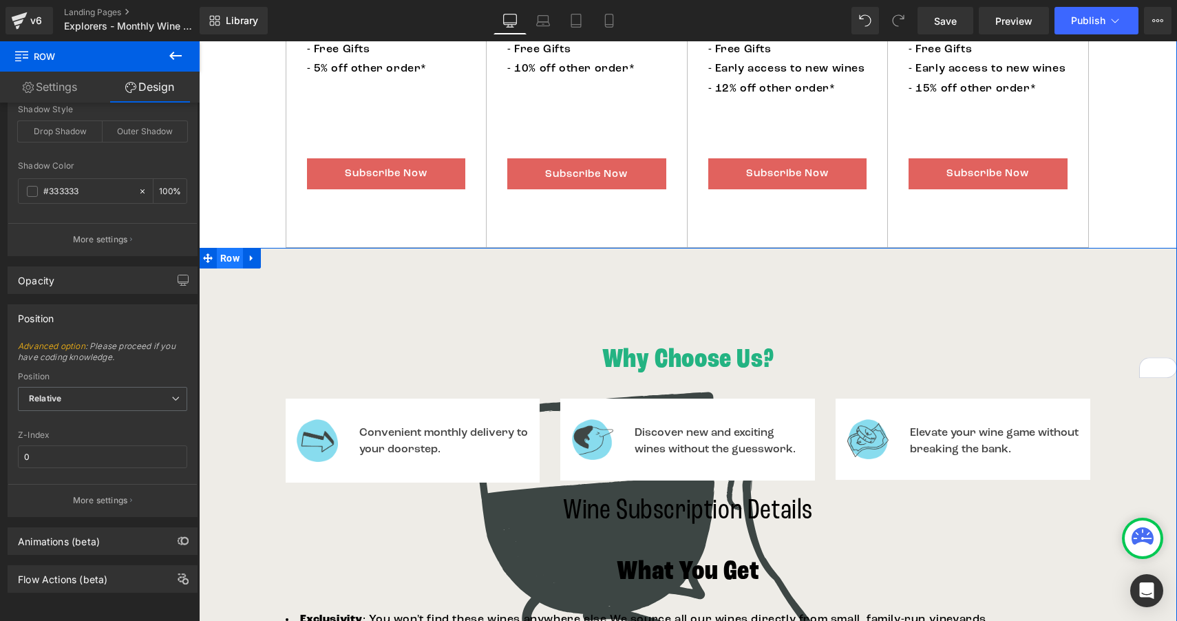
click at [225, 256] on span "Row" at bounding box center [230, 258] width 26 height 21
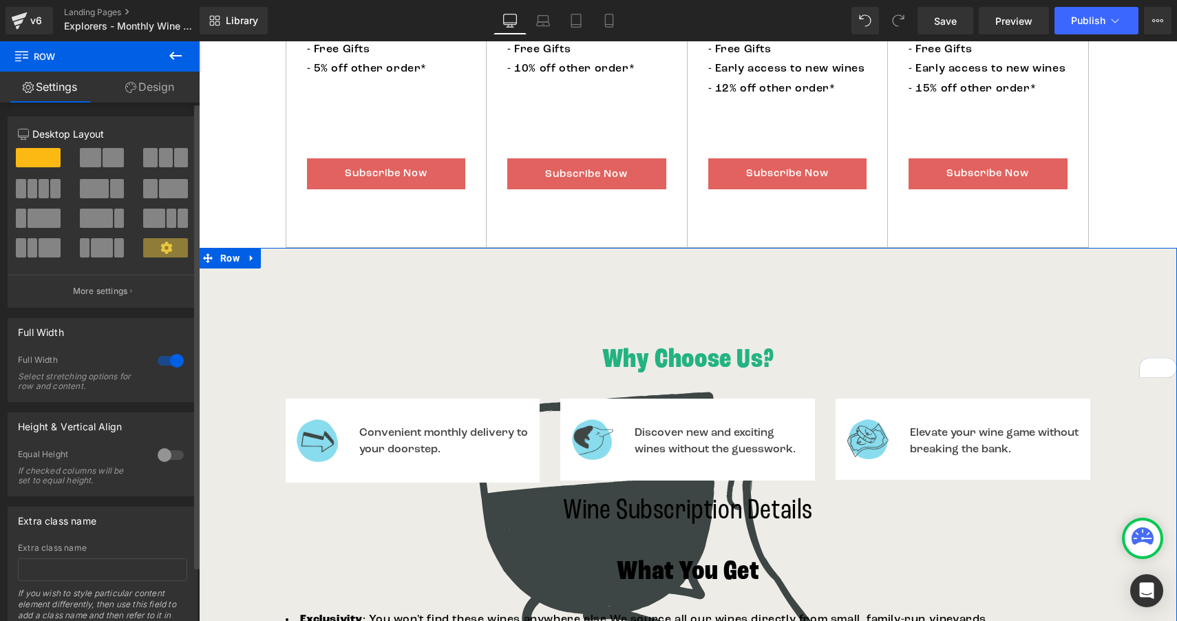
click at [165, 248] on icon at bounding box center [166, 248] width 12 height 12
click at [118, 289] on p "More settings" at bounding box center [100, 291] width 55 height 12
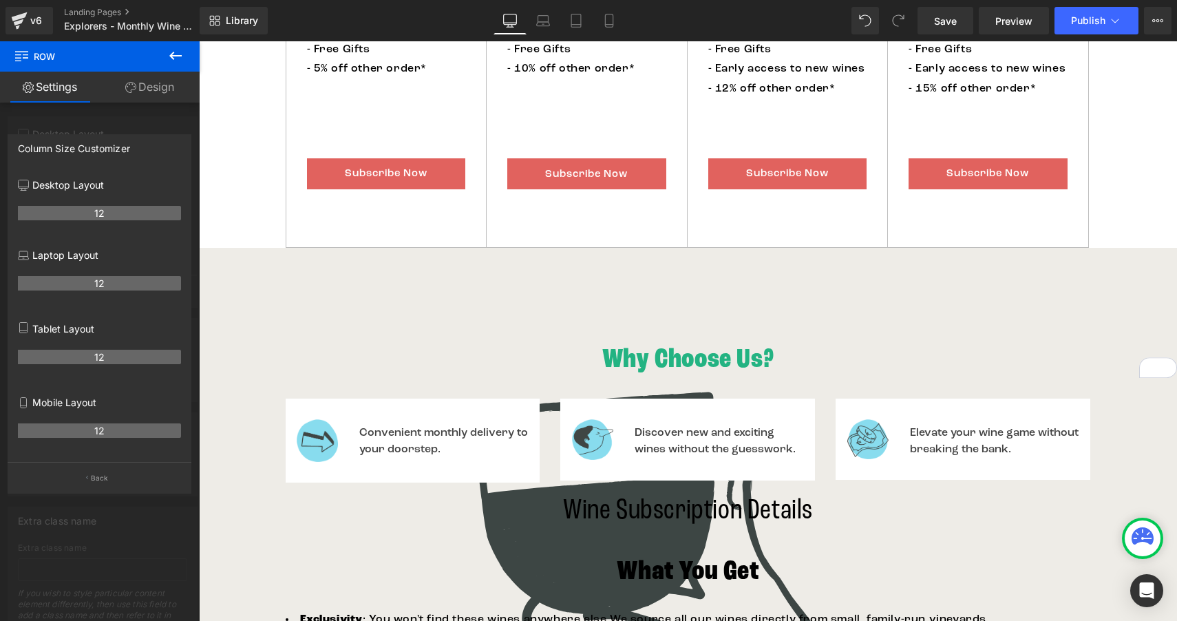
click at [176, 54] on icon at bounding box center [175, 55] width 17 height 17
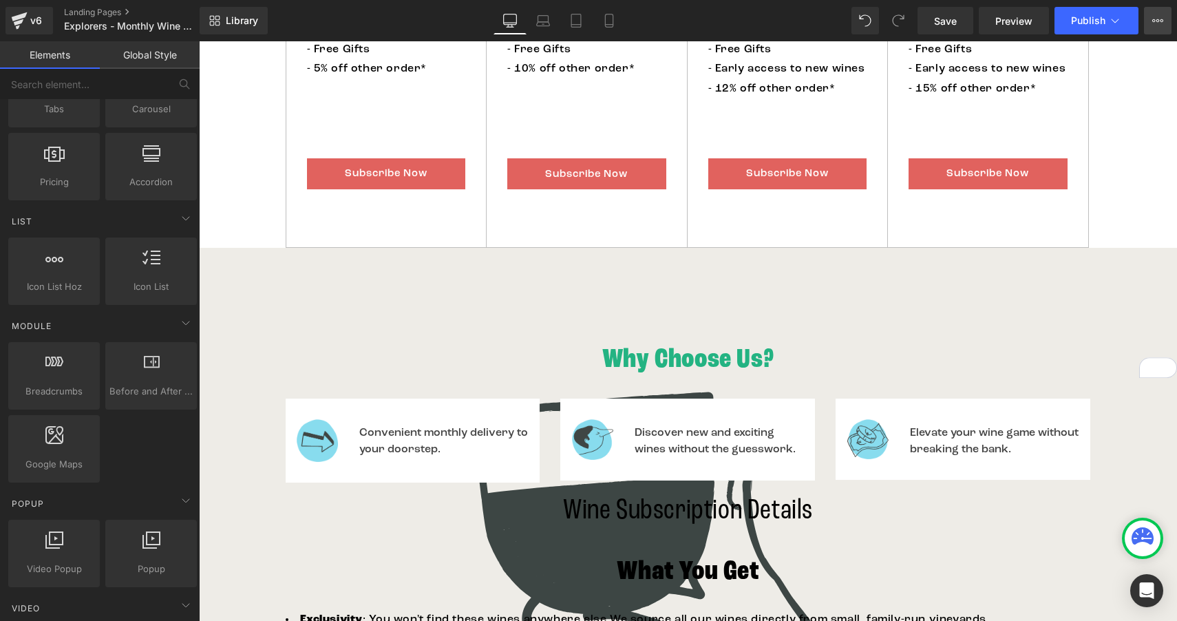
click at [1161, 22] on icon at bounding box center [1157, 20] width 11 height 11
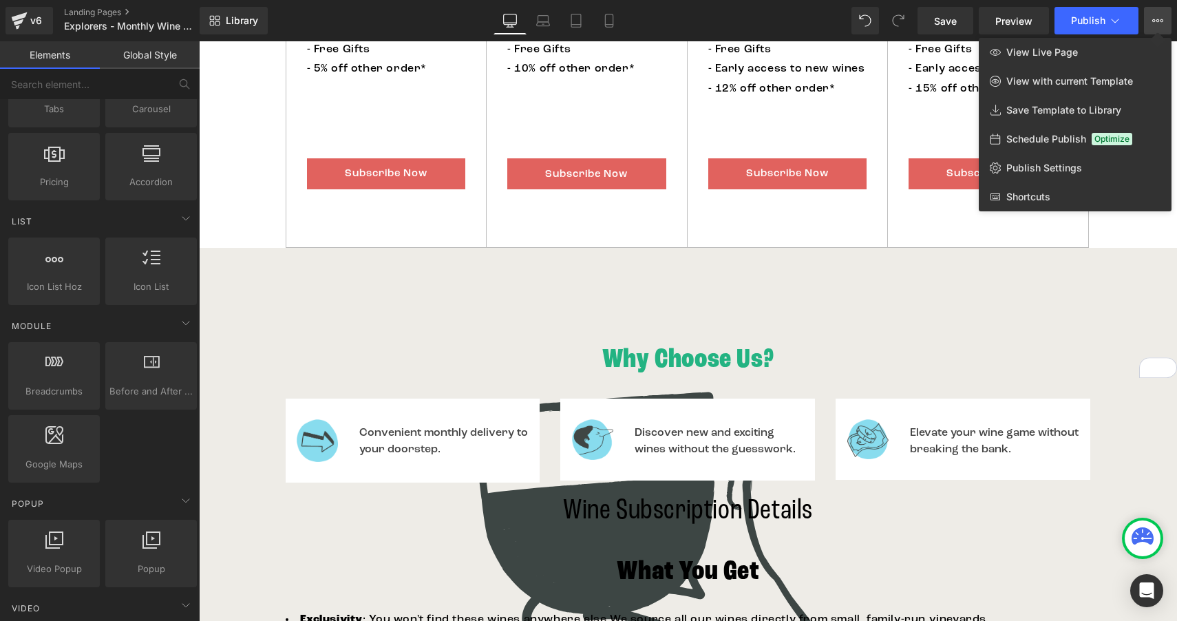
click at [235, 349] on div at bounding box center [688, 330] width 978 height 579
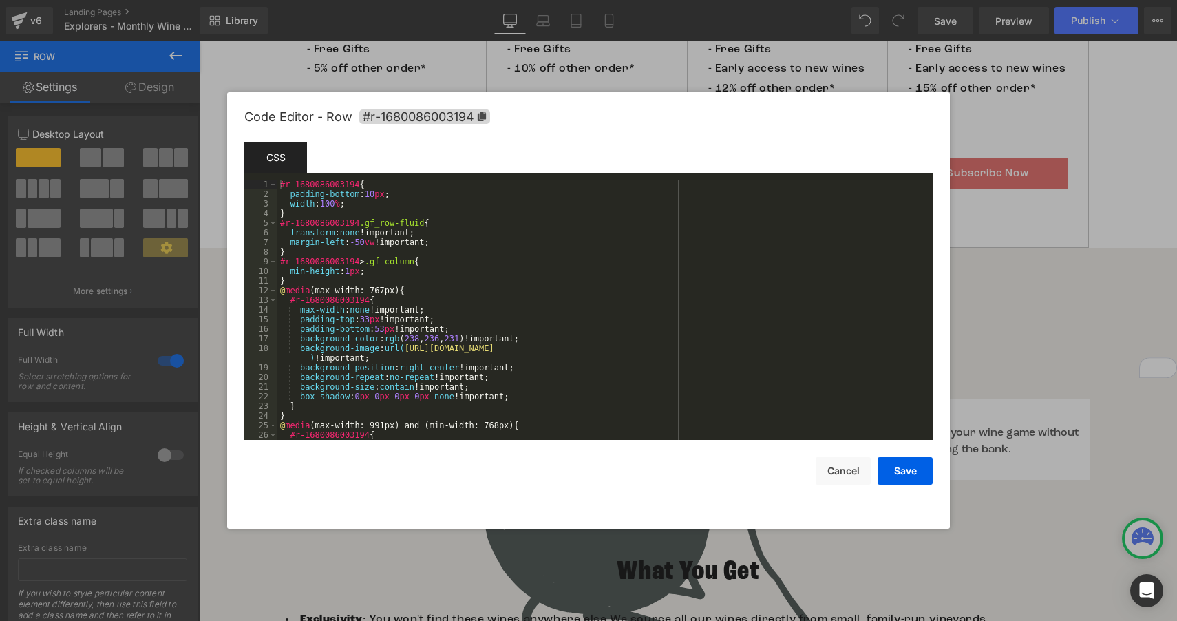
click at [235, 0] on div "Row You are previewing how the Live Preset 0 will restyle your page. You can no…" at bounding box center [588, 0] width 1177 height 0
click at [306, 280] on div "#r-1680086003194 { padding-bottom : 10 px ; width : 100 % ; } #r-1680086003194 …" at bounding box center [602, 319] width 650 height 279
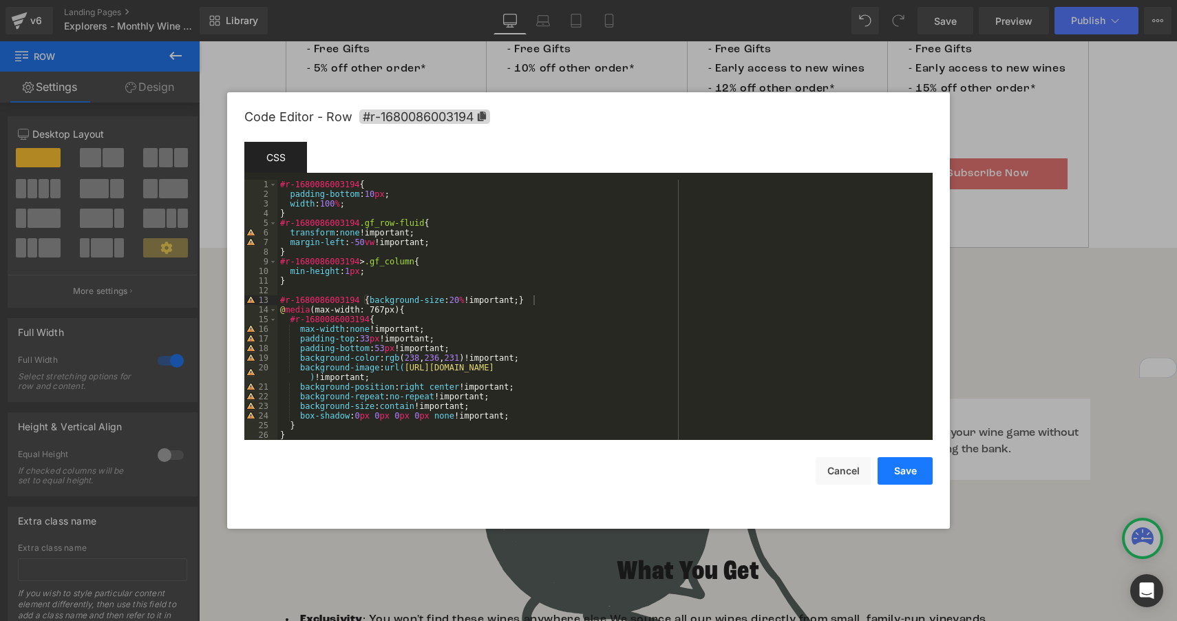
click at [906, 473] on button "Save" at bounding box center [904, 471] width 55 height 28
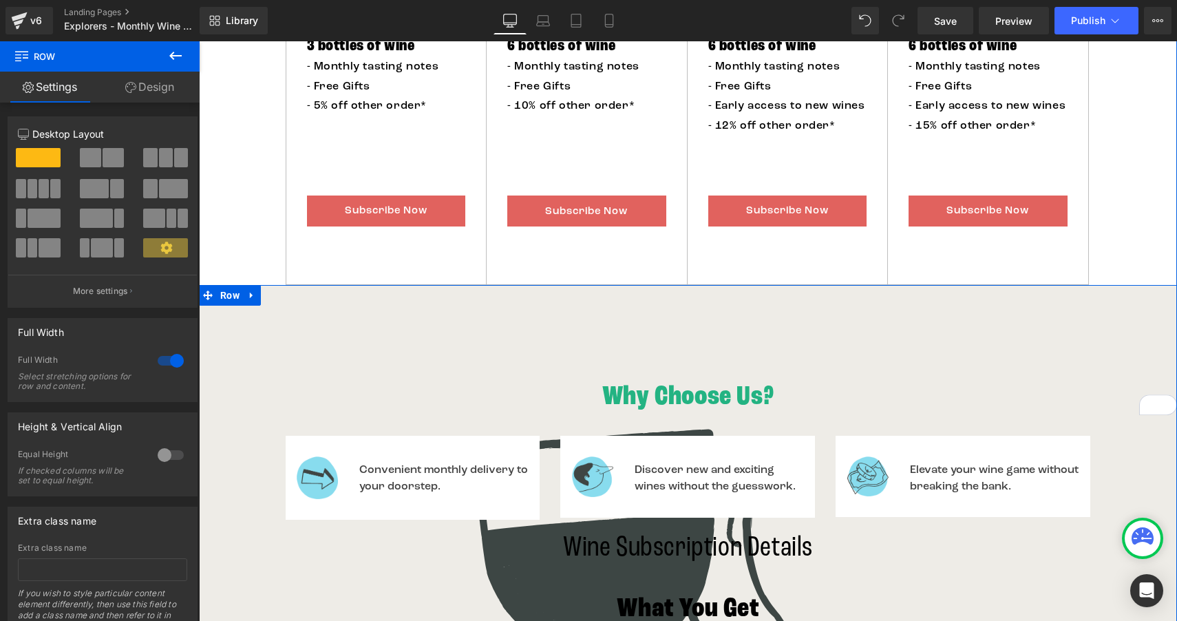
scroll to position [901, 0]
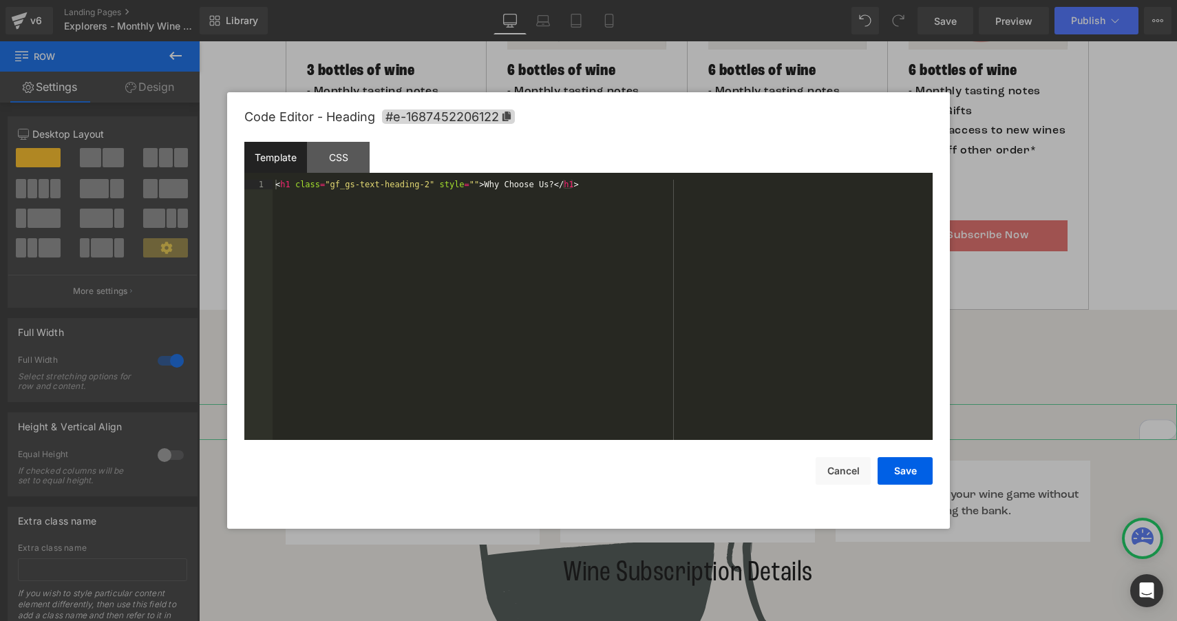
click at [238, 0] on div "Row You are previewing how the Live Preset 0 will restyle your page. You can no…" at bounding box center [588, 0] width 1177 height 0
click at [838, 476] on button "Cancel" at bounding box center [842, 471] width 55 height 28
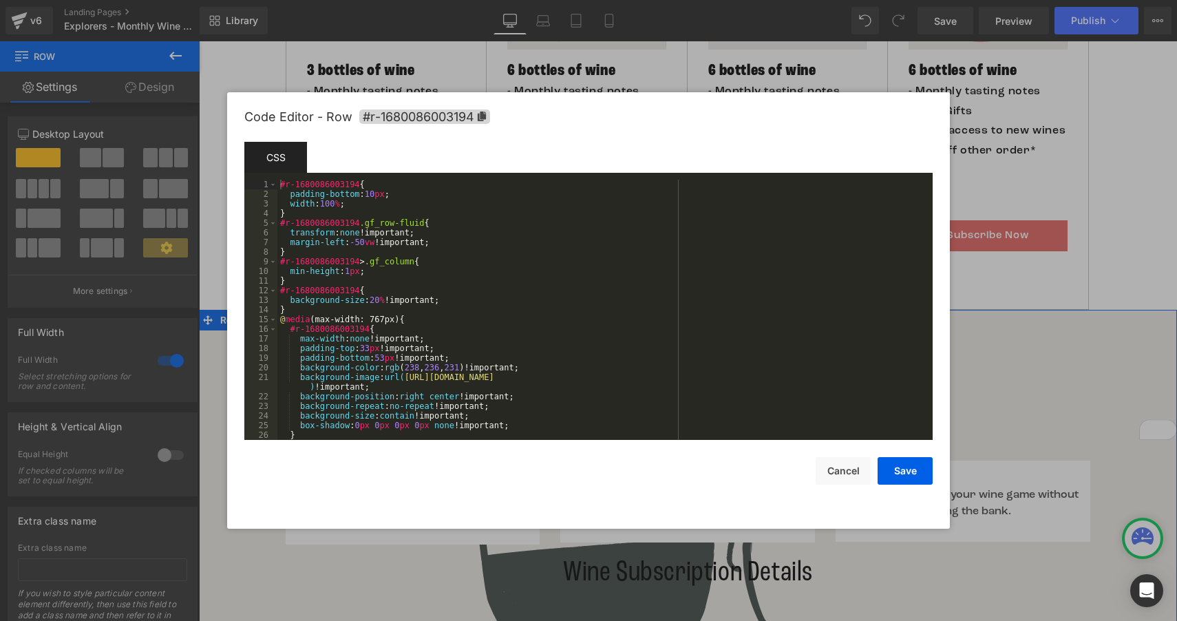
click at [285, 0] on div "Row You are previewing how the Live Preset 0 will restyle your page. You can no…" at bounding box center [588, 0] width 1177 height 0
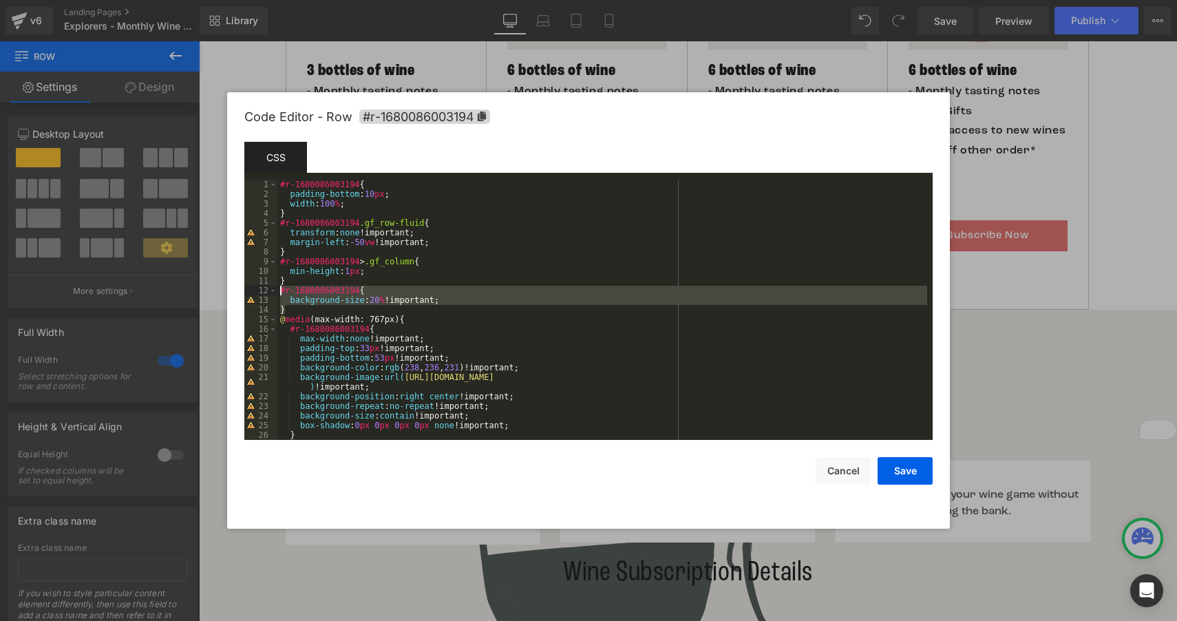
drag, startPoint x: 290, startPoint y: 310, endPoint x: 279, endPoint y: 294, distance: 20.2
click at [279, 294] on div "#r-1680086003194 { padding-bottom : 10 px ; width : 100 % ; } #r-1680086003194 …" at bounding box center [602, 319] width 650 height 279
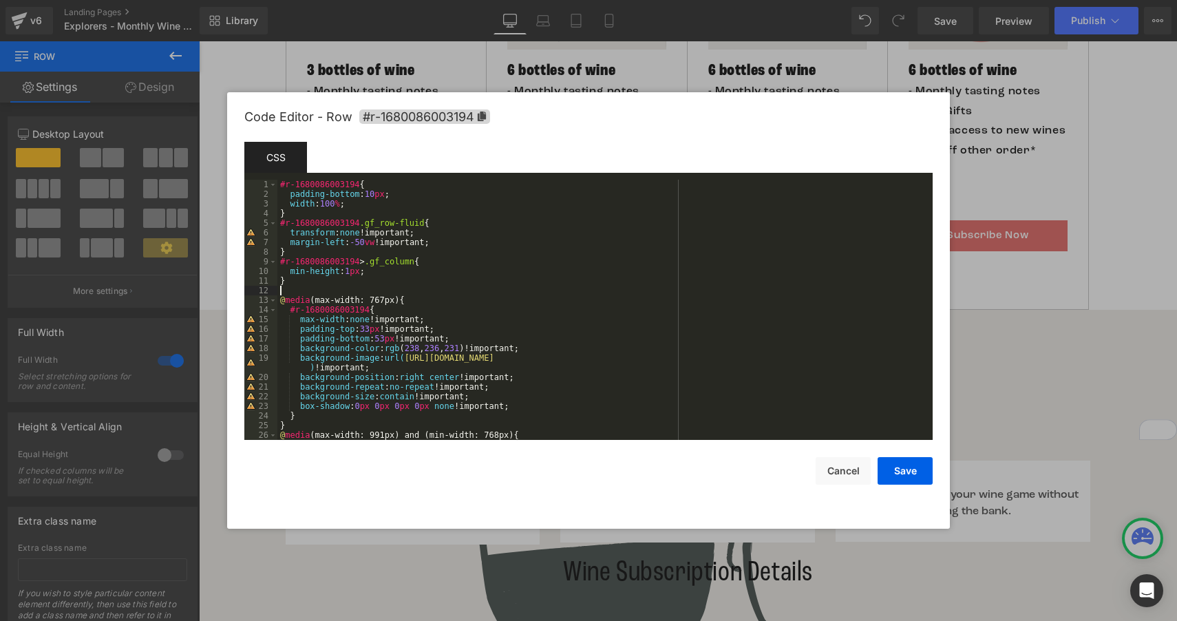
click at [280, 186] on div "#r-1680086003194 { padding-bottom : 10 px ; width : 100 % ; } #r-1680086003194 …" at bounding box center [602, 319] width 650 height 279
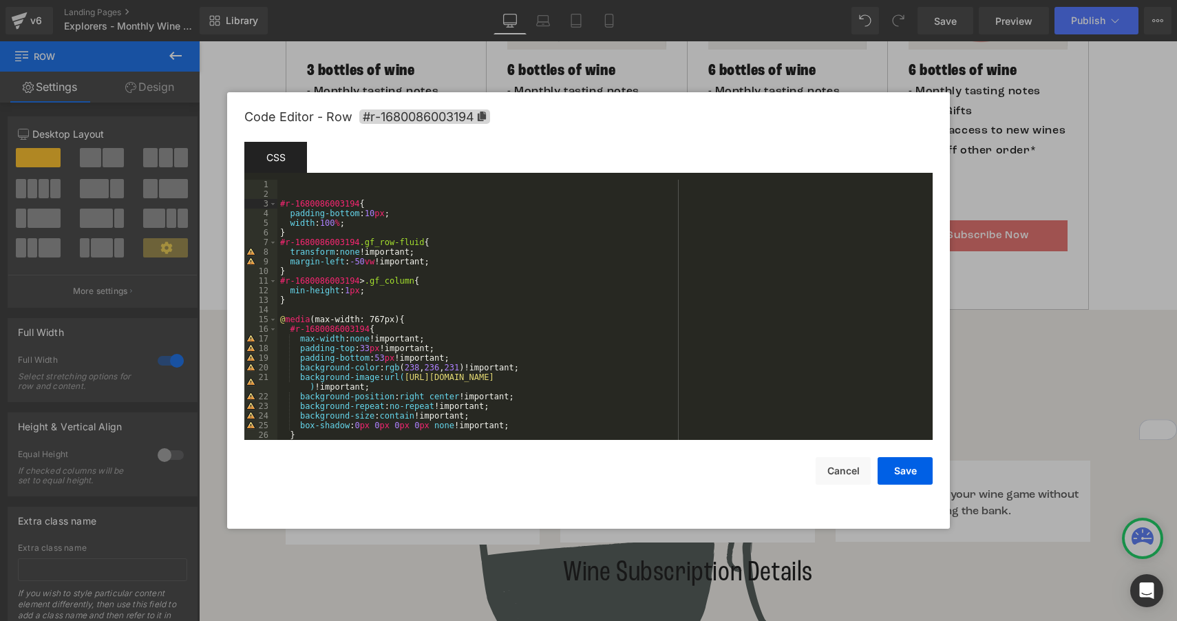
click at [294, 186] on div "#r-1680086003194 { padding-bottom : 10 px ; width : 100 % ; } #r-1680086003194 …" at bounding box center [602, 319] width 650 height 279
click at [369, 186] on div "#r-1680086003194 { background-size : 20 % !important; } #r-1680086003194 { padd…" at bounding box center [602, 319] width 650 height 279
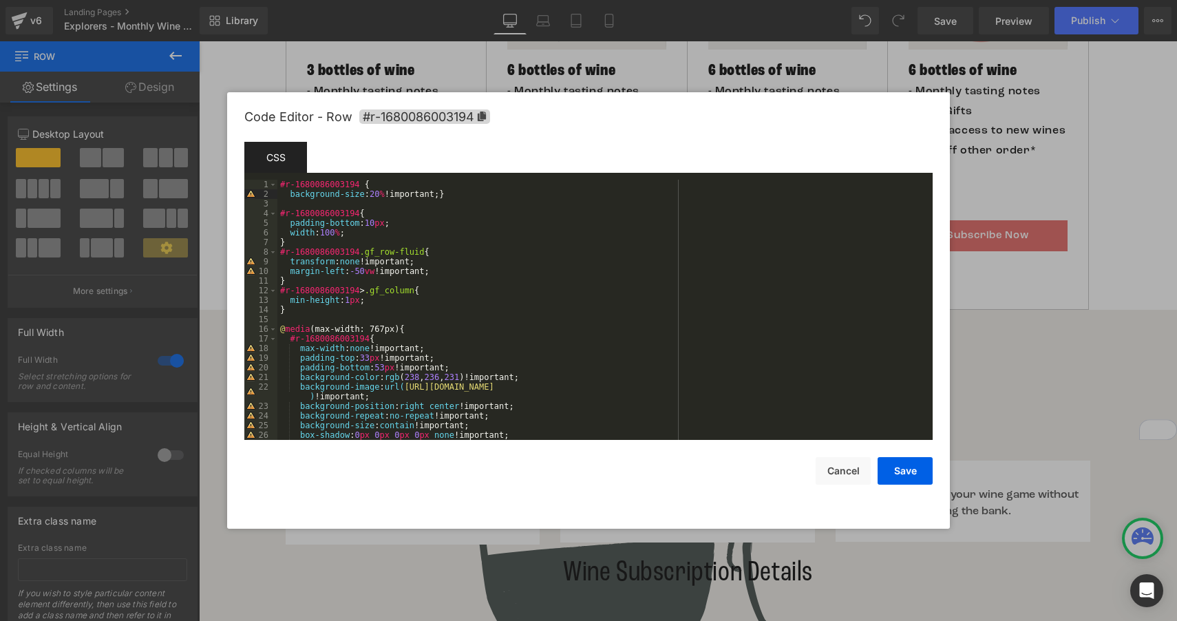
click at [451, 195] on div "#r-1680086003194 { background-size : 20 % !important; } #r-1680086003194 { padd…" at bounding box center [602, 319] width 650 height 279
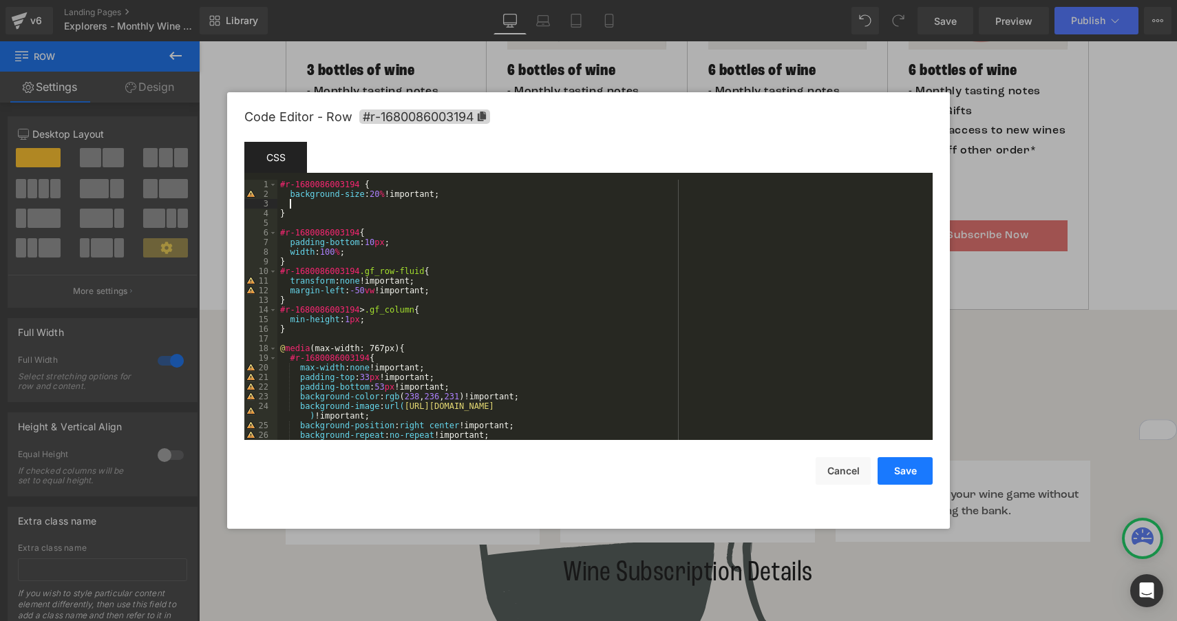
click at [902, 474] on button "Save" at bounding box center [904, 471] width 55 height 28
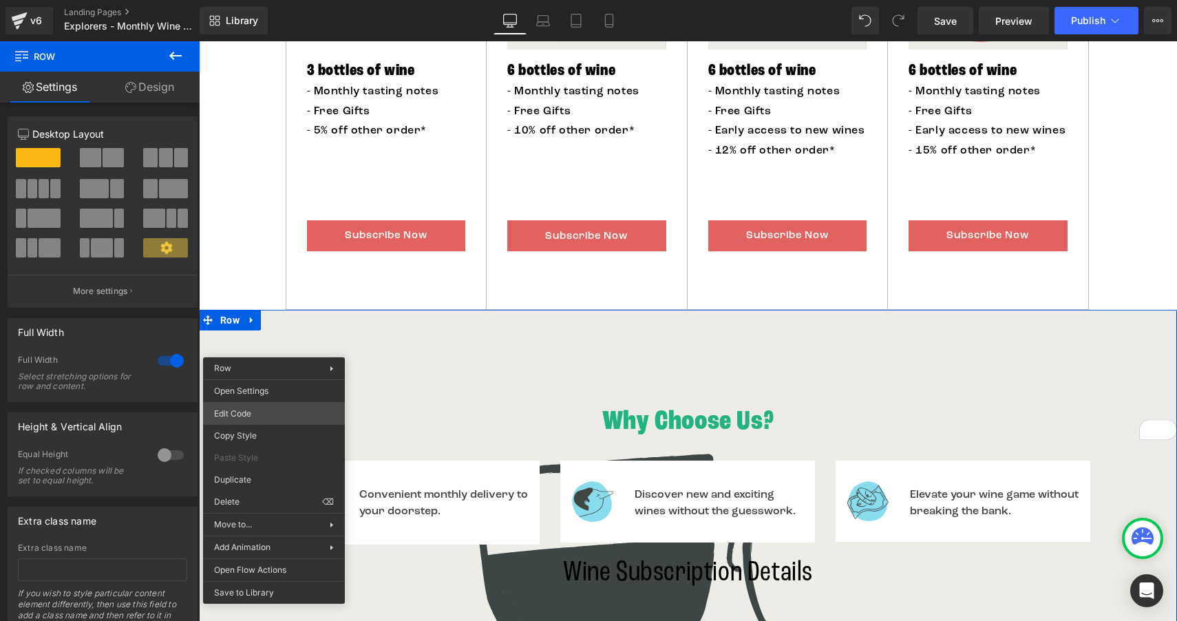
click at [256, 0] on div "Row You are previewing how the Live Preset 0 will restyle your page. You can no…" at bounding box center [588, 0] width 1177 height 0
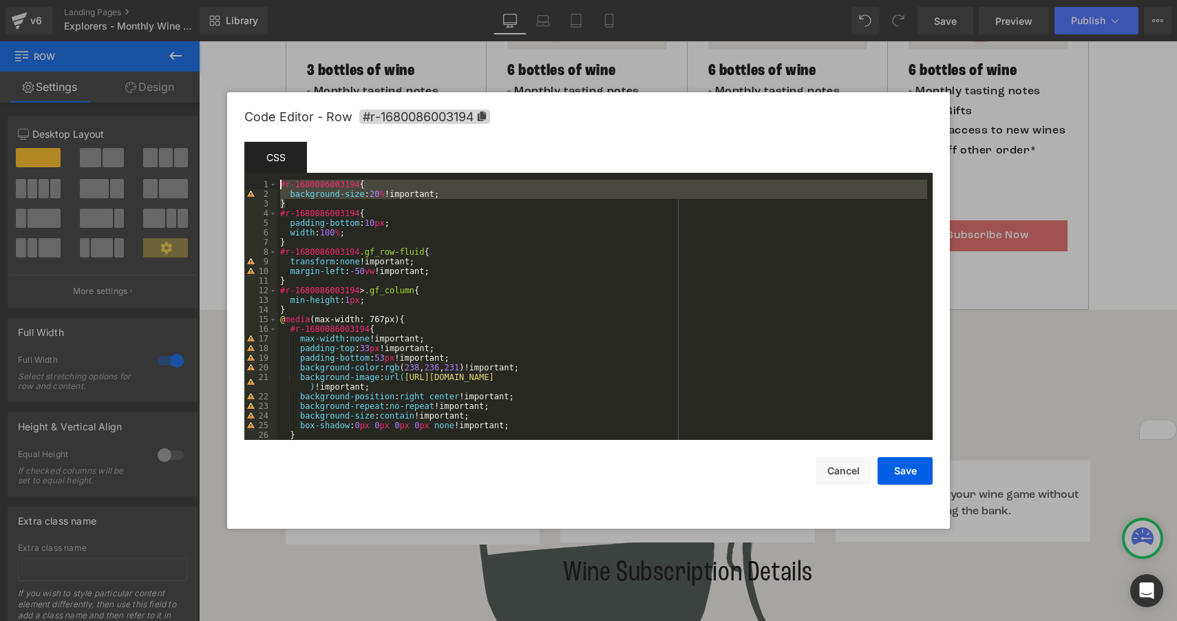
drag, startPoint x: 288, startPoint y: 202, endPoint x: 279, endPoint y: 186, distance: 17.9
click at [279, 186] on div "#r-1680086003194 { background-size : 20 % !important; } #r-1680086003194 { padd…" at bounding box center [602, 319] width 650 height 279
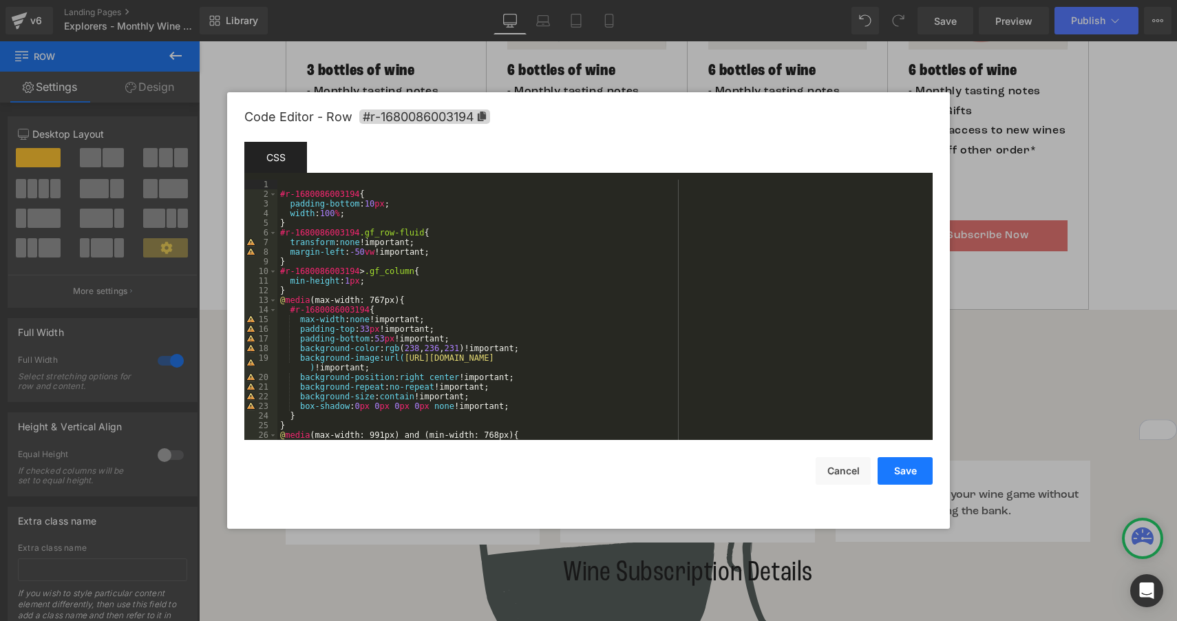
click at [910, 469] on button "Save" at bounding box center [904, 471] width 55 height 28
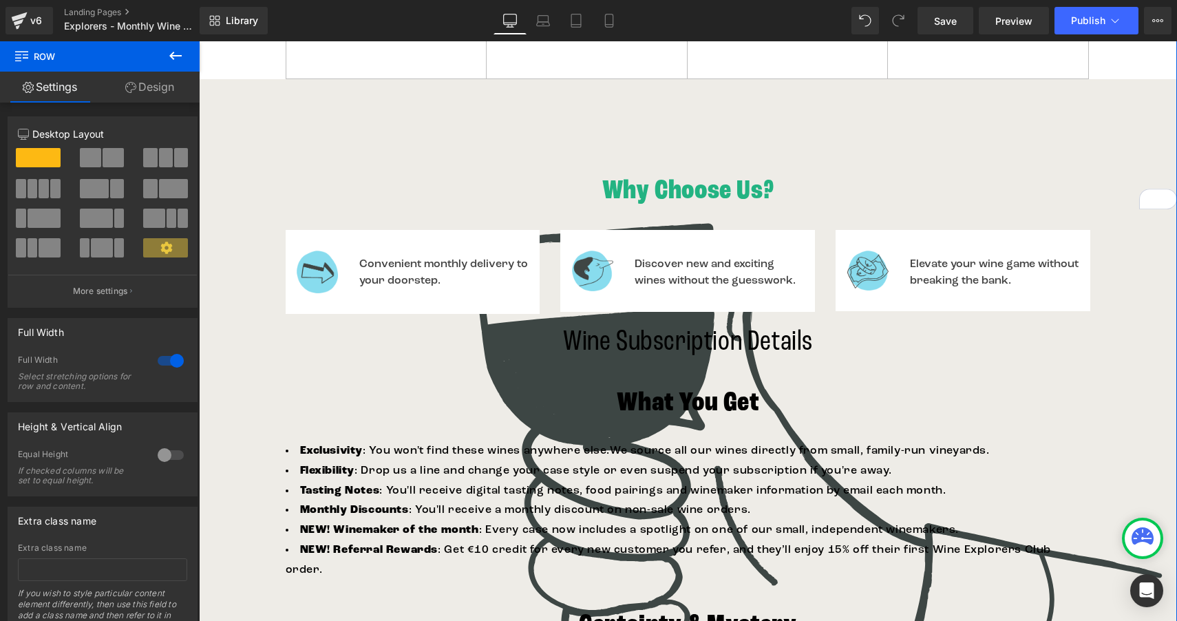
scroll to position [1137, 0]
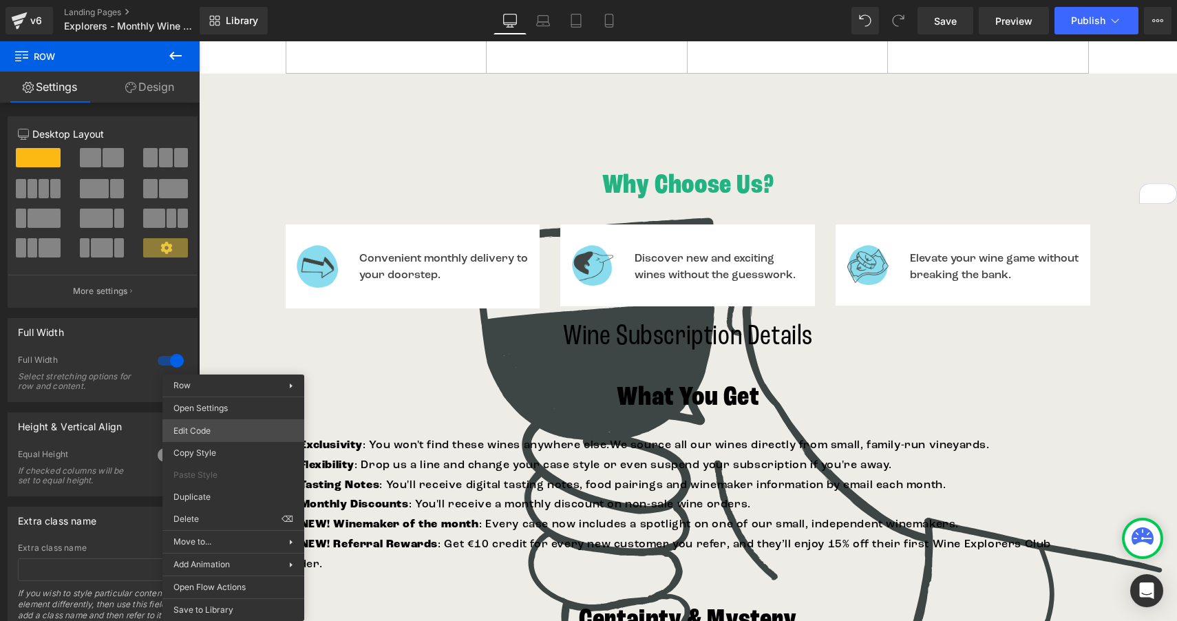
click at [235, 0] on div "Row You are previewing how the Live Preset 0 will restyle your page. You can no…" at bounding box center [588, 0] width 1177 height 0
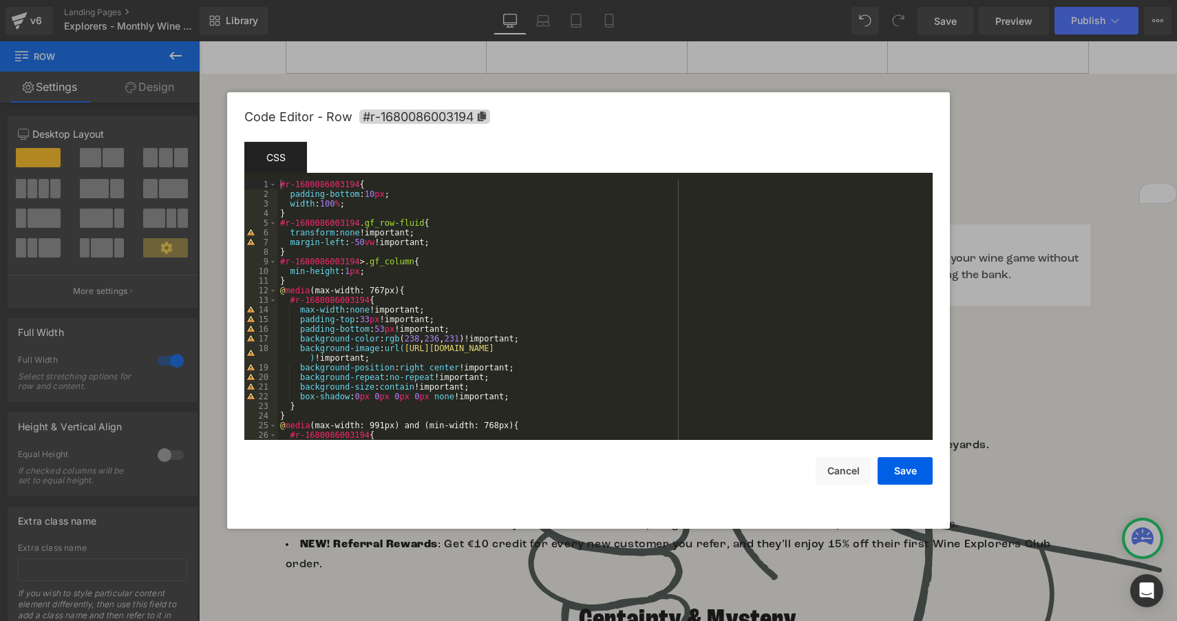
click at [279, 182] on div "#r-1680086003194 { padding-bottom : 10 px ; width : 100 % ; } #r-1680086003194 …" at bounding box center [602, 319] width 650 height 279
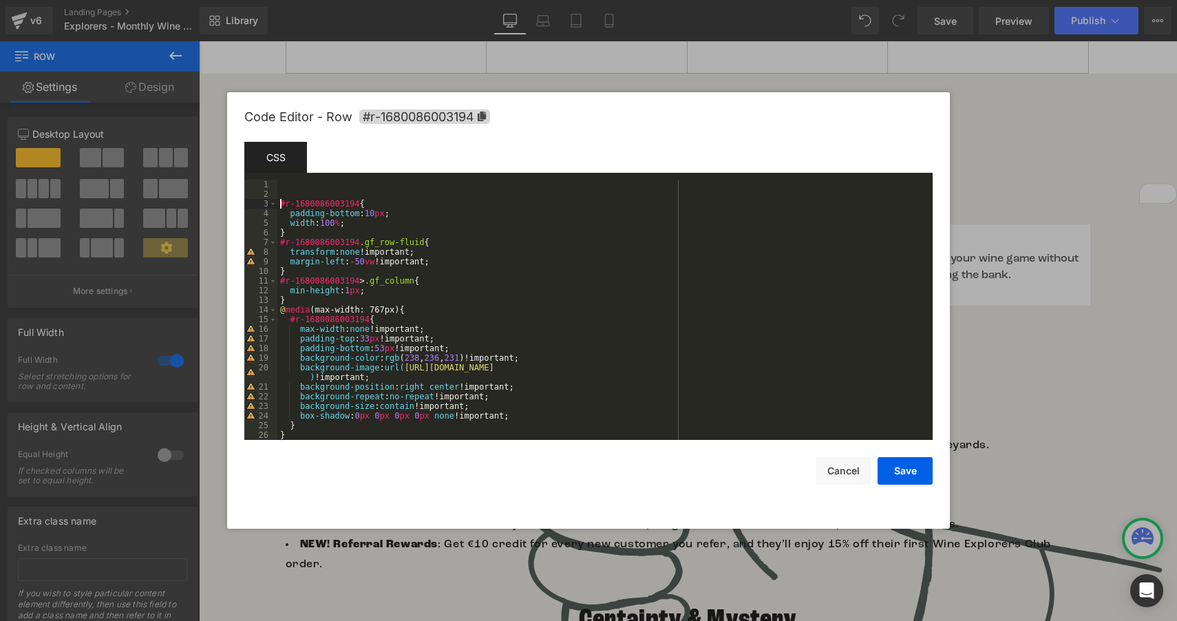
click at [288, 184] on div "#r-1680086003194 { padding-bottom : 10 px ; width : 100 % ; } #r-1680086003194 …" at bounding box center [602, 319] width 650 height 279
click at [897, 476] on button "Save" at bounding box center [904, 471] width 55 height 28
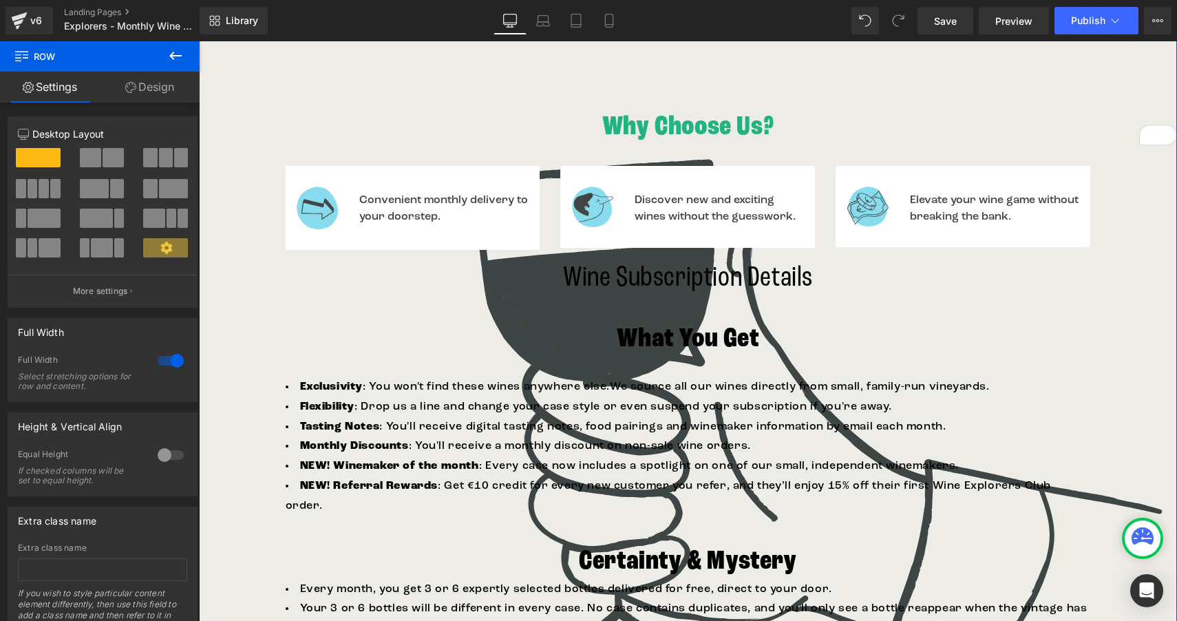
scroll to position [1193, 0]
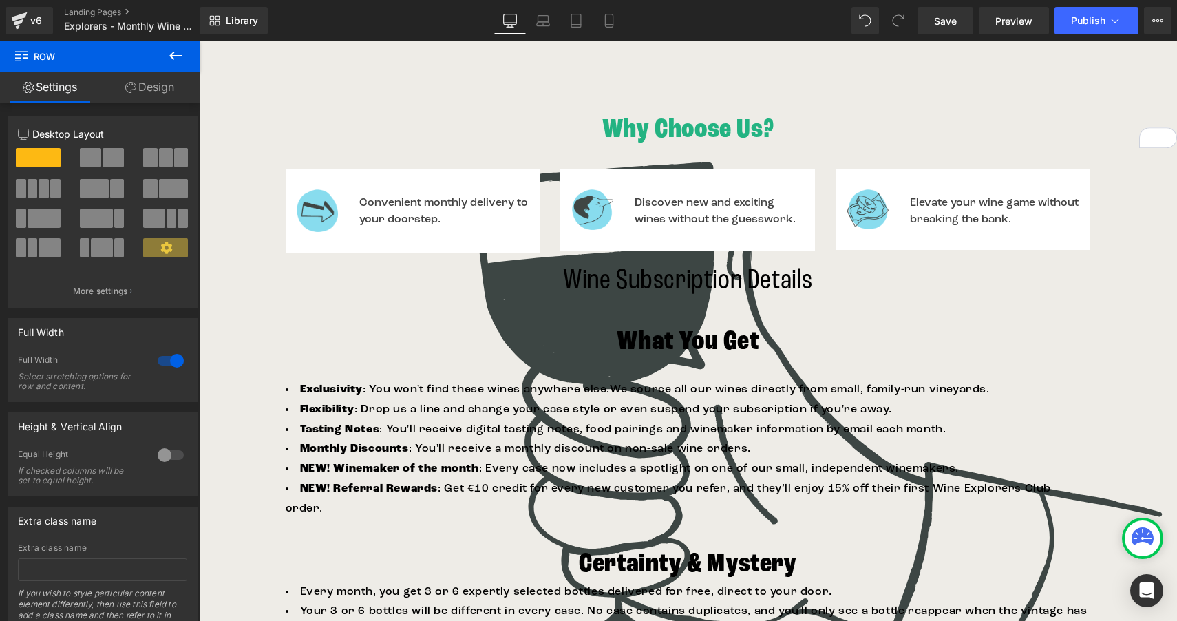
click at [1144, 543] on icon at bounding box center [1142, 538] width 22 height 22
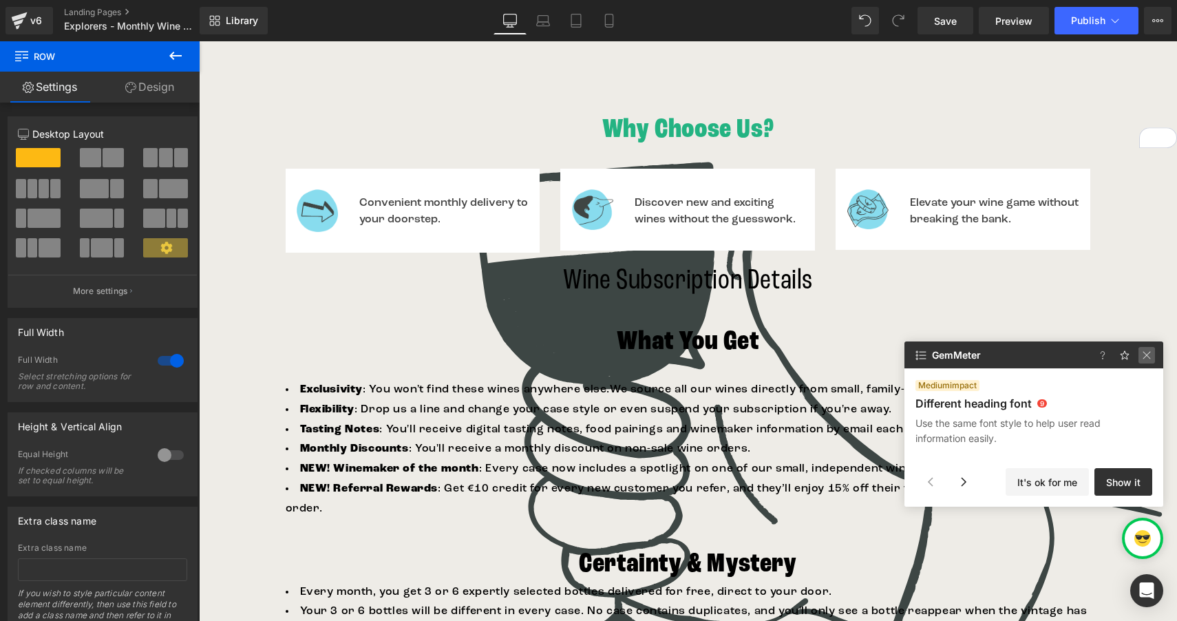
click at [1146, 357] on img at bounding box center [1146, 355] width 17 height 17
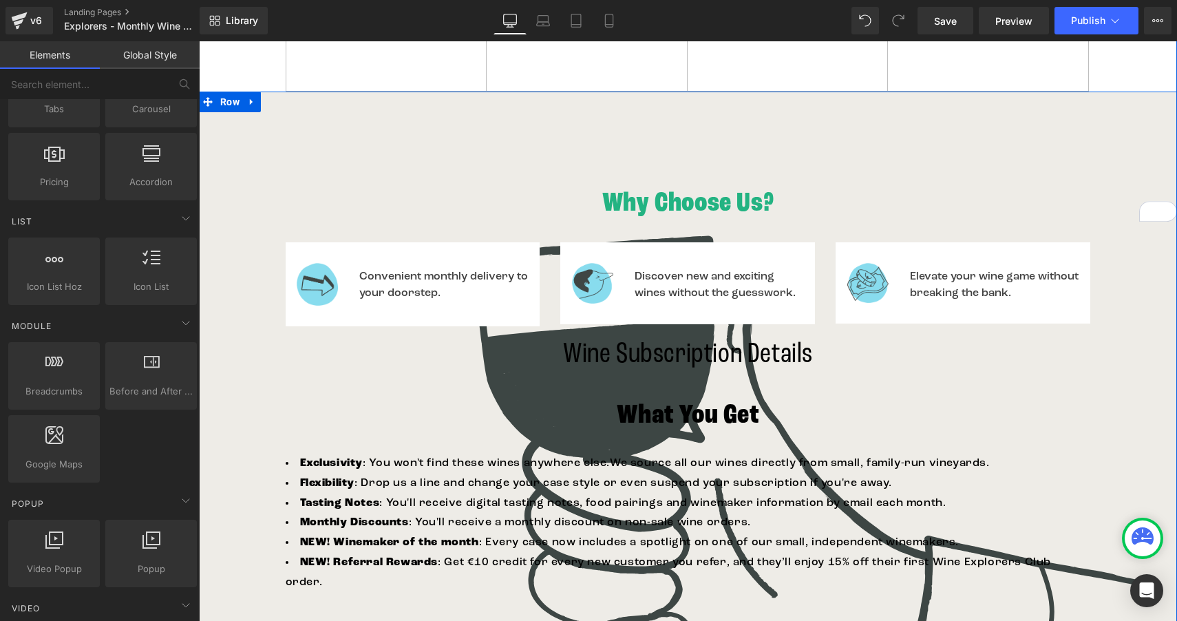
scroll to position [1116, 0]
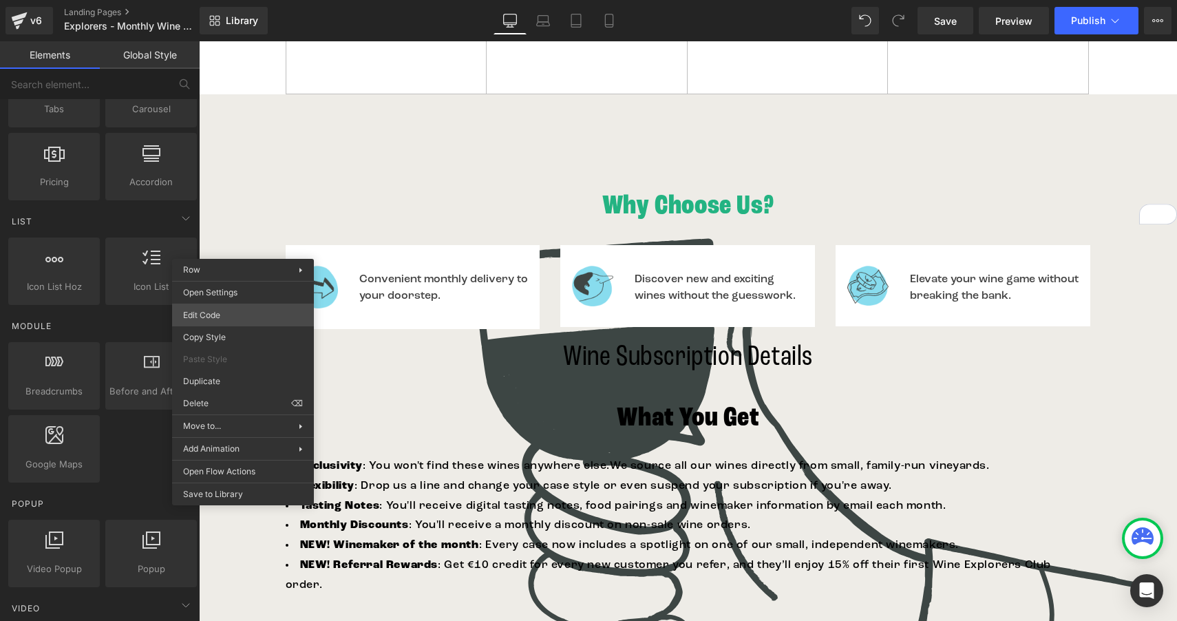
click at [256, 0] on div "Row You are previewing how the Live Preset 0 will restyle your page. You can no…" at bounding box center [588, 0] width 1177 height 0
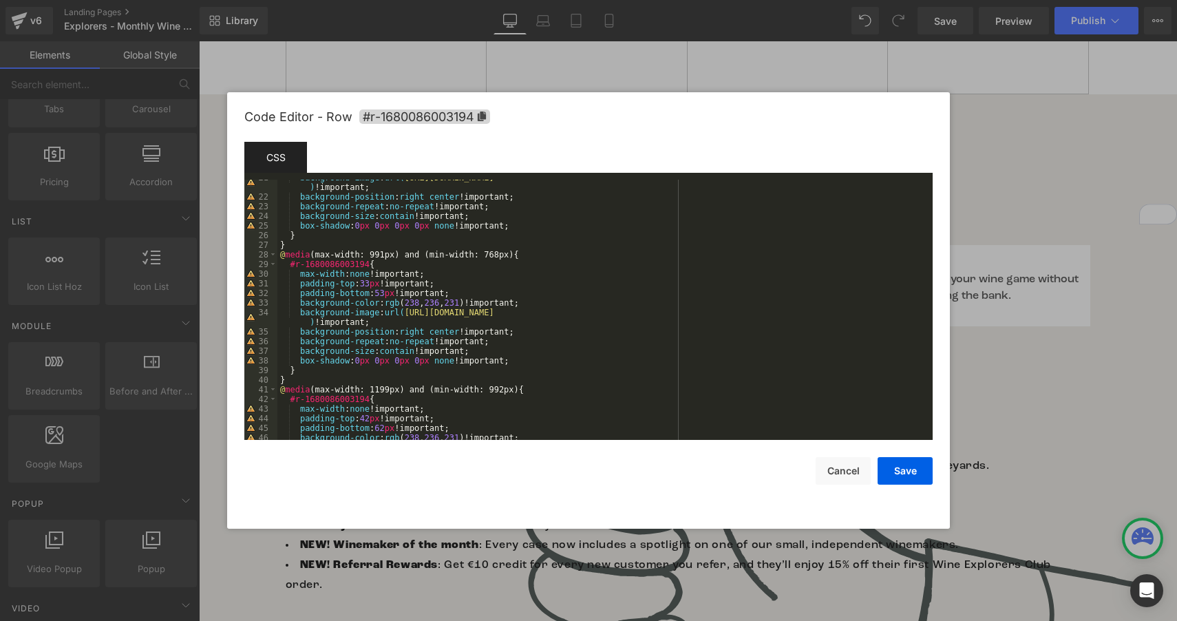
scroll to position [0, 0]
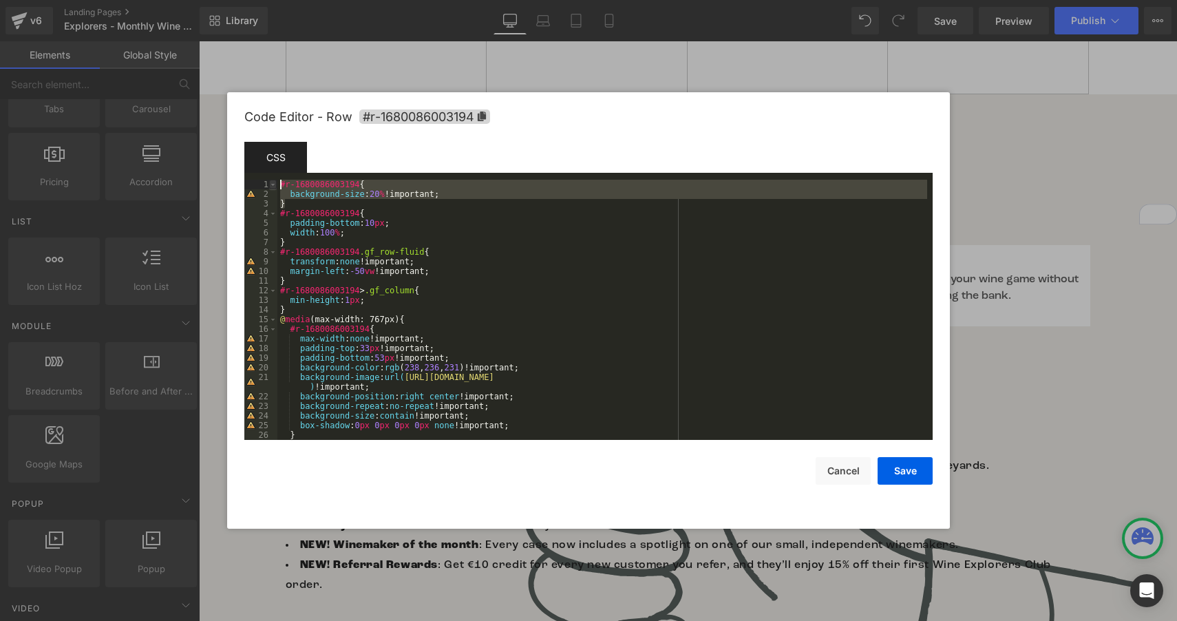
drag, startPoint x: 303, startPoint y: 202, endPoint x: 275, endPoint y: 186, distance: 32.4
click at [275, 186] on pre "1 2 3 4 5 6 7 8 9 10 11 12 13 14 15 16 17 18 19 20 21 22 23 24 25 26 27 #r-1680…" at bounding box center [588, 310] width 688 height 260
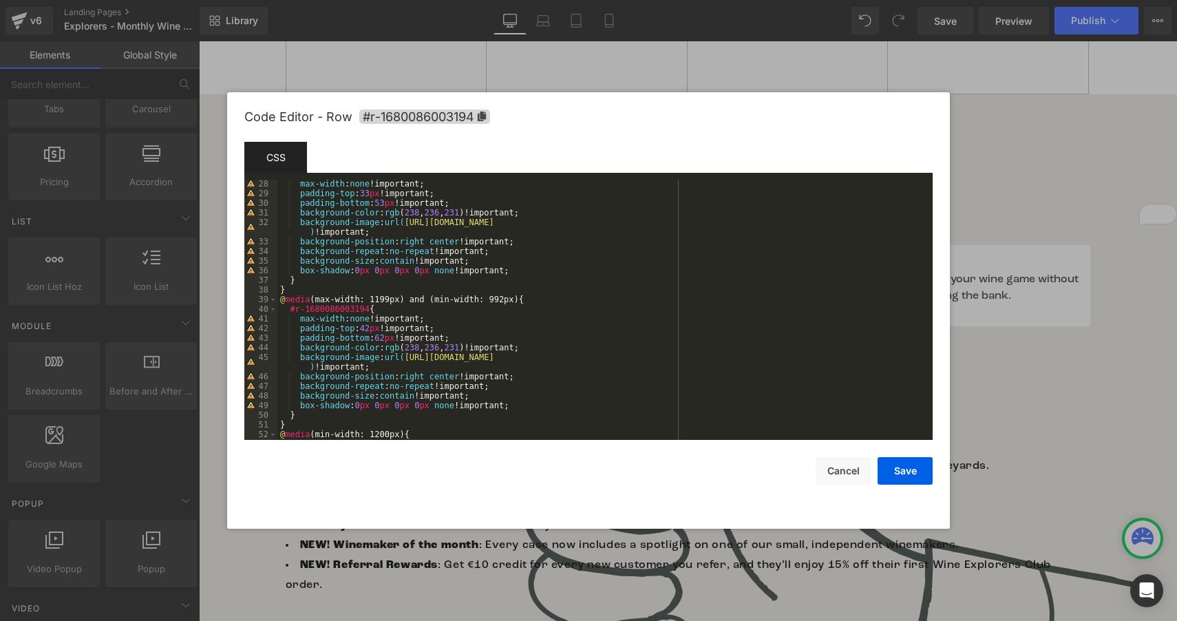
scroll to position [540, 0]
click at [296, 429] on div "max-width : none !important; padding-top : 137 px !important; padding-bottom : …" at bounding box center [602, 319] width 650 height 279
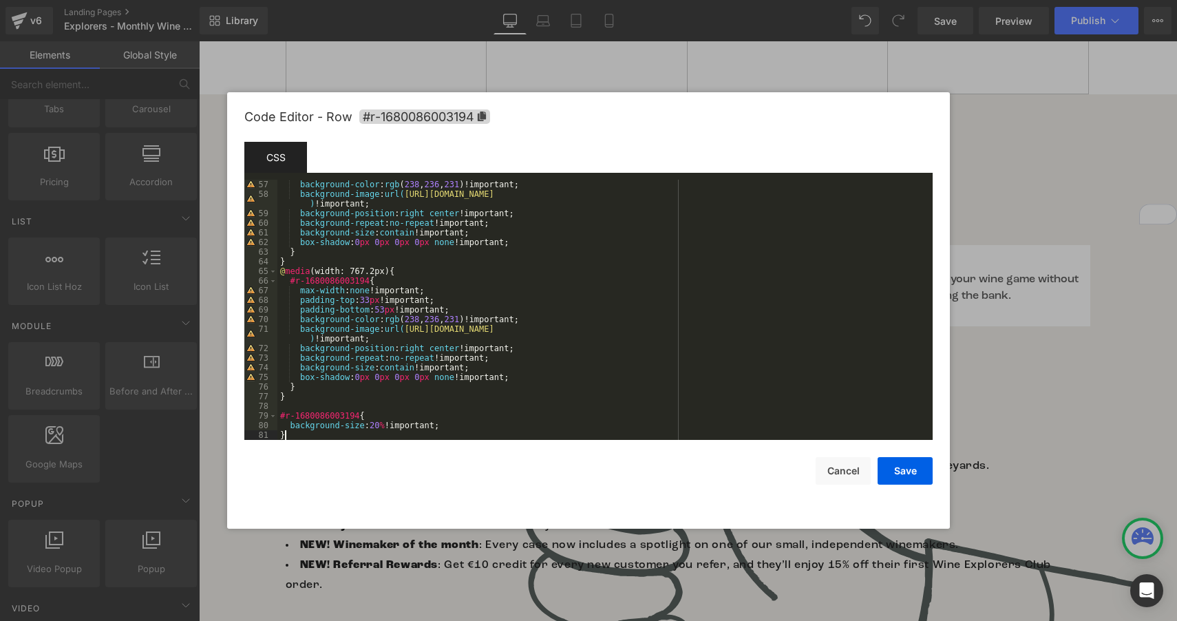
scroll to position [568, 0]
click at [915, 475] on button "Save" at bounding box center [904, 471] width 55 height 28
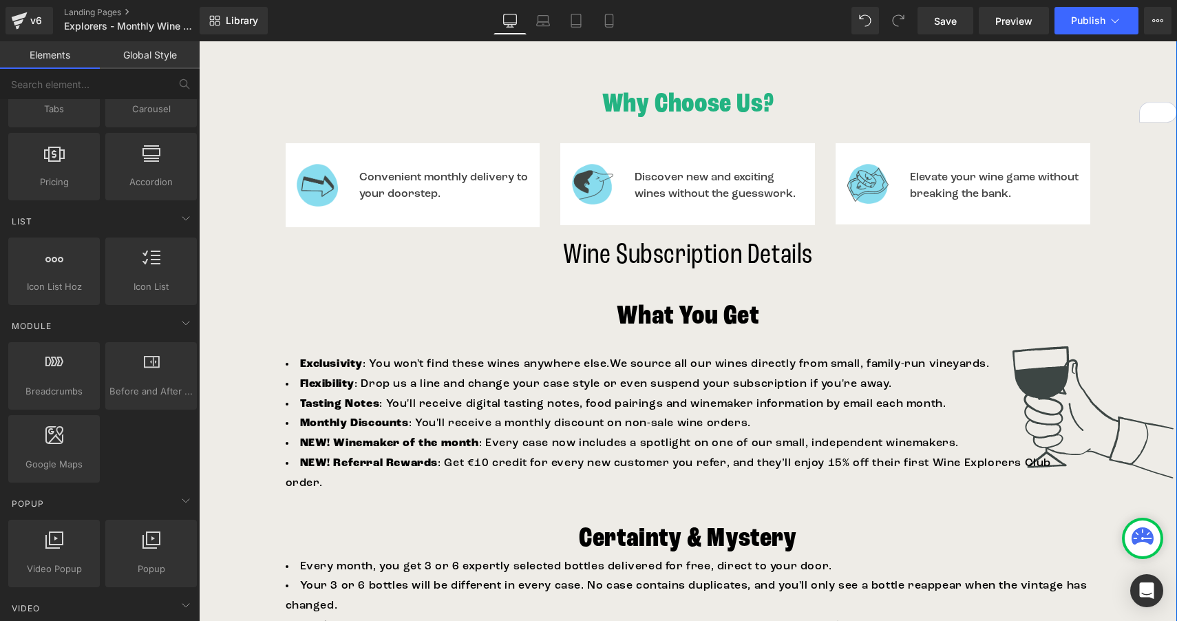
scroll to position [1199, 0]
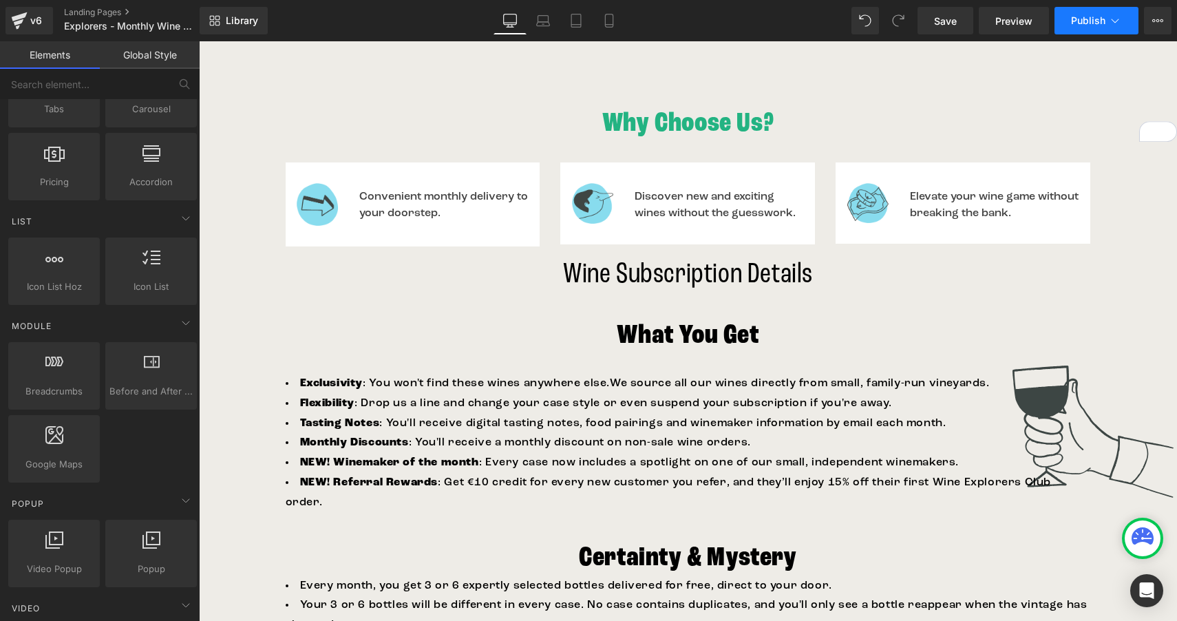
click at [1078, 22] on span "Publish" at bounding box center [1088, 20] width 34 height 11
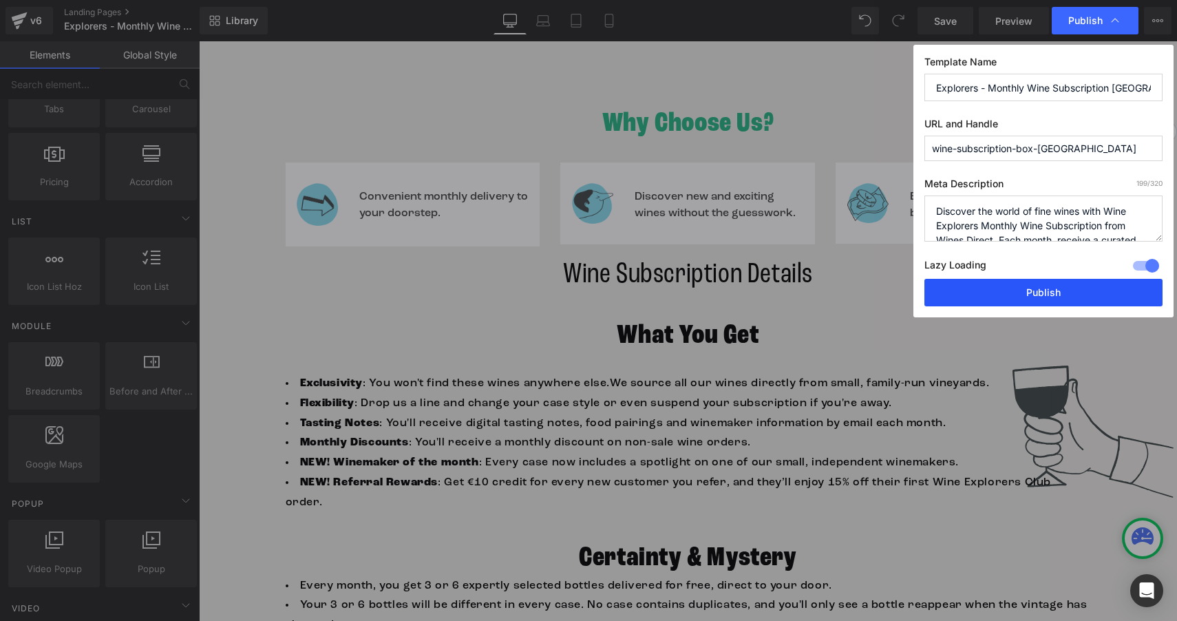
click at [1021, 290] on button "Publish" at bounding box center [1043, 293] width 238 height 28
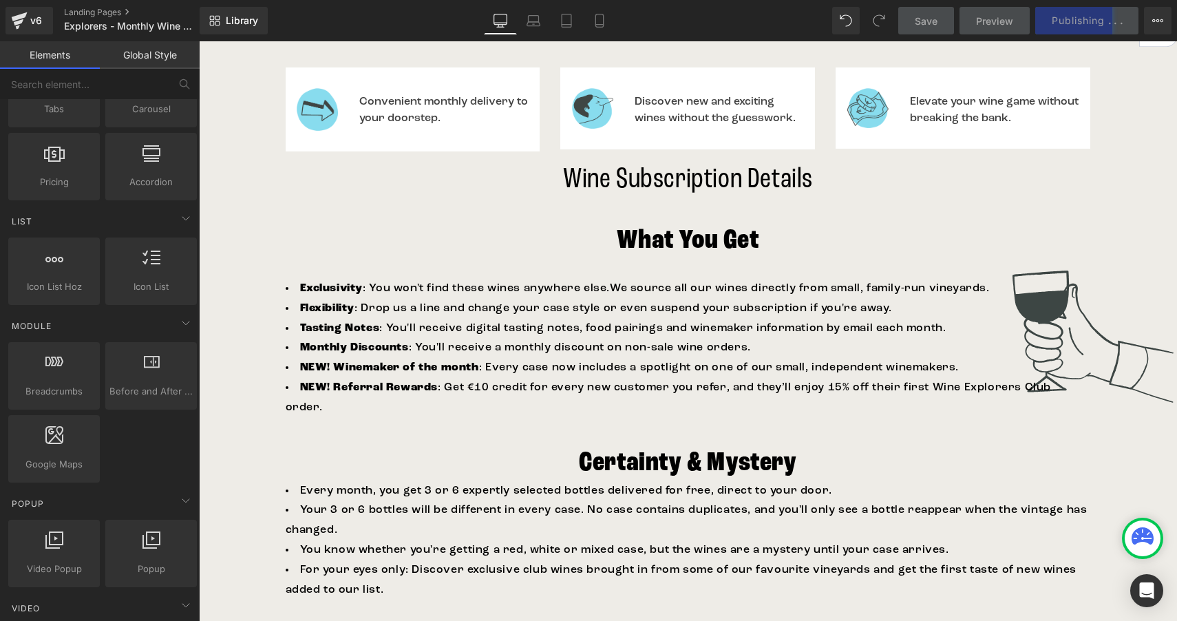
scroll to position [1292, 0]
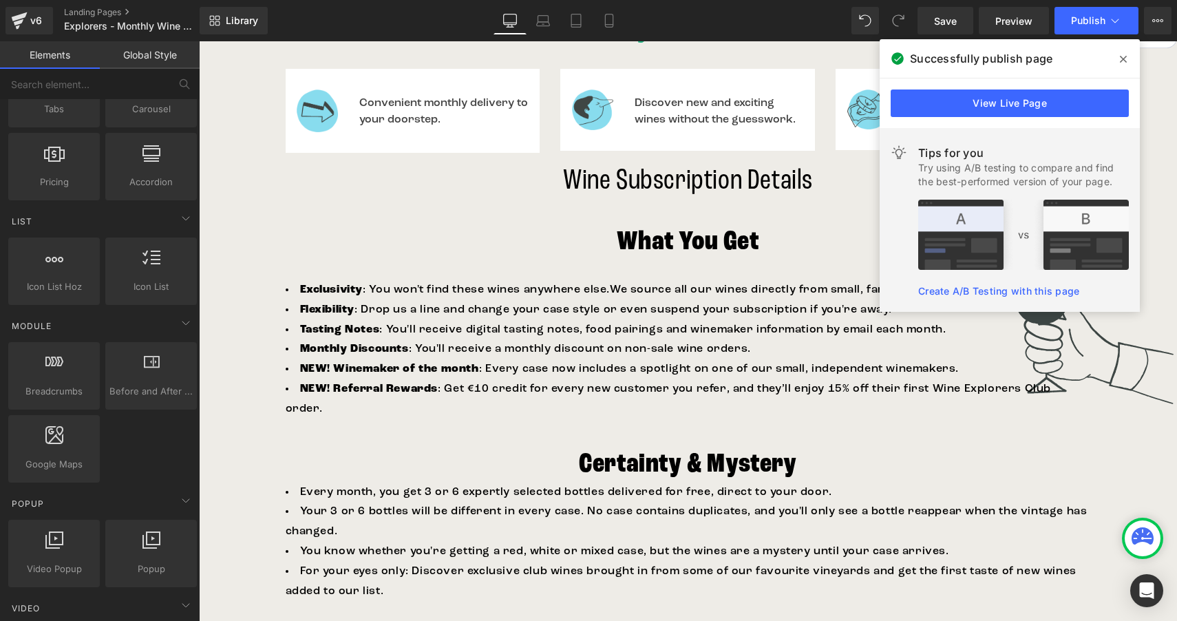
click at [1122, 65] on span at bounding box center [1123, 59] width 22 height 22
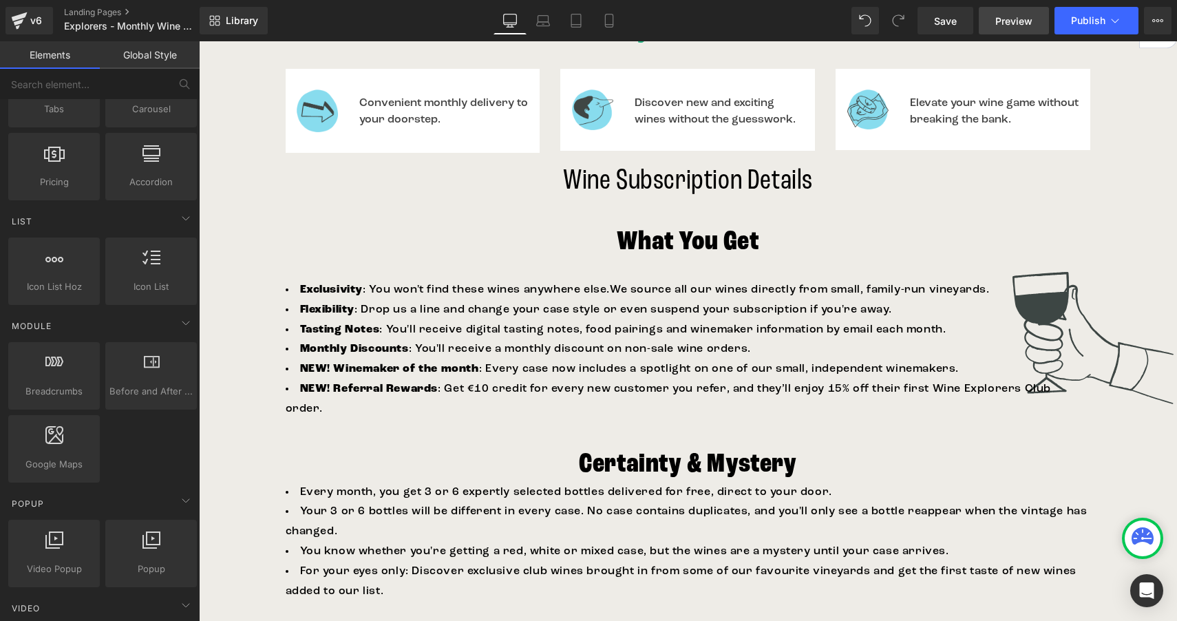
click at [1007, 19] on span "Preview" at bounding box center [1013, 21] width 37 height 14
click at [546, 19] on icon at bounding box center [543, 21] width 14 height 14
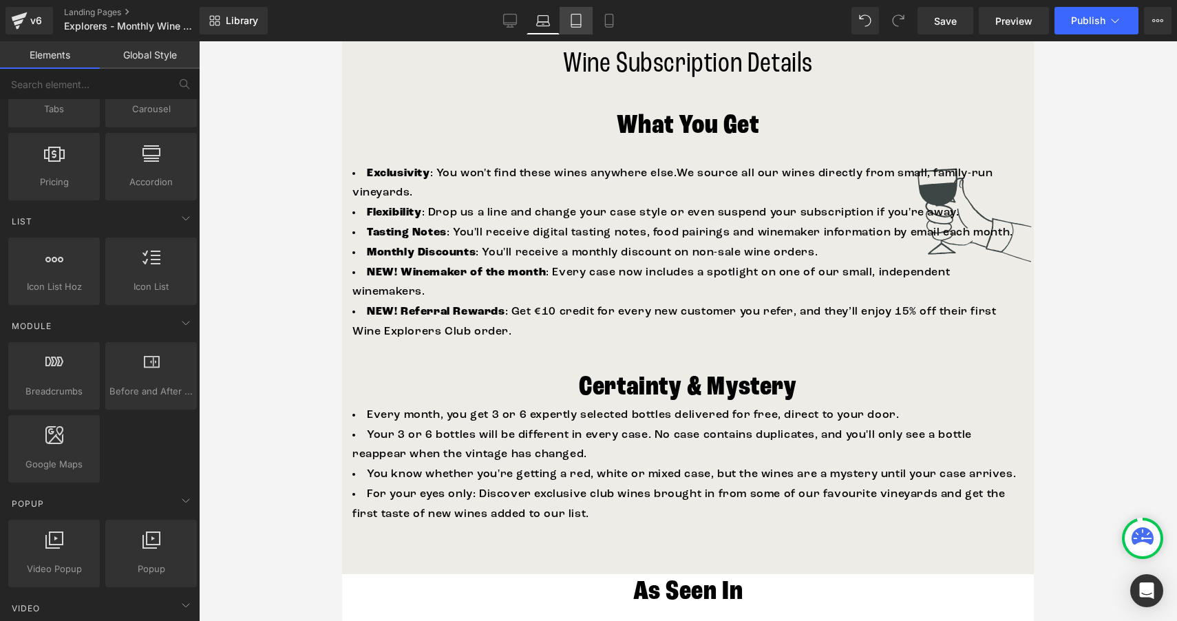
click at [582, 26] on icon at bounding box center [576, 21] width 14 height 14
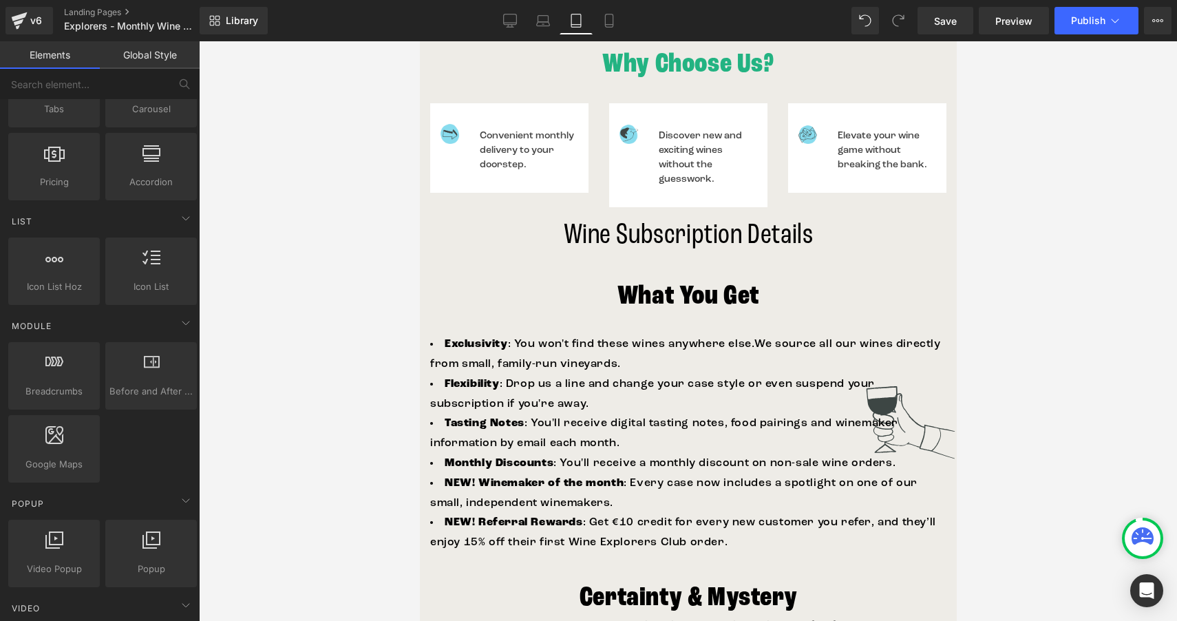
scroll to position [2106, 0]
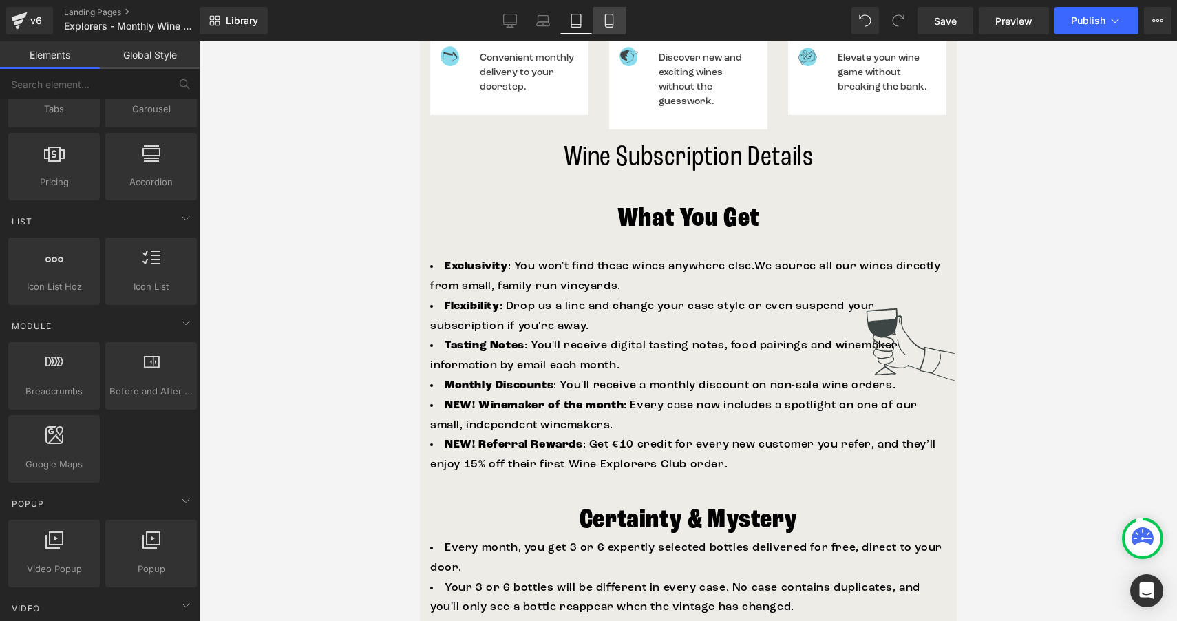
click at [616, 15] on icon at bounding box center [609, 21] width 14 height 14
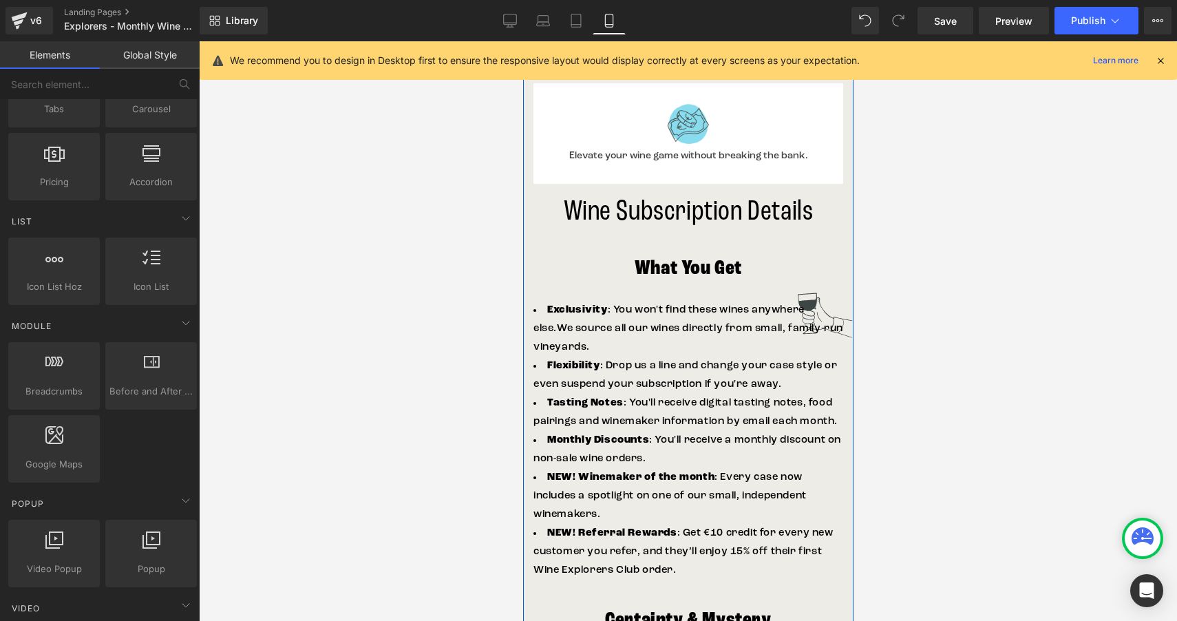
scroll to position [2255, 0]
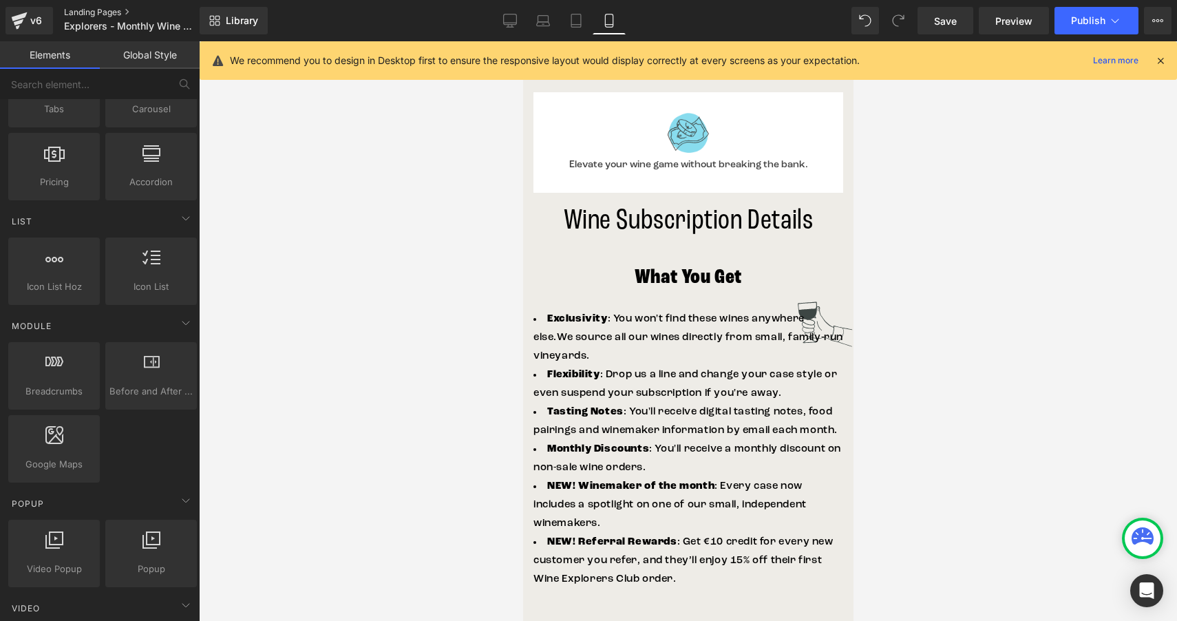
click at [90, 11] on link "Landing Pages" at bounding box center [143, 12] width 158 height 11
